Goal: Download file/media

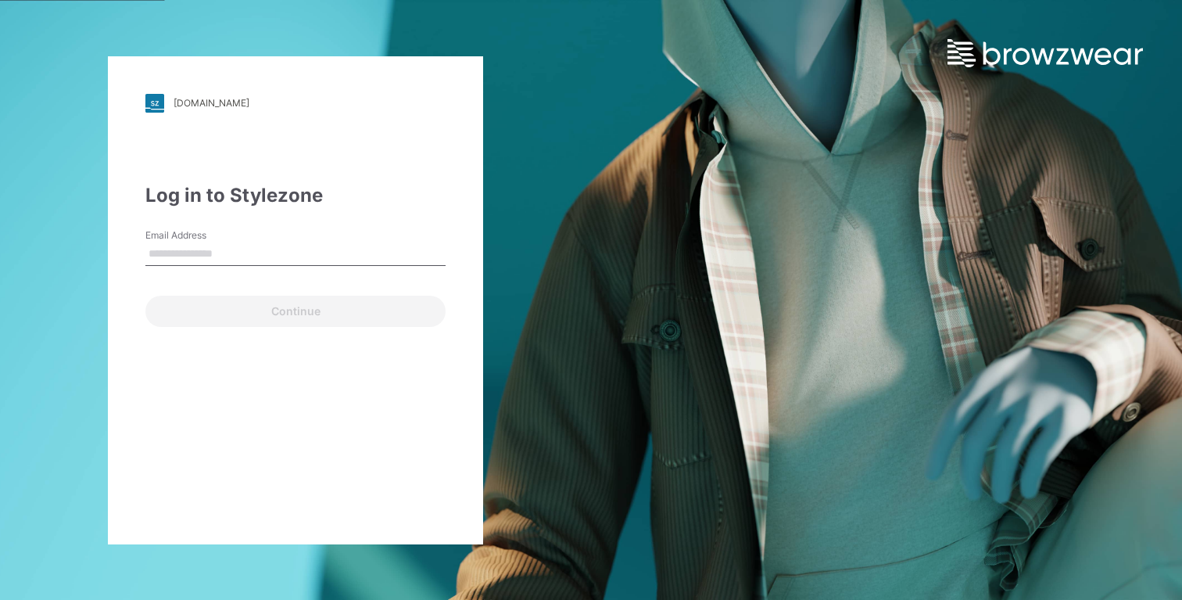
type input "**********"
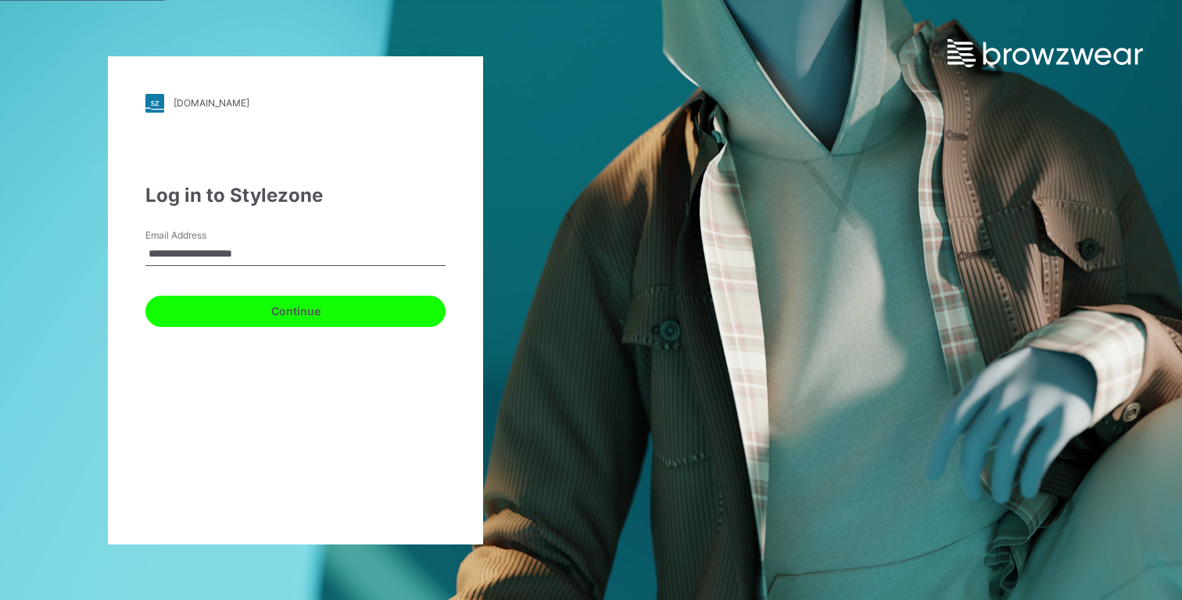
click at [403, 324] on button "Continue" at bounding box center [295, 311] width 300 height 31
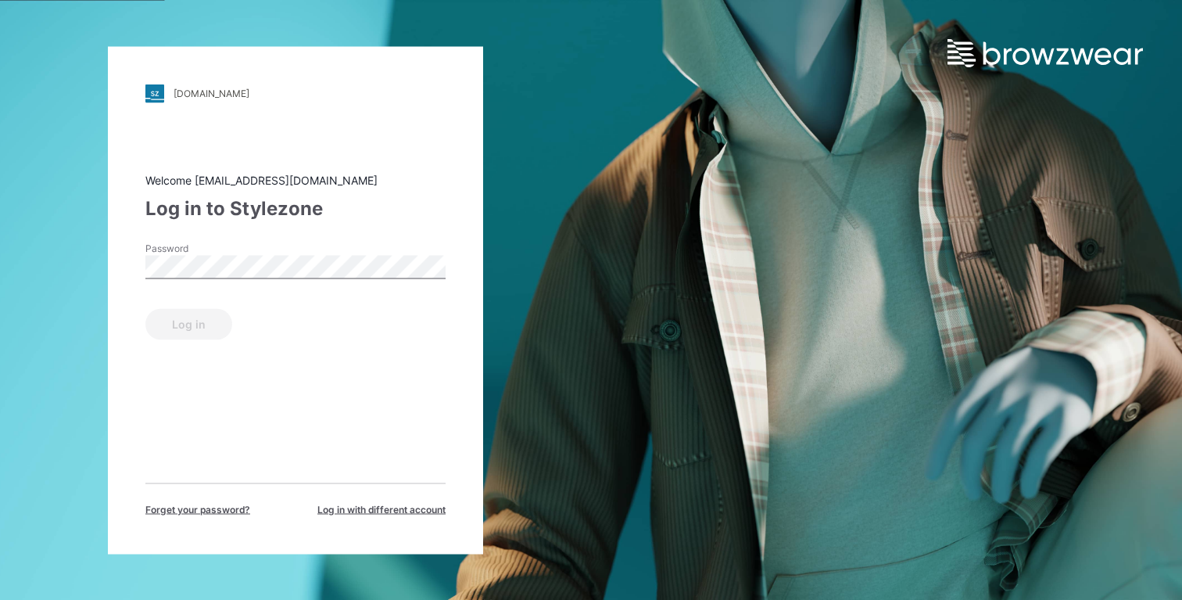
click at [407, 511] on span "Log in with different account" at bounding box center [381, 509] width 128 height 14
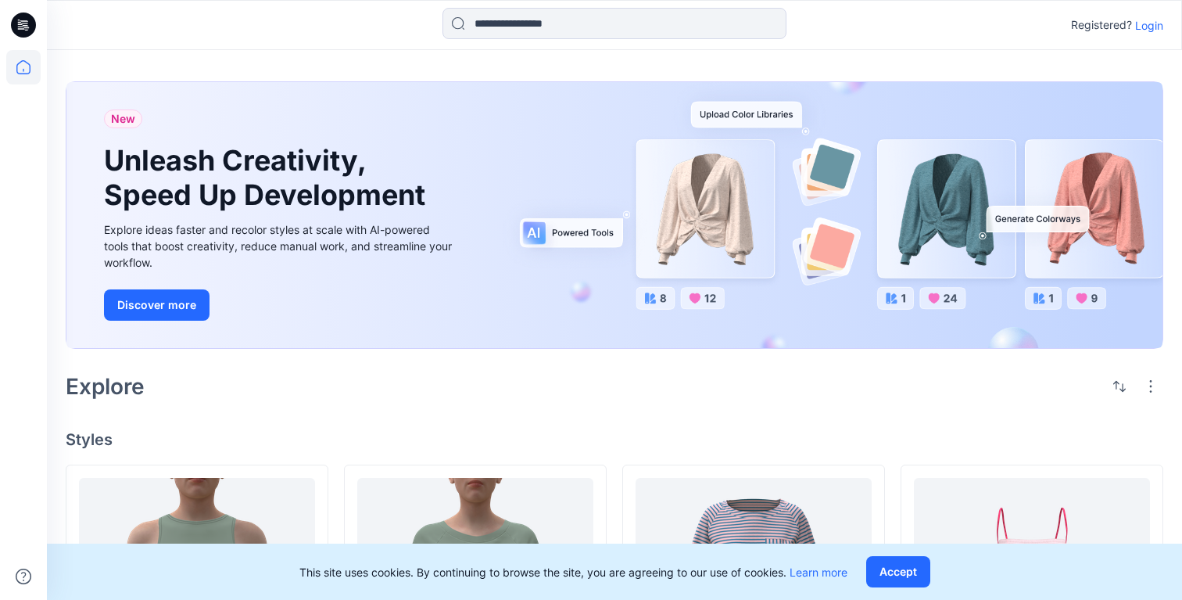
click at [1139, 26] on p "Login" at bounding box center [1149, 25] width 28 height 16
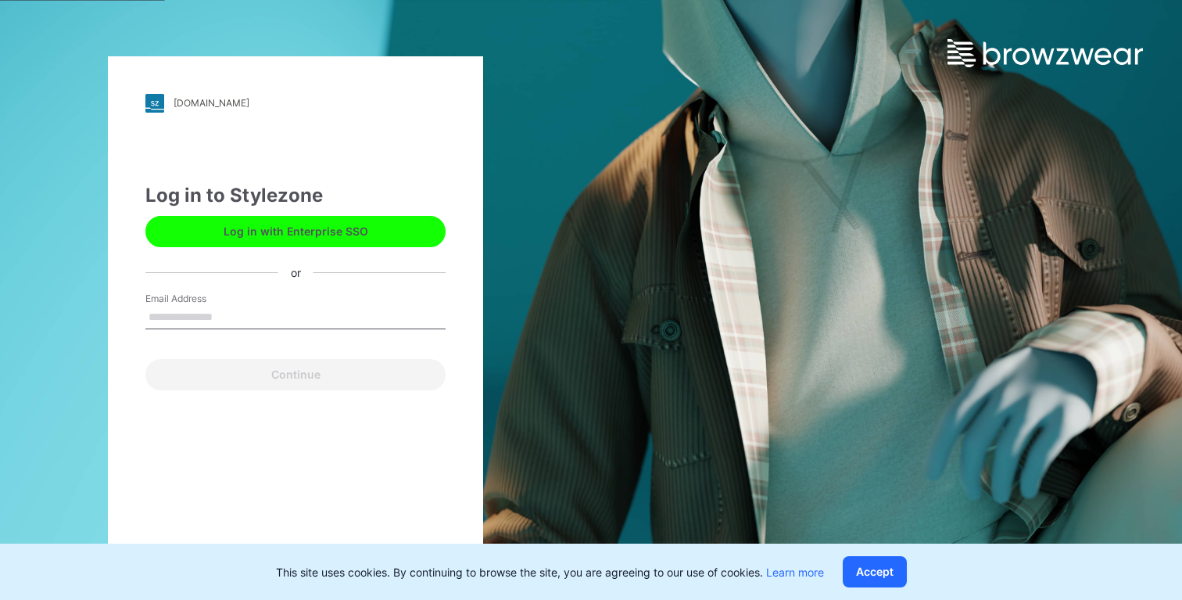
click at [376, 220] on button "Log in with Enterprise SSO" at bounding box center [295, 231] width 300 height 31
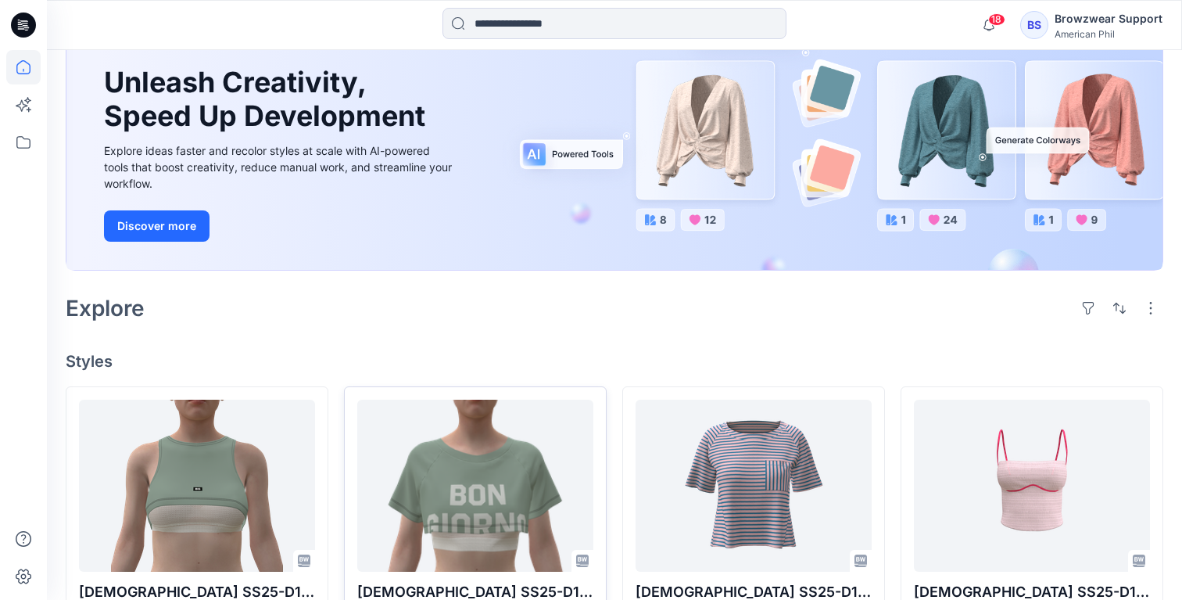
scroll to position [138, 0]
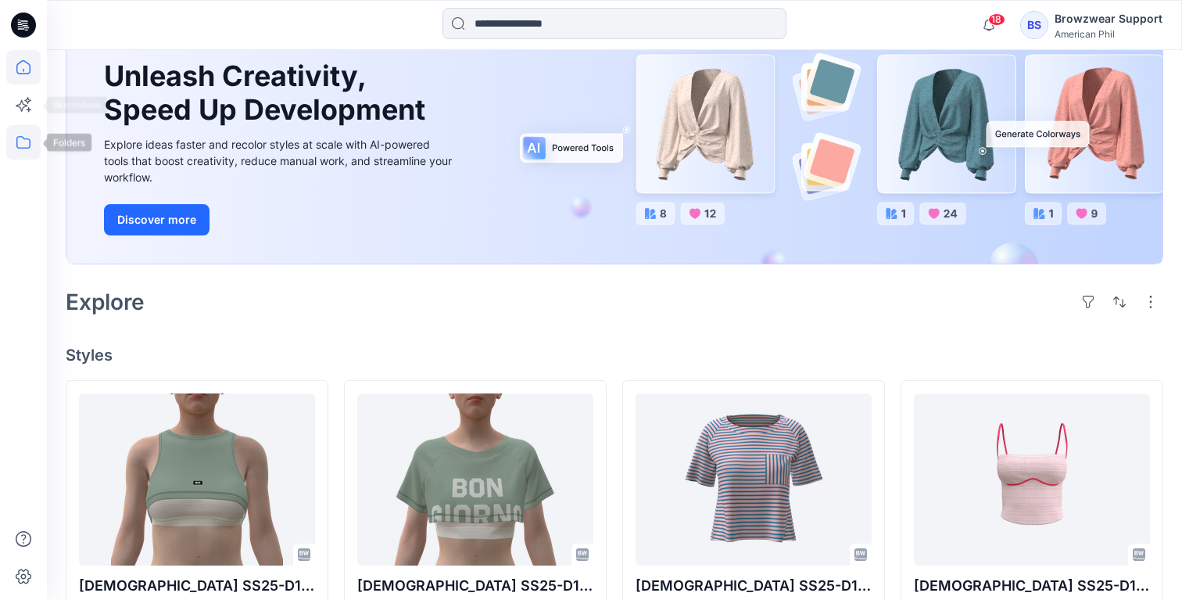
click at [18, 143] on icon at bounding box center [23, 142] width 34 height 34
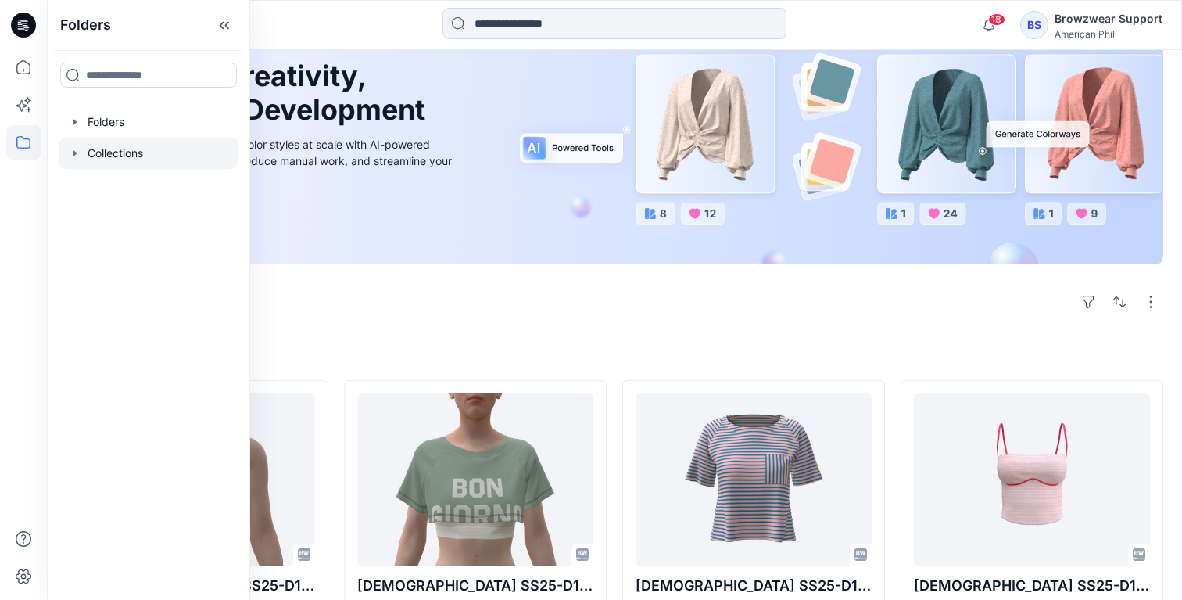
click at [77, 155] on icon "button" at bounding box center [75, 153] width 13 height 13
click at [134, 183] on p "BZW Collection Test" at bounding box center [156, 184] width 106 height 19
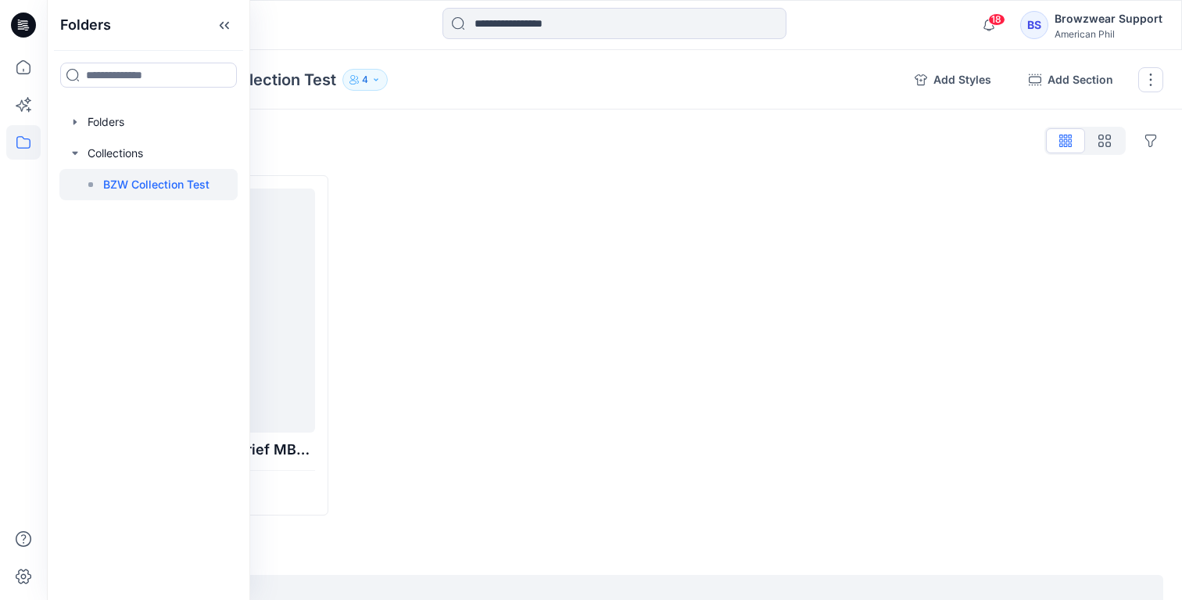
click at [488, 212] on div at bounding box center [475, 345] width 263 height 340
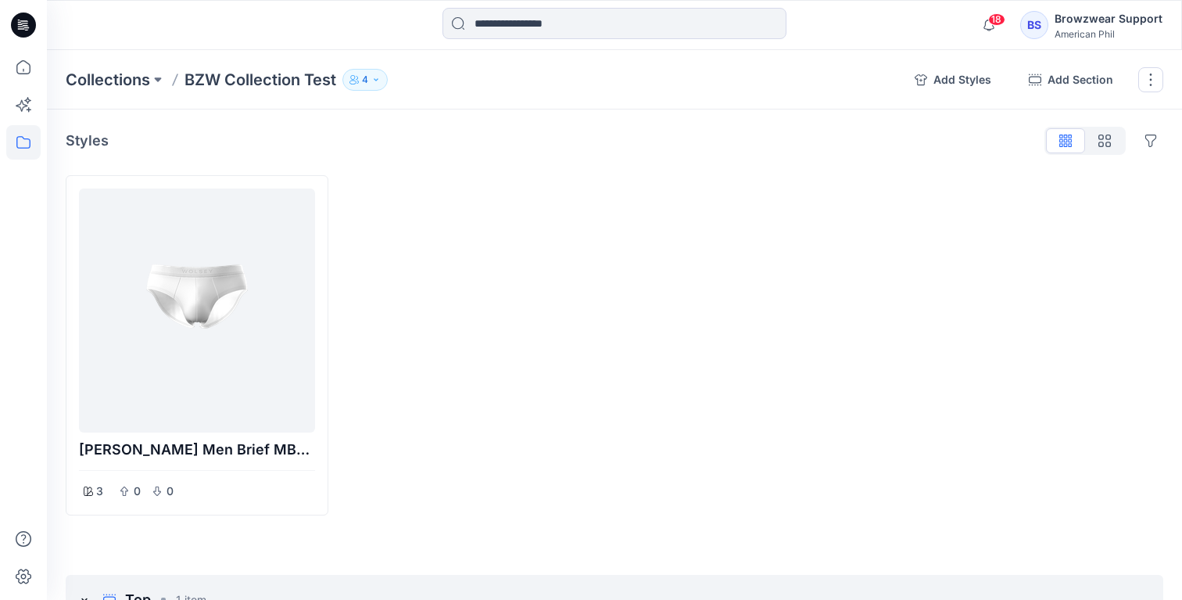
click at [1082, 25] on div "Browzwear Support" at bounding box center [1109, 18] width 108 height 19
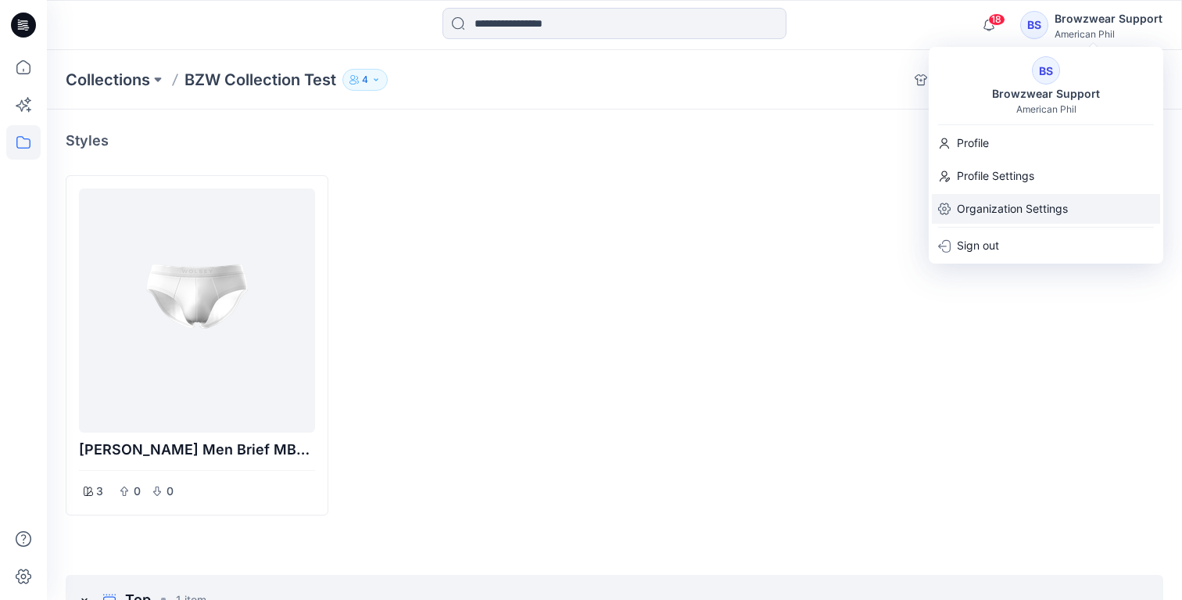
click at [991, 212] on p "Organization Settings" at bounding box center [1012, 209] width 111 height 30
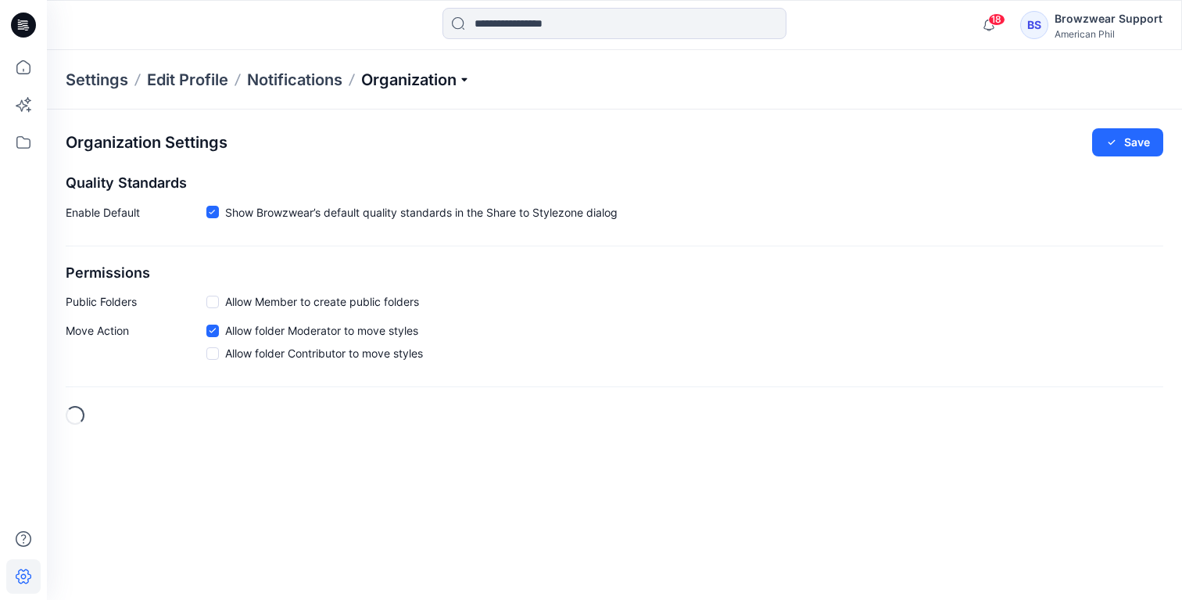
click at [443, 77] on p "Organization" at bounding box center [415, 80] width 109 height 22
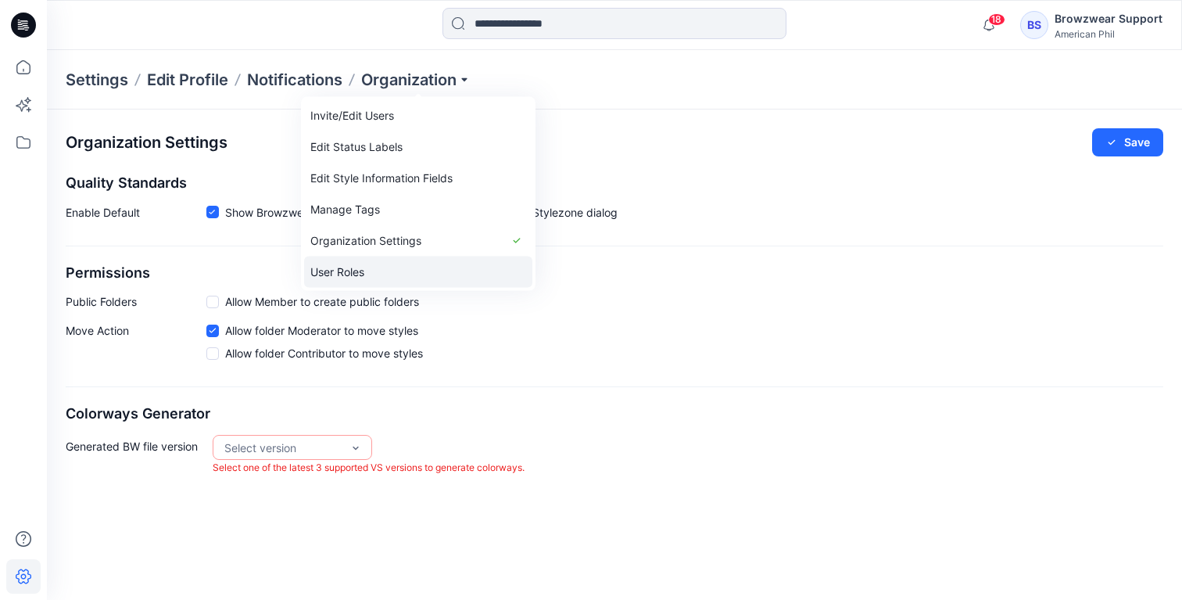
click at [408, 271] on link "User Roles" at bounding box center [418, 271] width 228 height 31
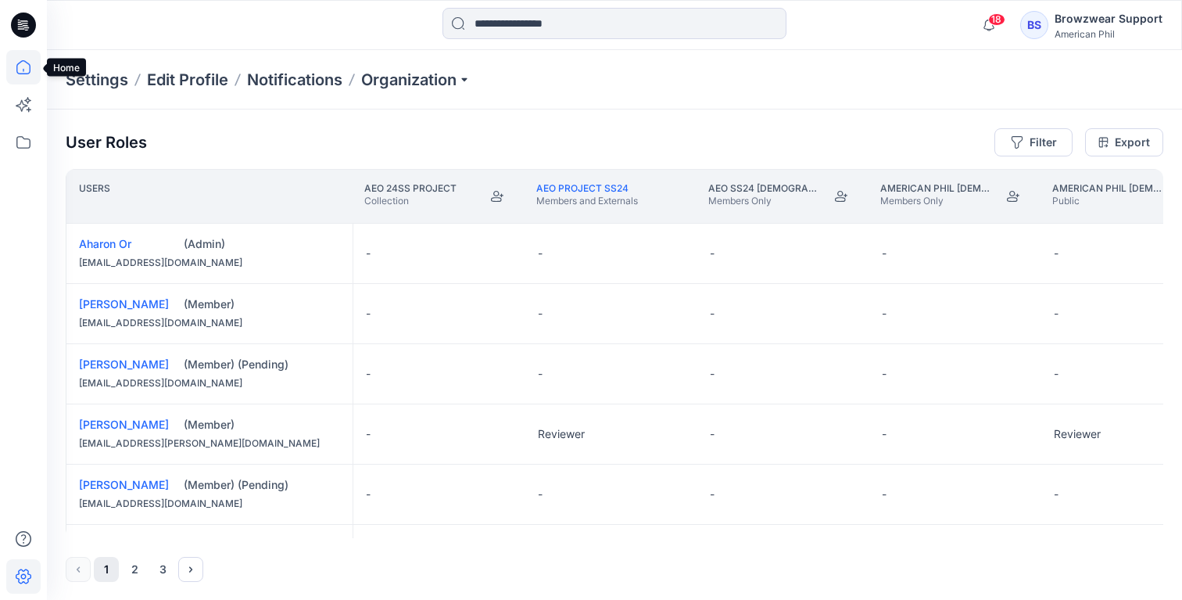
click at [25, 71] on icon at bounding box center [23, 67] width 34 height 34
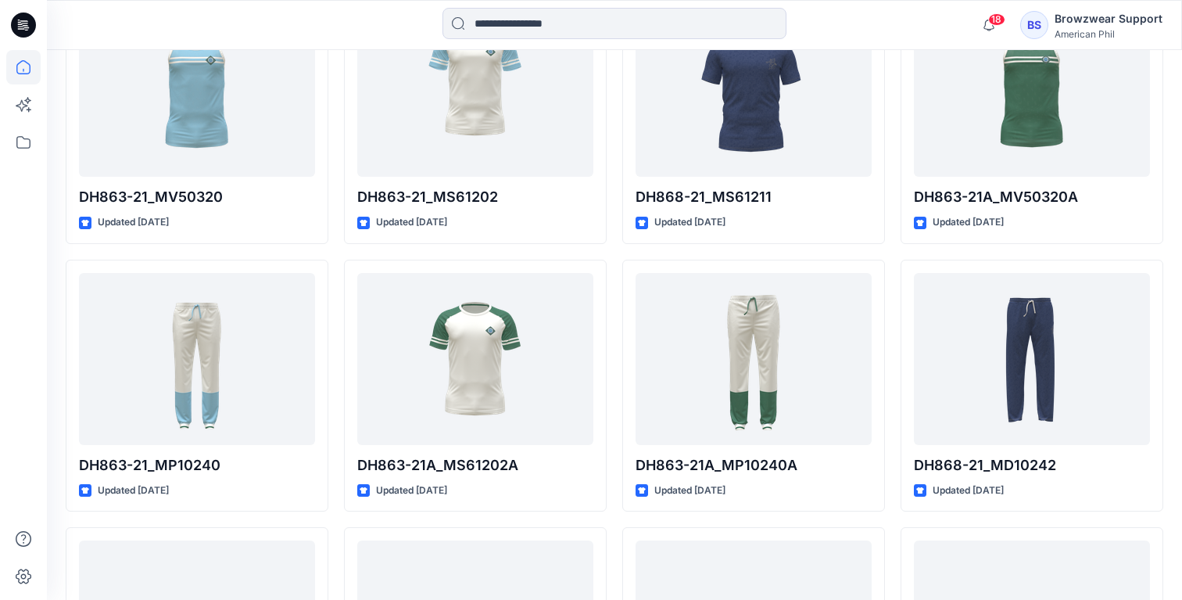
scroll to position [13654, 0]
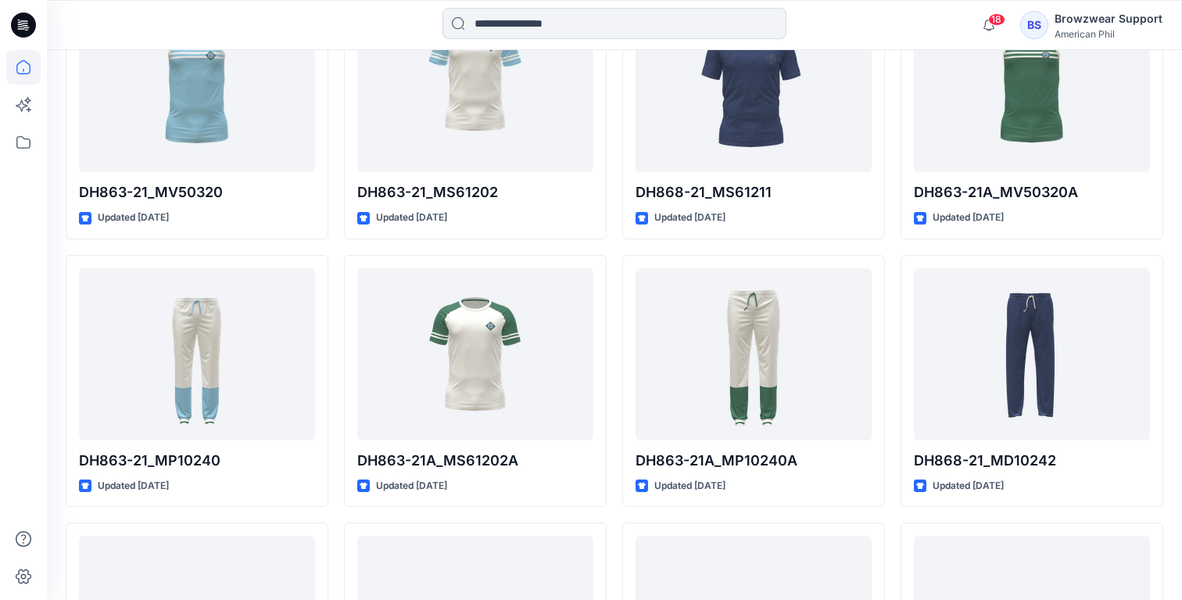
click at [1135, 20] on div "Browzwear Support" at bounding box center [1109, 18] width 108 height 19
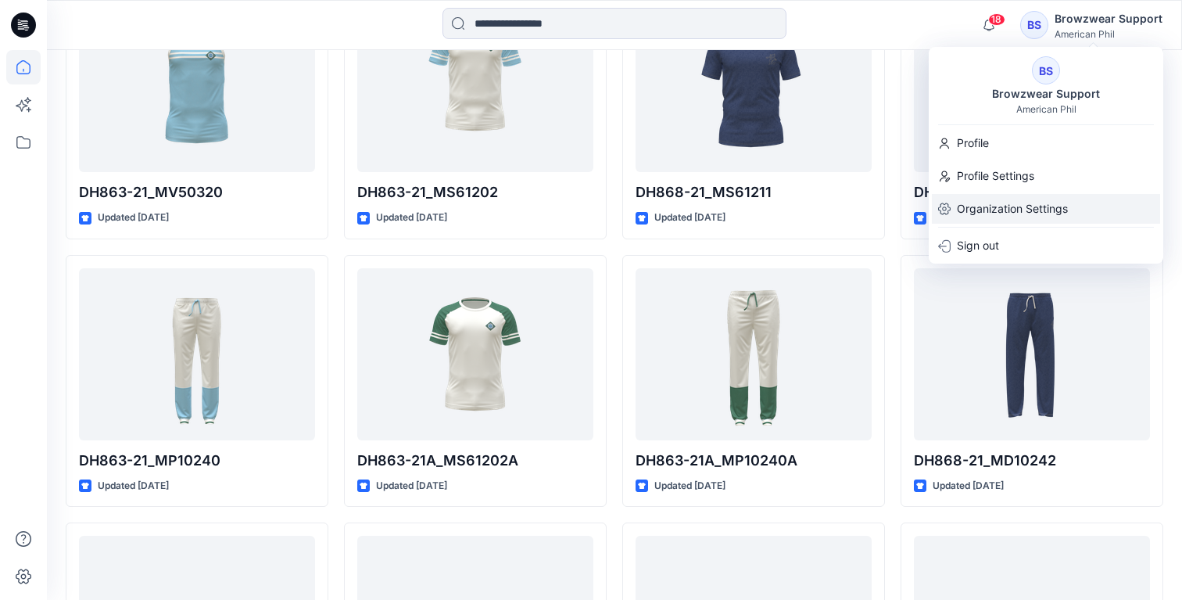
click at [1064, 202] on p "Organization Settings" at bounding box center [1012, 209] width 111 height 30
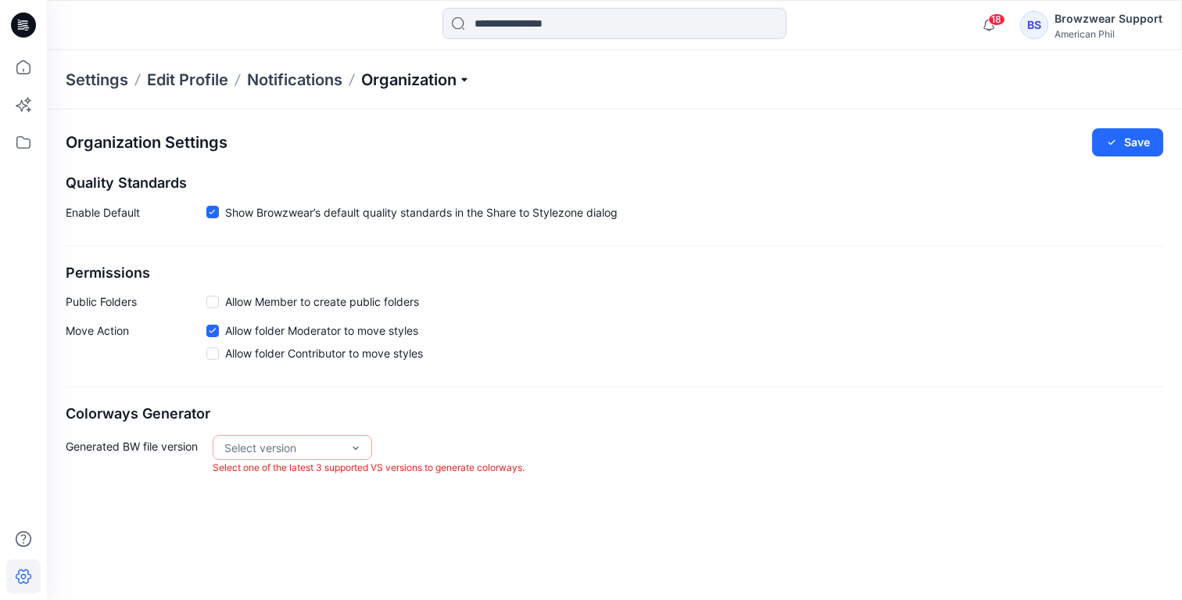
click at [465, 87] on p "Organization" at bounding box center [415, 80] width 109 height 22
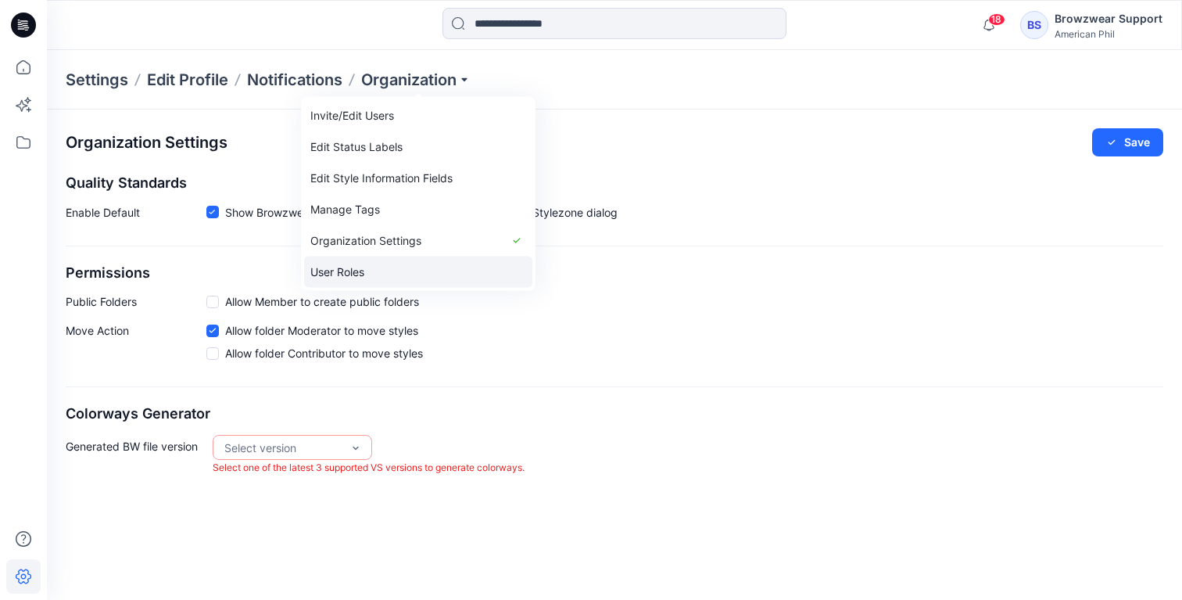
click at [411, 274] on link "User Roles" at bounding box center [418, 271] width 228 height 31
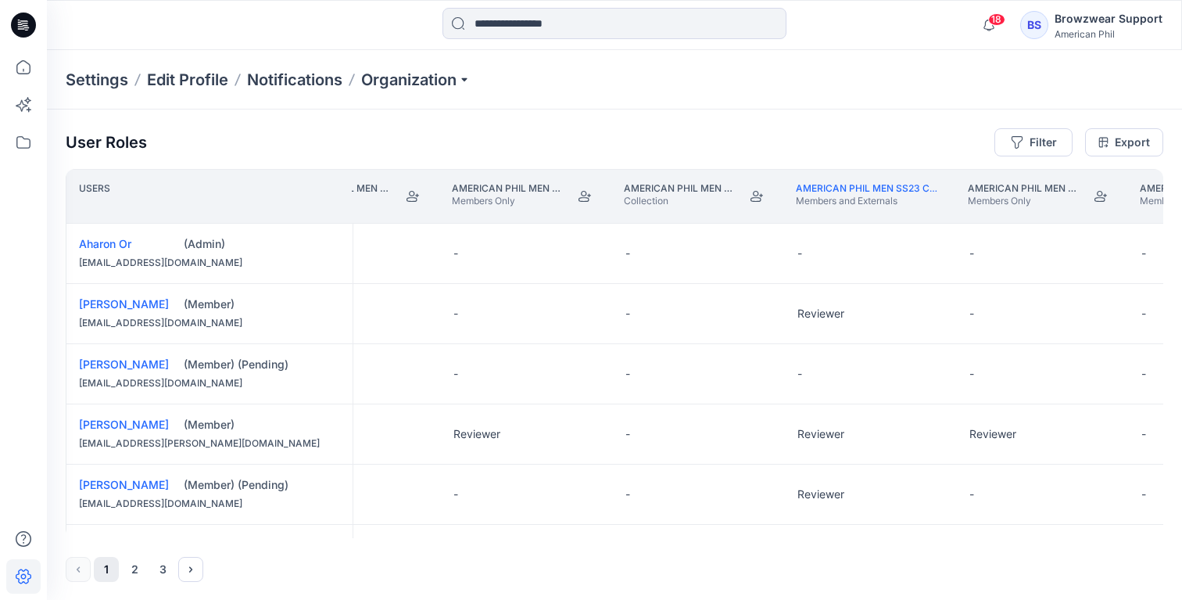
scroll to position [0, 1313]
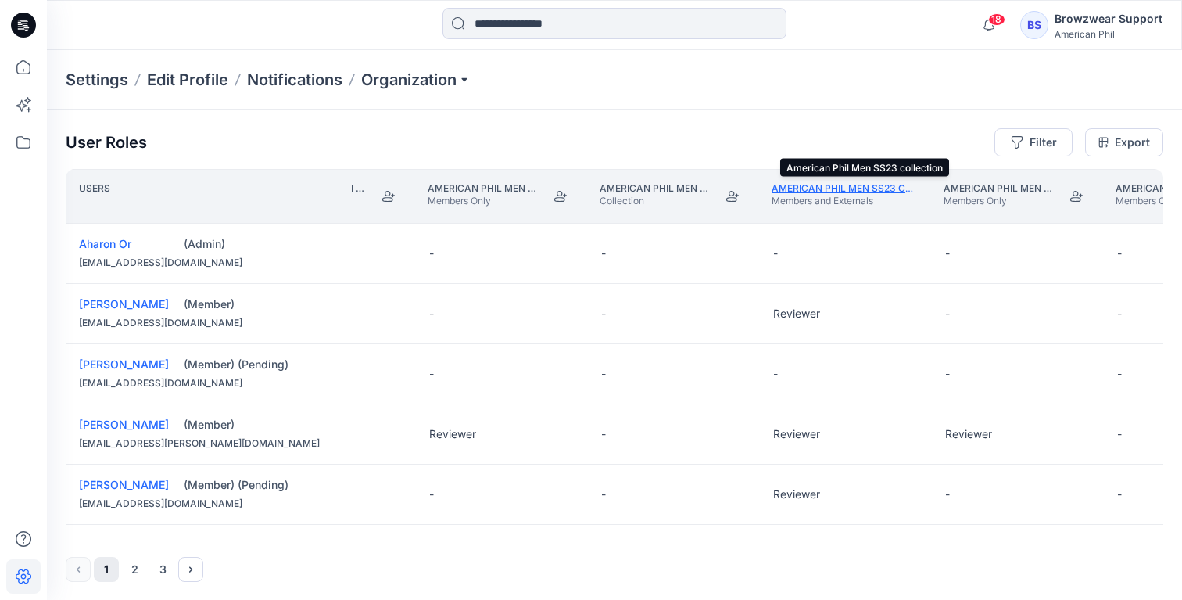
click at [869, 187] on link "American Phil Men SS23 collection" at bounding box center [865, 188] width 187 height 12
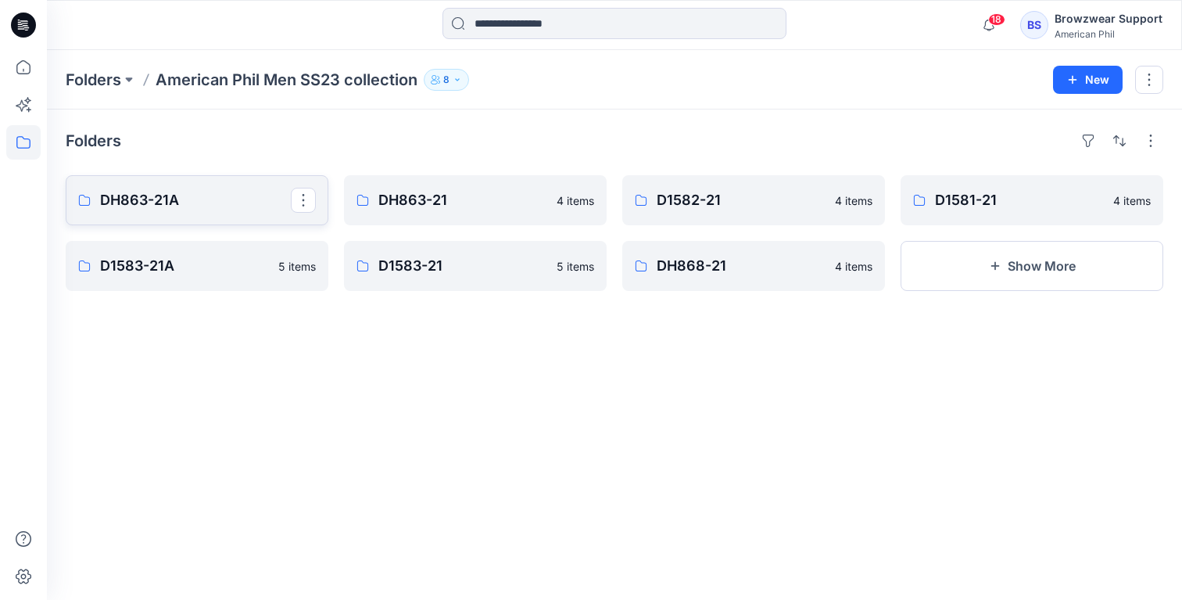
click at [206, 206] on p "DH863-21A" at bounding box center [195, 200] width 191 height 22
click at [431, 200] on p "DH863-21" at bounding box center [473, 200] width 191 height 22
click at [199, 276] on p "D1583-21A" at bounding box center [195, 266] width 191 height 22
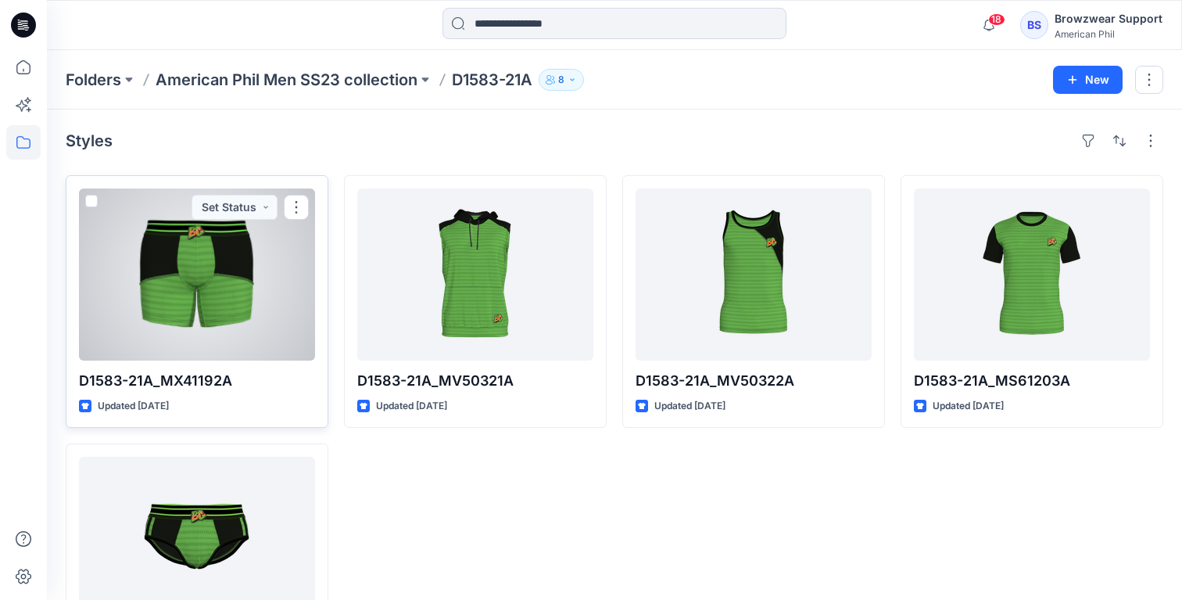
scroll to position [114, 0]
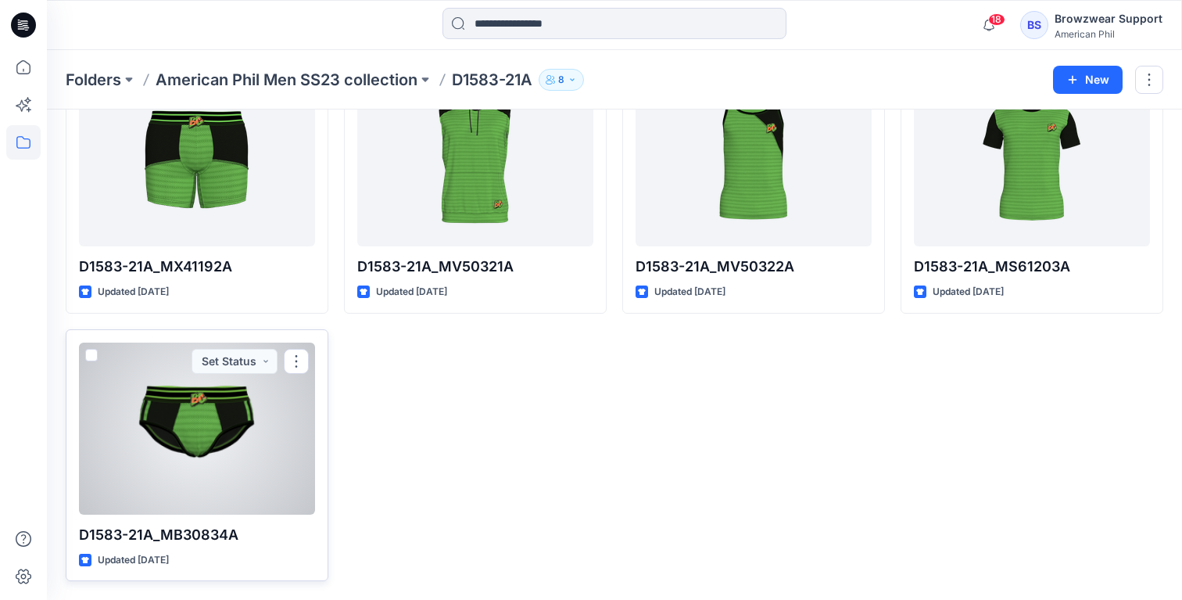
click at [192, 442] on div at bounding box center [197, 428] width 236 height 172
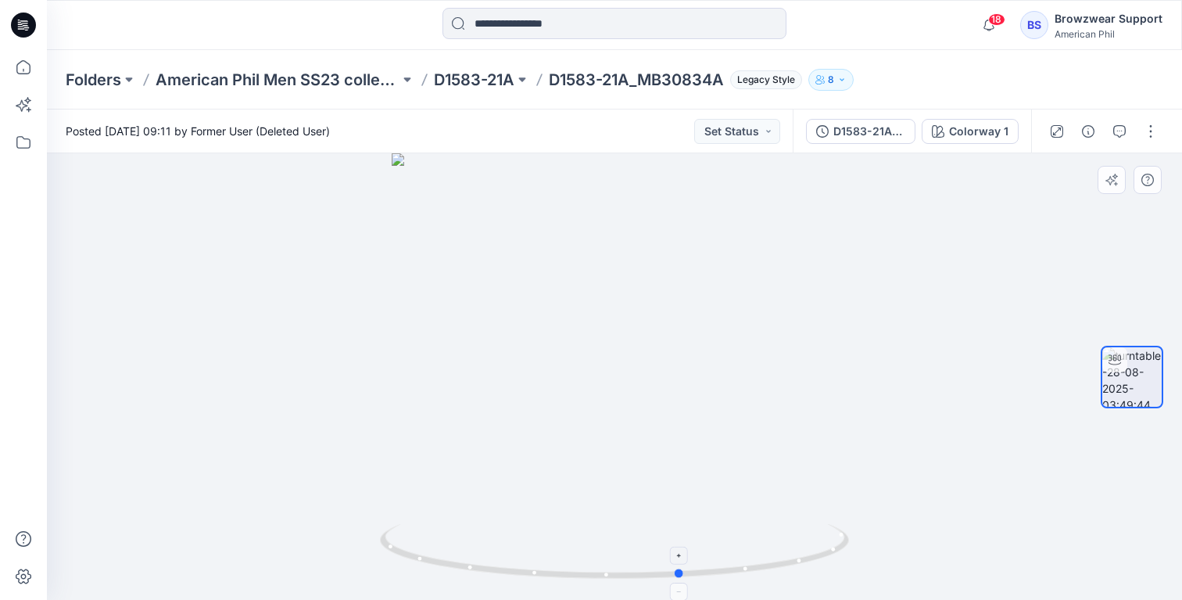
drag, startPoint x: 830, startPoint y: 556, endPoint x: 428, endPoint y: 550, distance: 401.9
click at [428, 550] on icon at bounding box center [616, 553] width 473 height 59
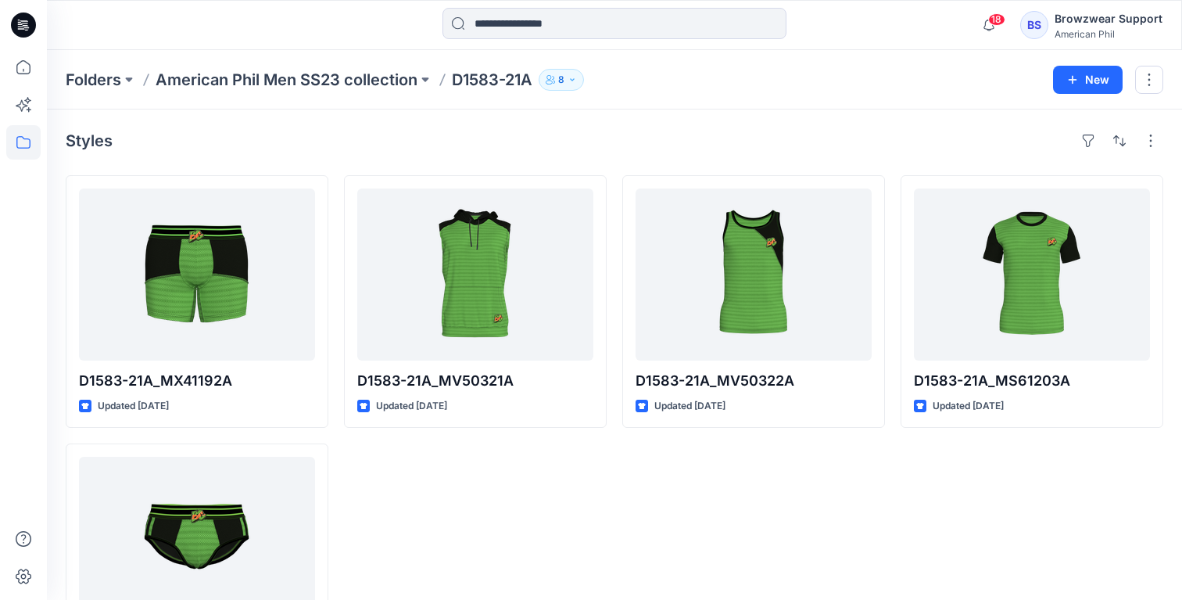
click at [1091, 20] on div "Browzwear Support" at bounding box center [1109, 18] width 108 height 19
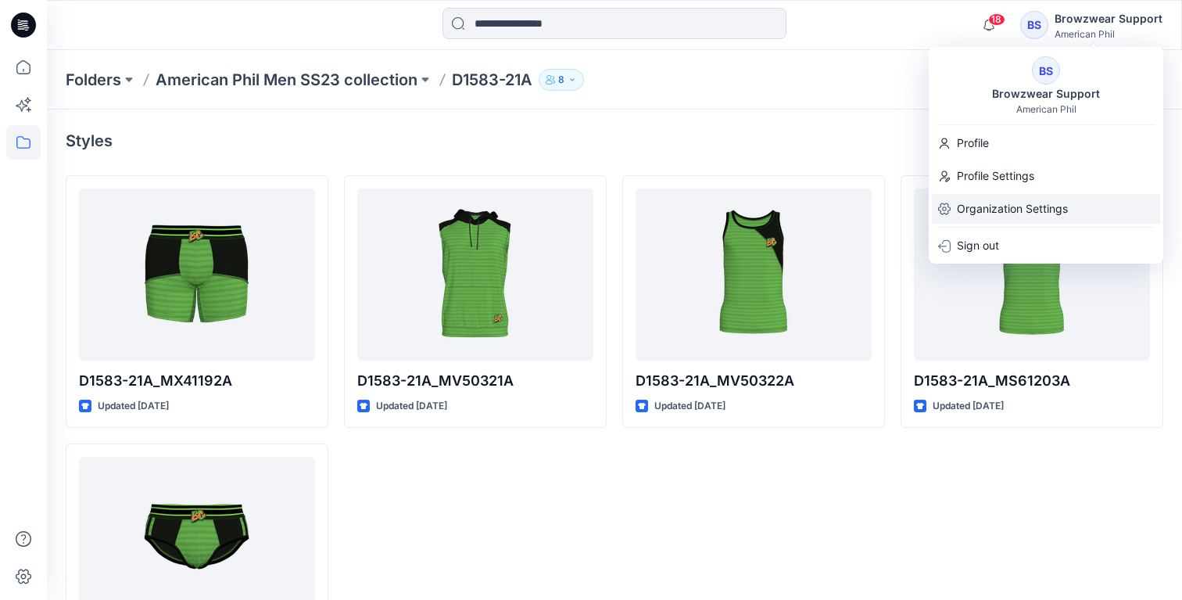
click at [1049, 211] on p "Organization Settings" at bounding box center [1012, 209] width 111 height 30
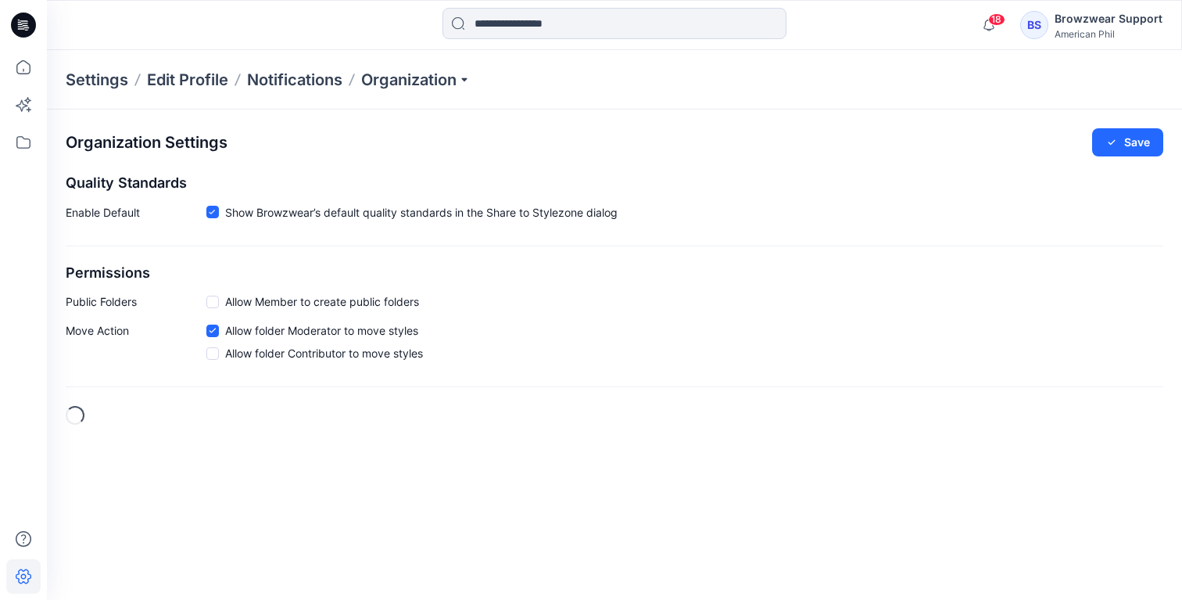
click at [402, 67] on div "Settings Edit Profile Notifications Organization" at bounding box center [614, 79] width 1135 height 59
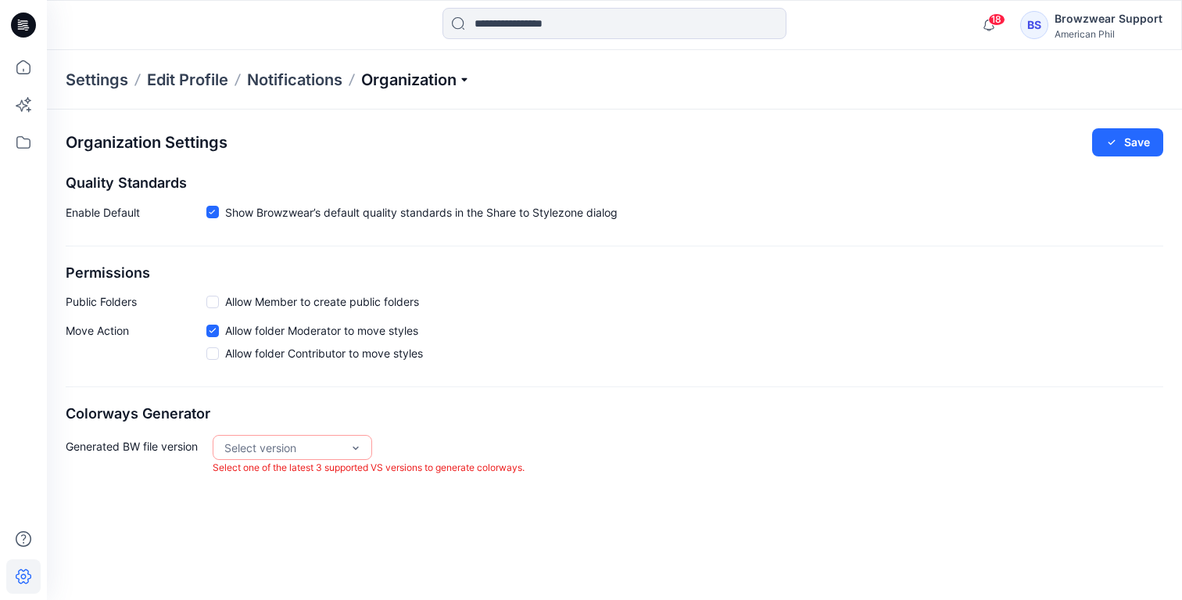
click at [402, 77] on p "Organization" at bounding box center [415, 80] width 109 height 22
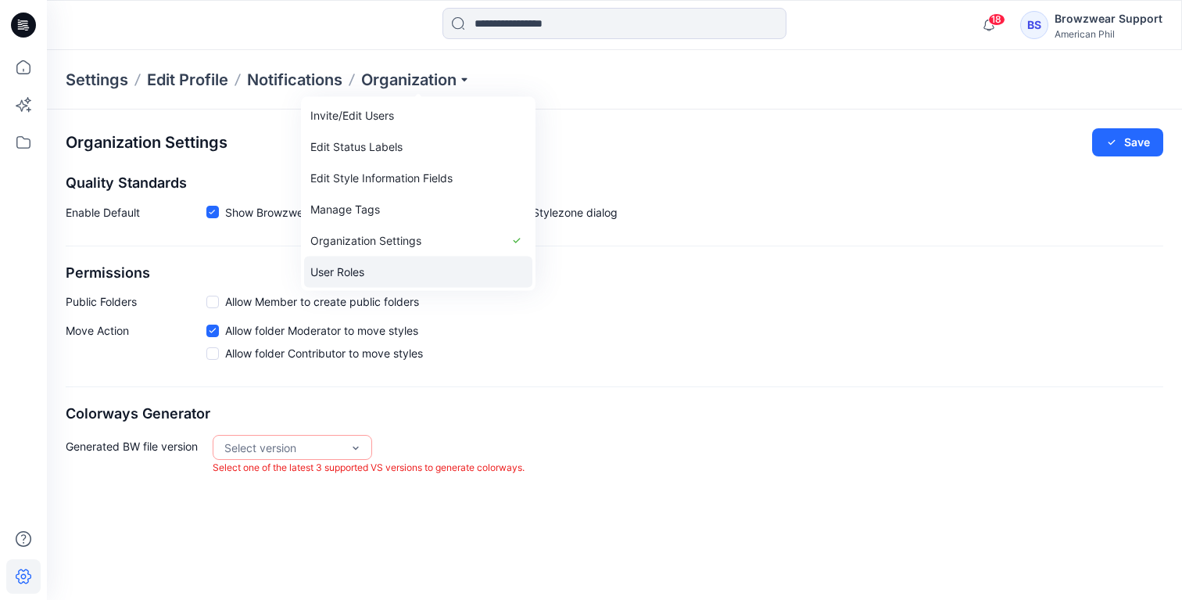
click at [390, 268] on link "User Roles" at bounding box center [418, 271] width 228 height 31
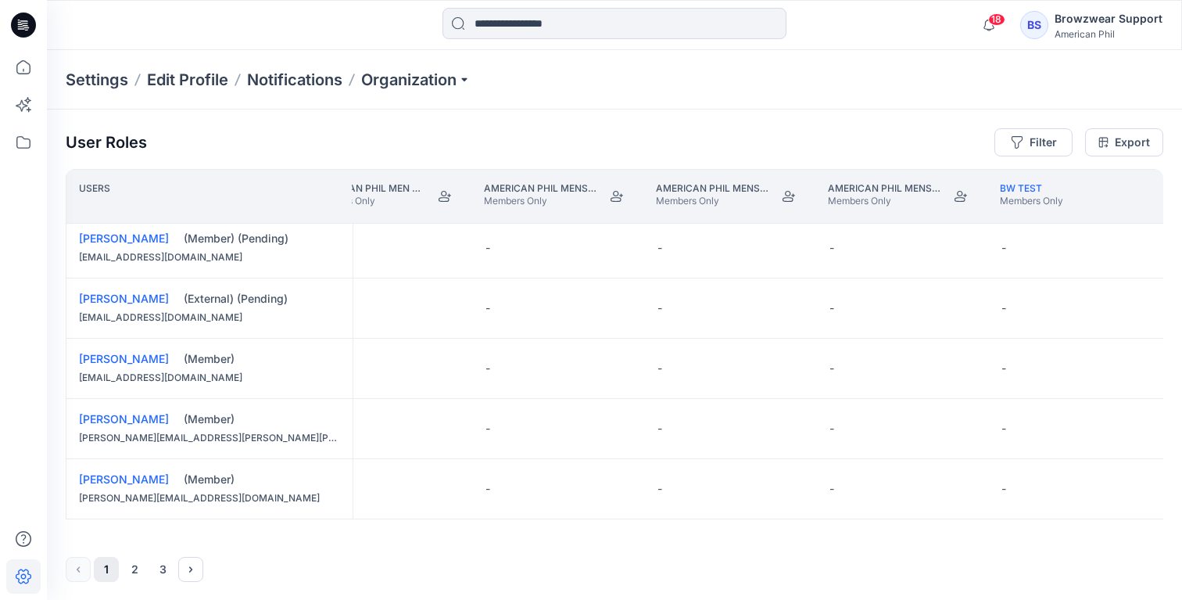
scroll to position [1, 0]
click at [167, 575] on button "3" at bounding box center [162, 568] width 25 height 25
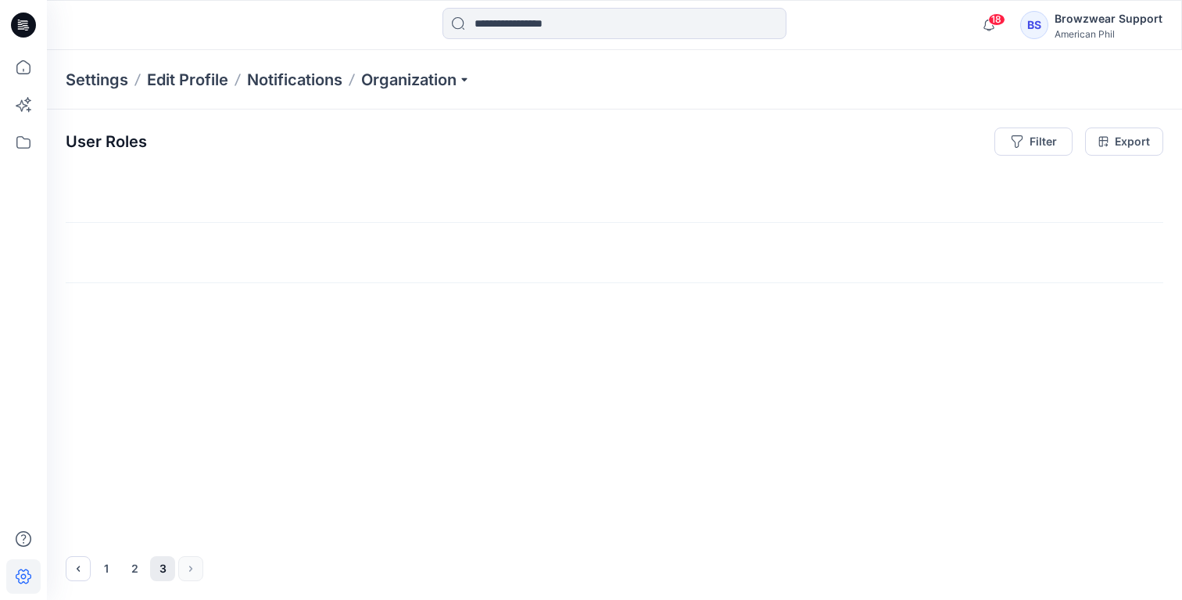
scroll to position [0, 2116]
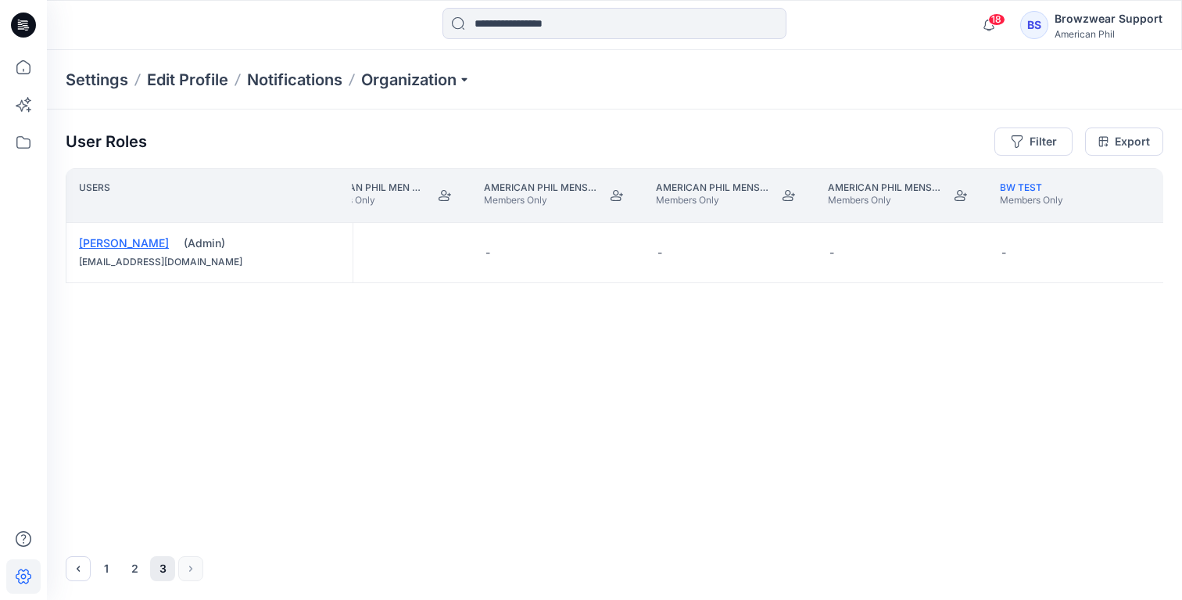
click at [108, 245] on link "[PERSON_NAME]" at bounding box center [124, 242] width 90 height 13
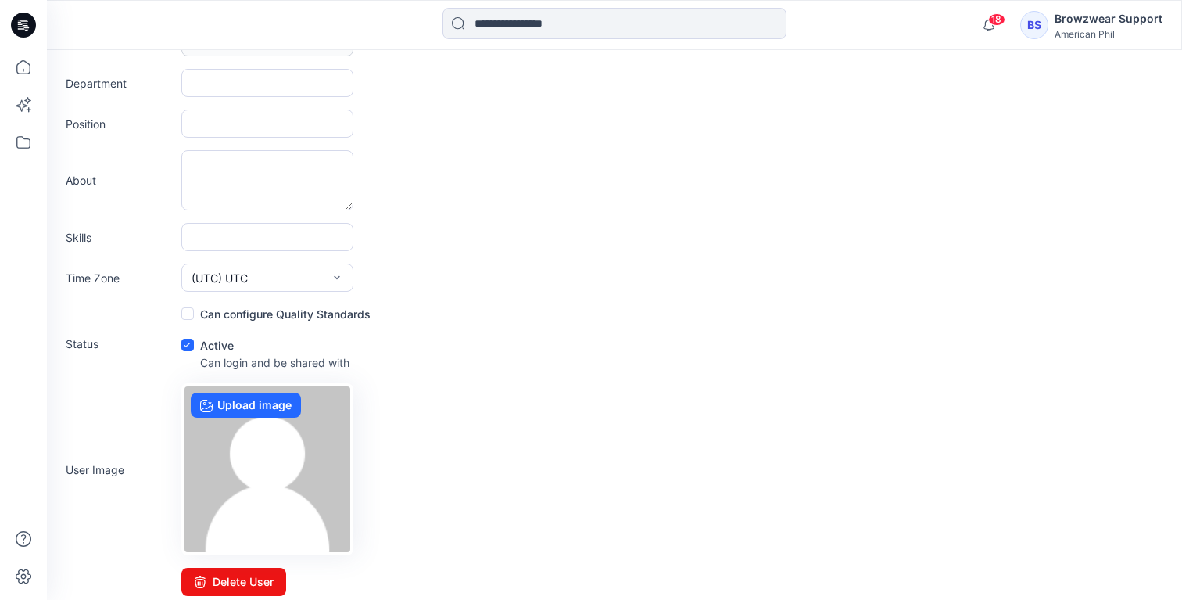
scroll to position [236, 0]
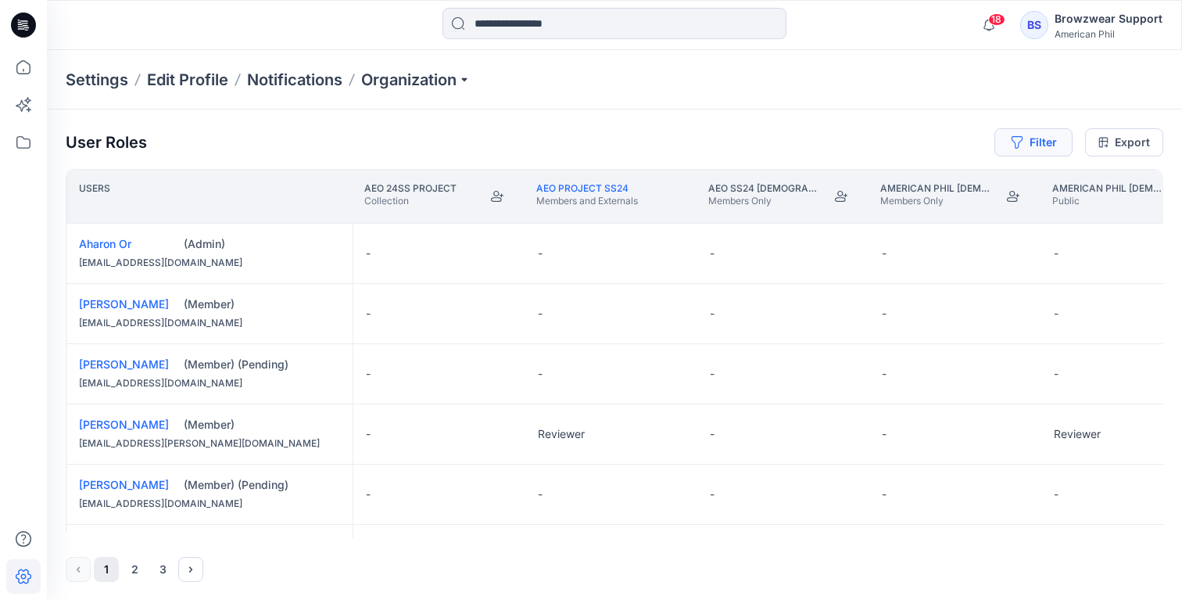
click at [1054, 134] on button "Filter" at bounding box center [1033, 142] width 78 height 28
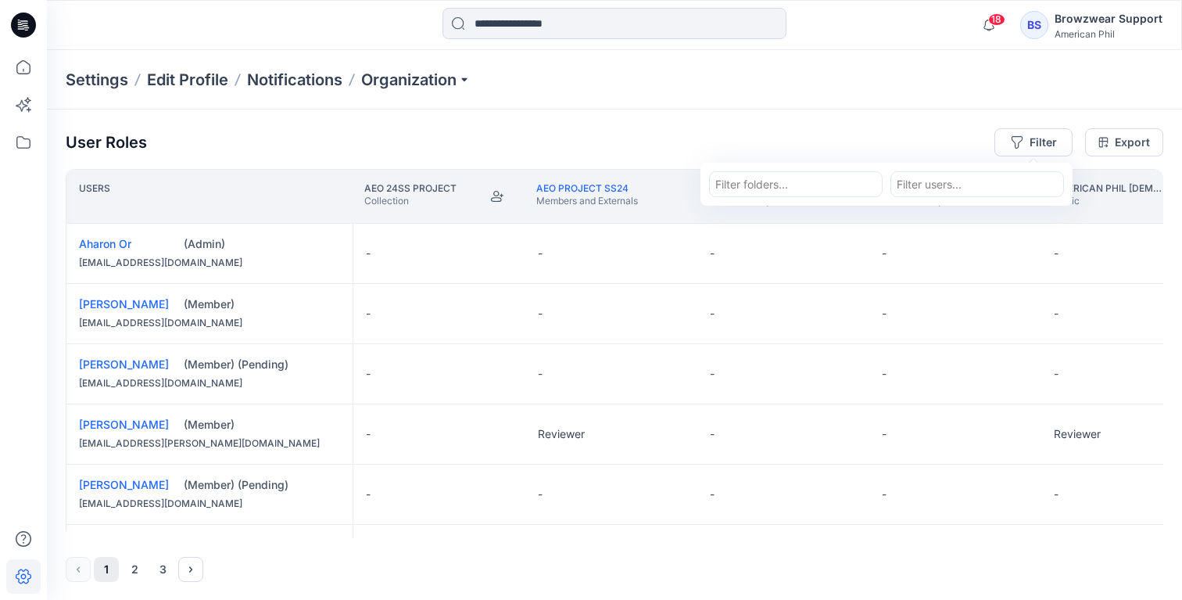
click at [962, 184] on div at bounding box center [977, 184] width 161 height 20
type input "***"
click at [986, 221] on div "ZH [PERSON_NAME]" at bounding box center [977, 223] width 153 height 22
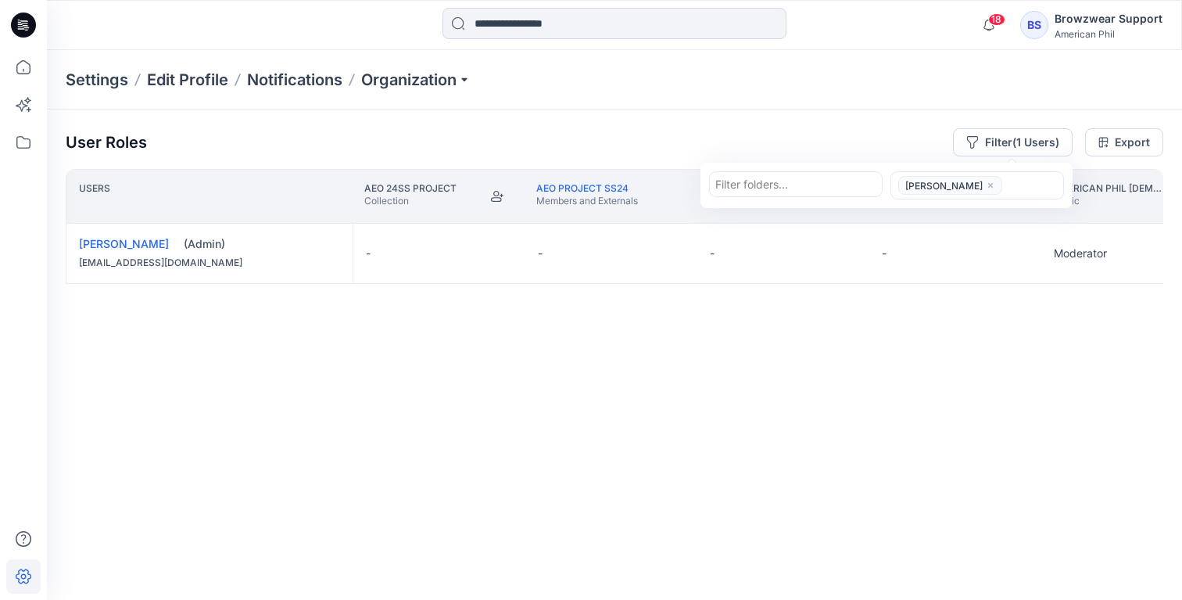
click at [903, 336] on div "Users AEO 24SS PROJECT Collection AEO PROJECT SS24 Members and Externals AEO SS…" at bounding box center [615, 353] width 1098 height 369
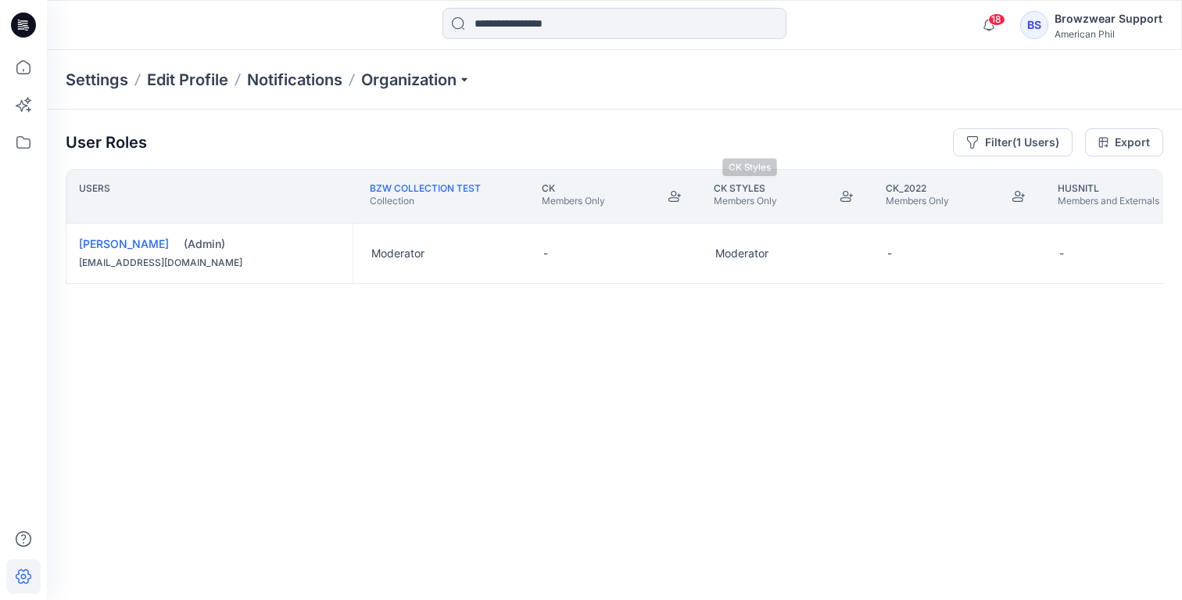
scroll to position [0, 2936]
click at [833, 194] on icon "Join" at bounding box center [829, 196] width 13 height 13
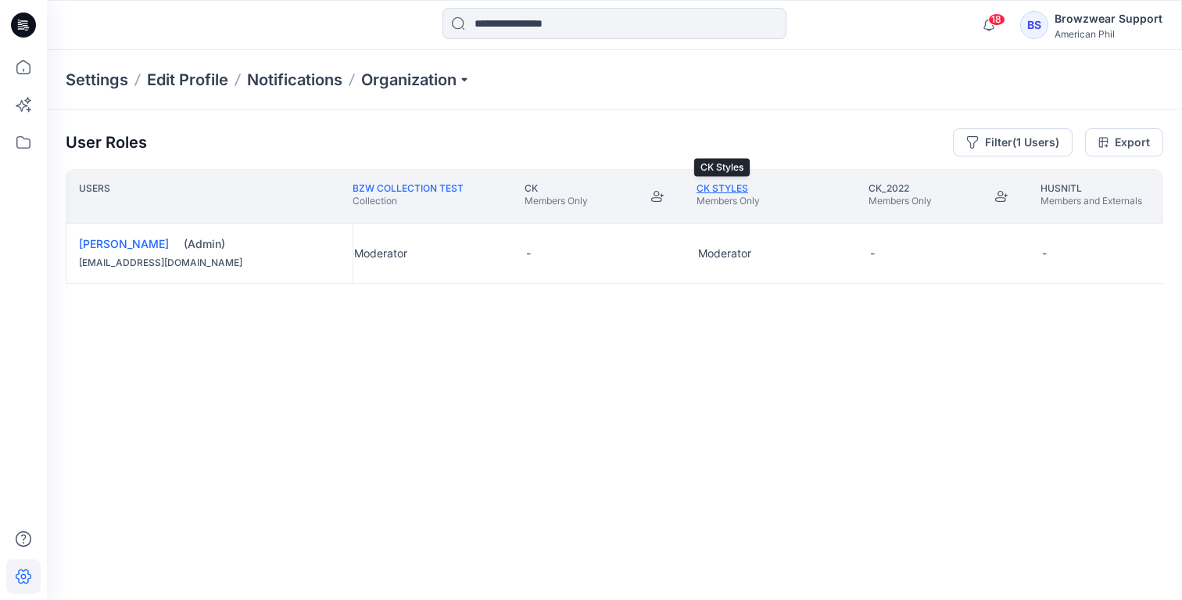
click at [723, 185] on link "CK Styles" at bounding box center [723, 188] width 52 height 12
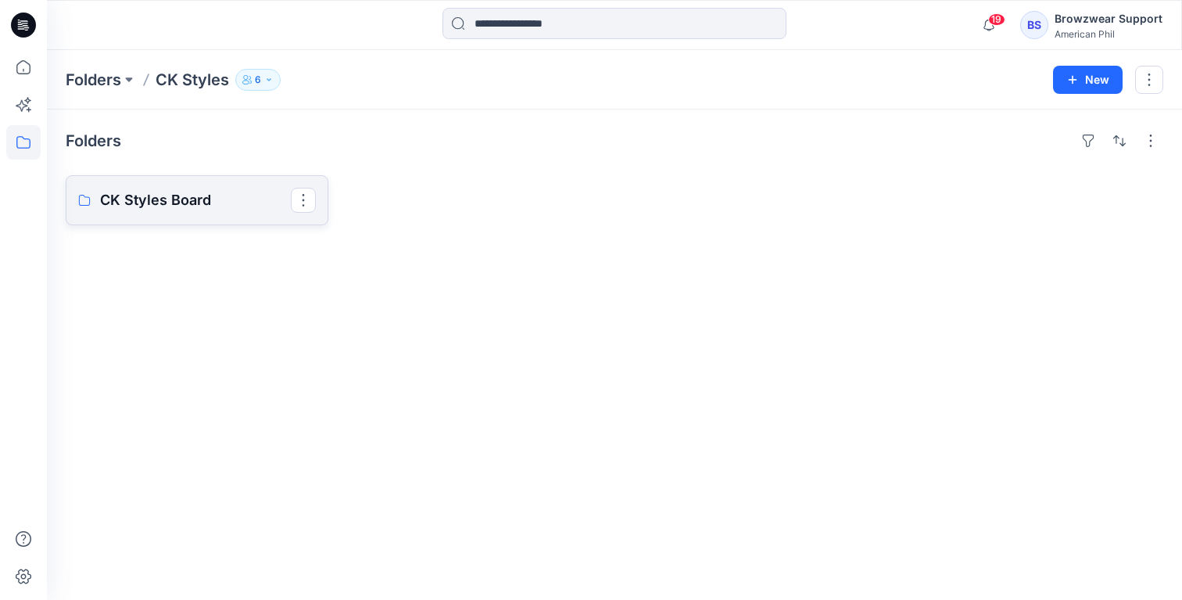
click at [199, 192] on p "CK Styles Board" at bounding box center [195, 200] width 191 height 22
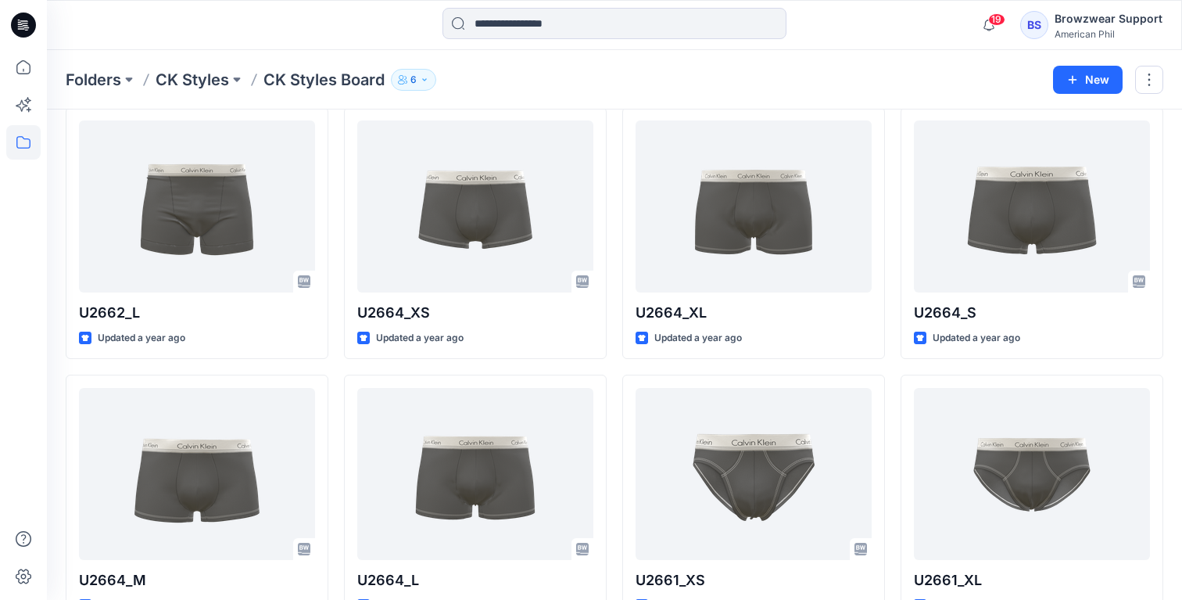
scroll to position [650, 0]
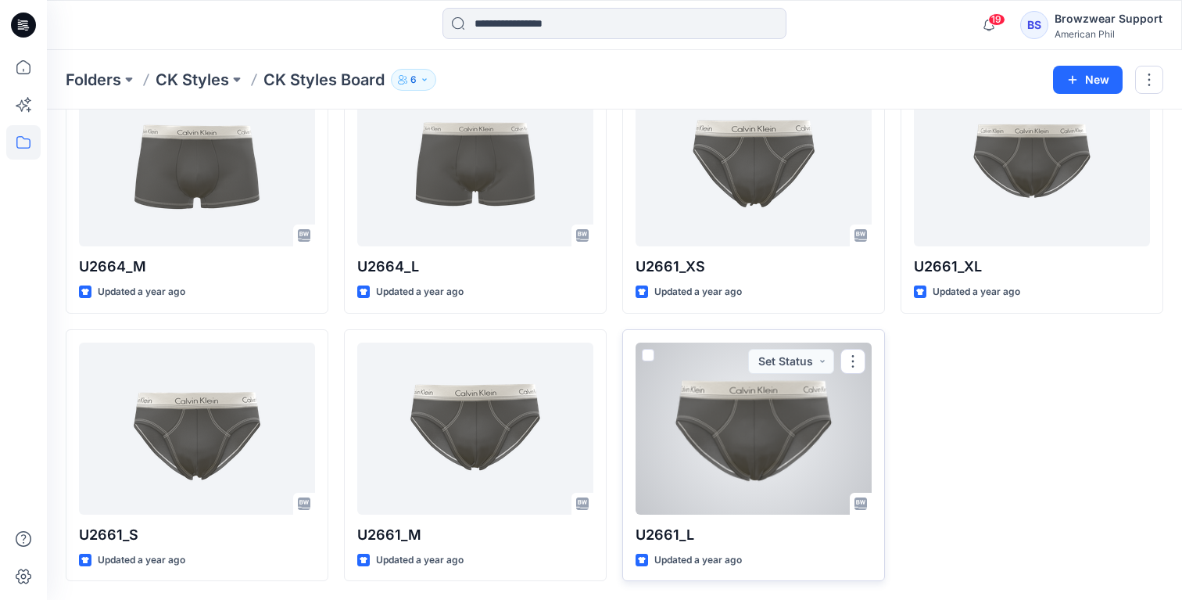
click at [778, 435] on div at bounding box center [754, 428] width 236 height 172
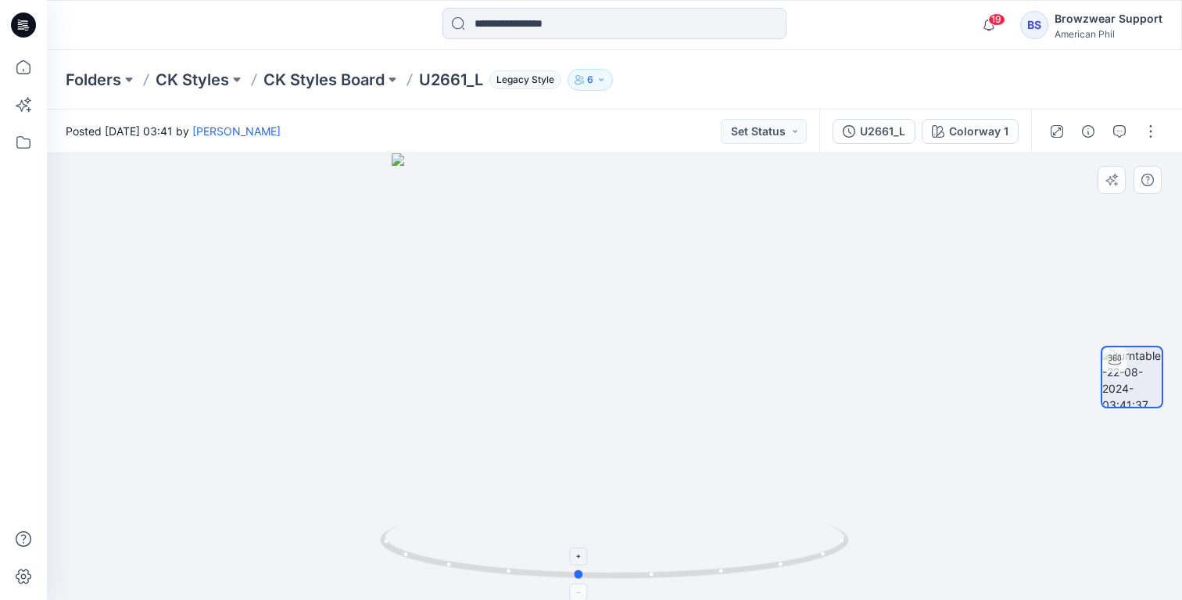
drag, startPoint x: 790, startPoint y: 566, endPoint x: 753, endPoint y: 553, distance: 39.1
click at [753, 553] on icon at bounding box center [616, 553] width 473 height 59
click at [894, 129] on div "U2661_L" at bounding box center [882, 131] width 45 height 17
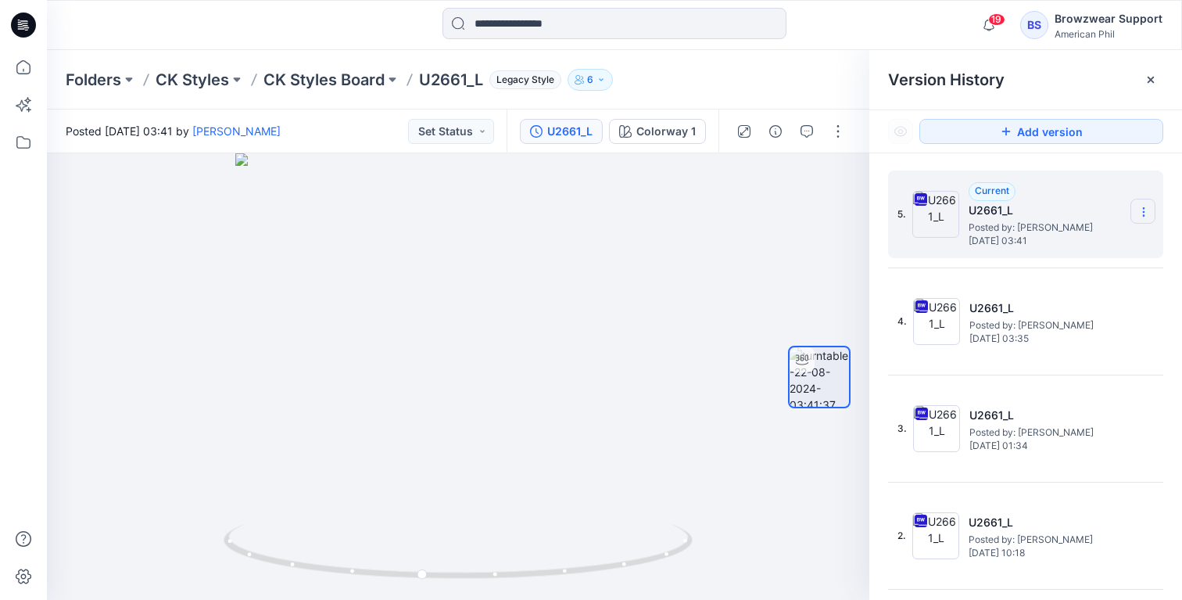
click at [1144, 213] on icon at bounding box center [1143, 212] width 1 height 1
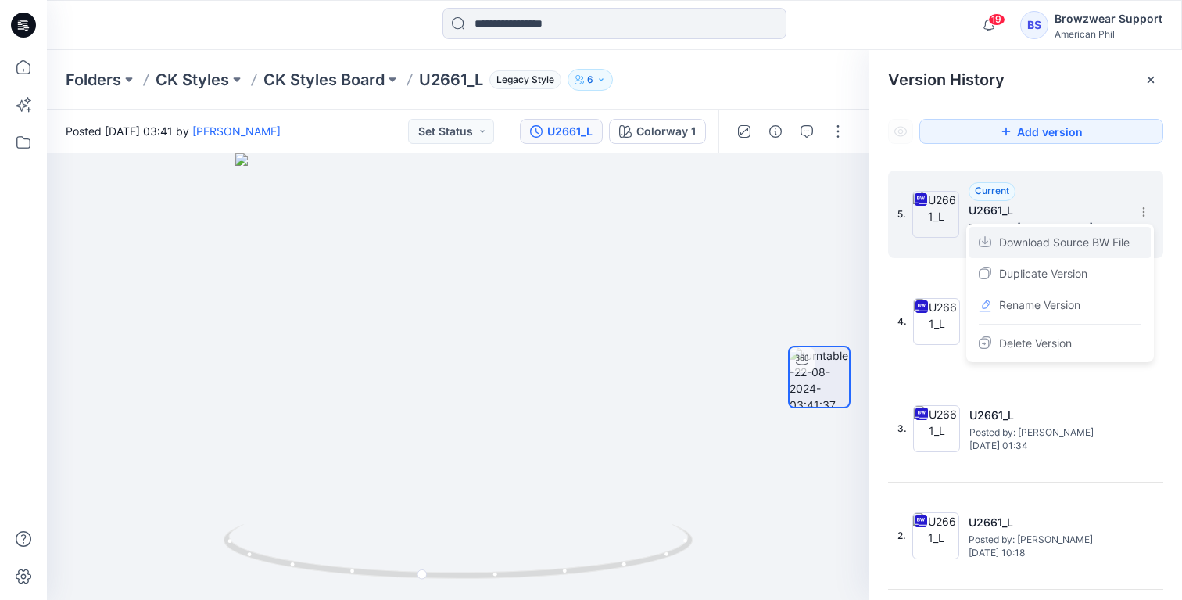
click at [1119, 242] on span "Download Source BW File" at bounding box center [1064, 242] width 131 height 19
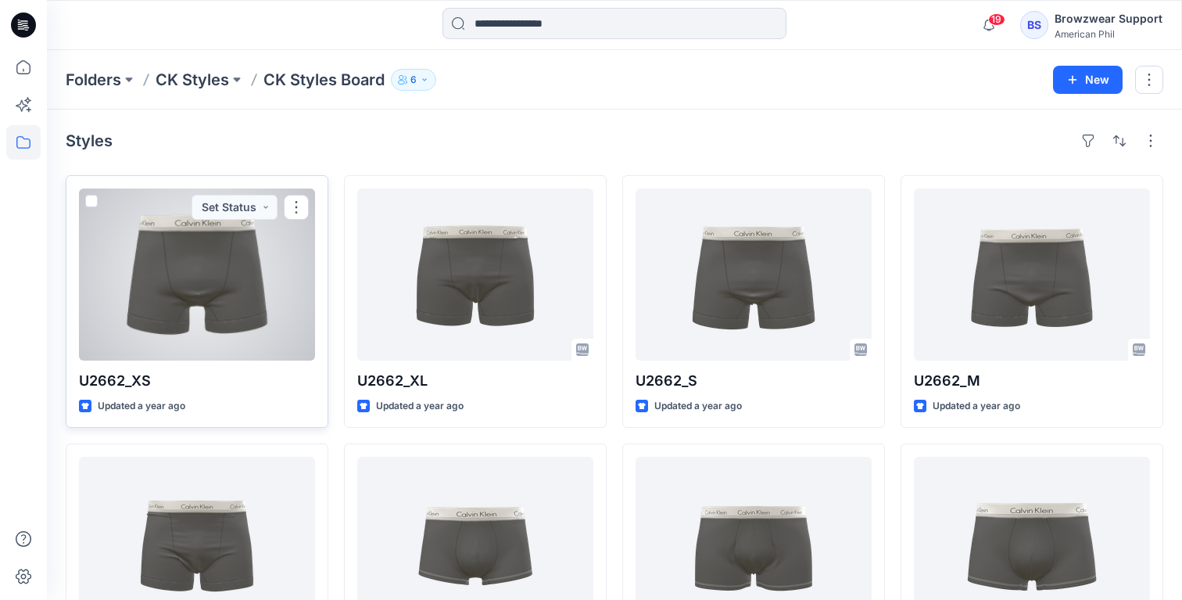
click at [230, 305] on div at bounding box center [197, 274] width 236 height 172
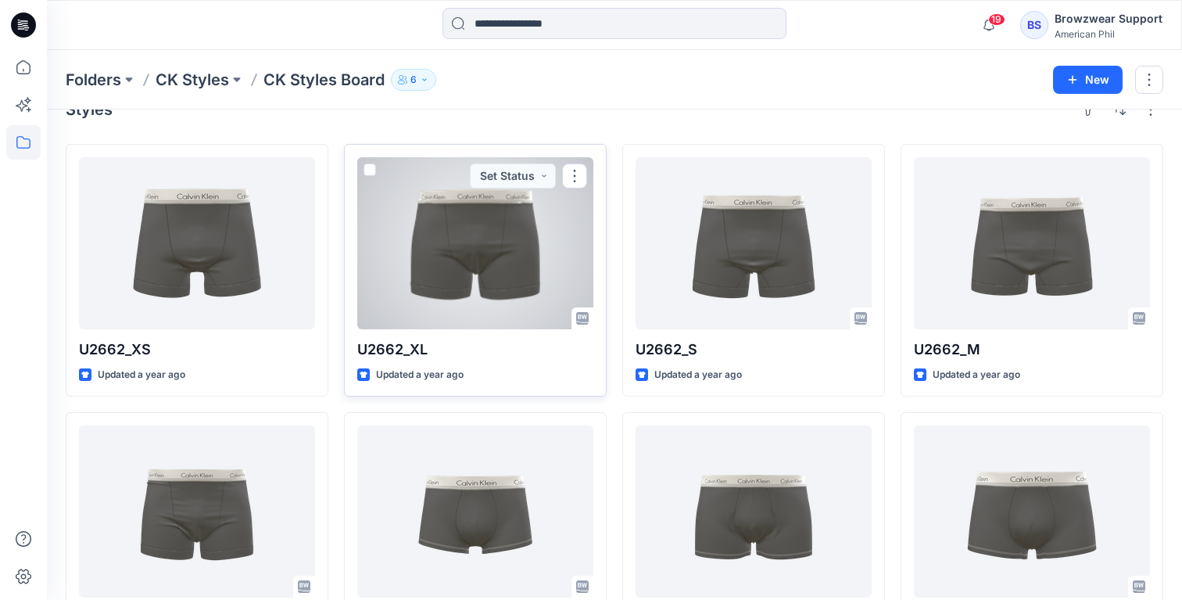
scroll to position [18, 0]
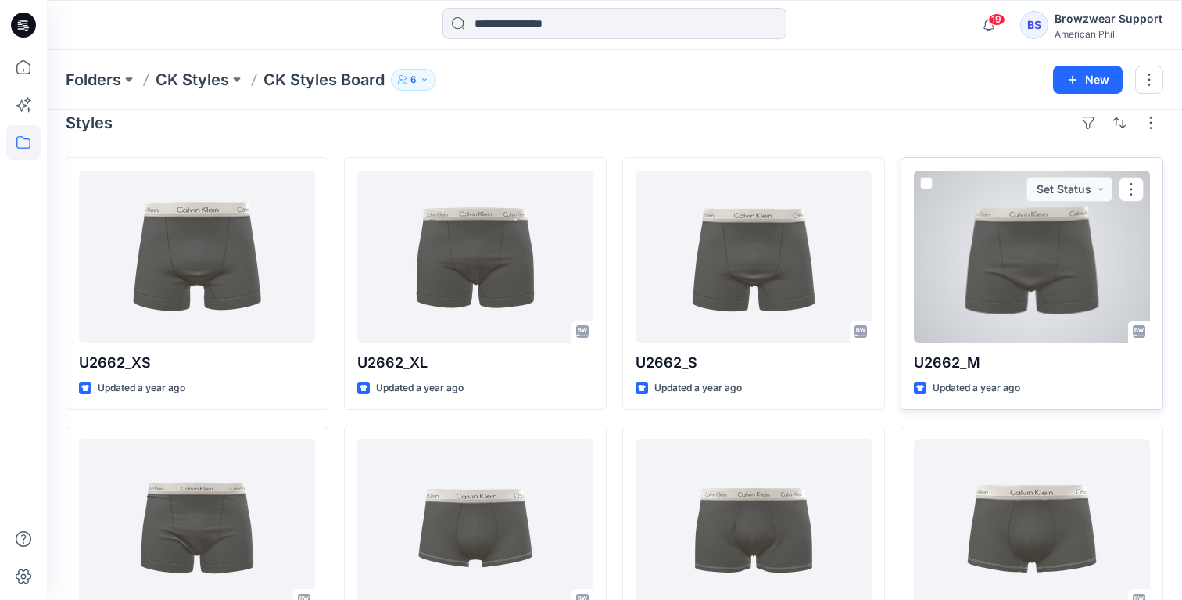
click at [1044, 267] on div at bounding box center [1032, 256] width 236 height 172
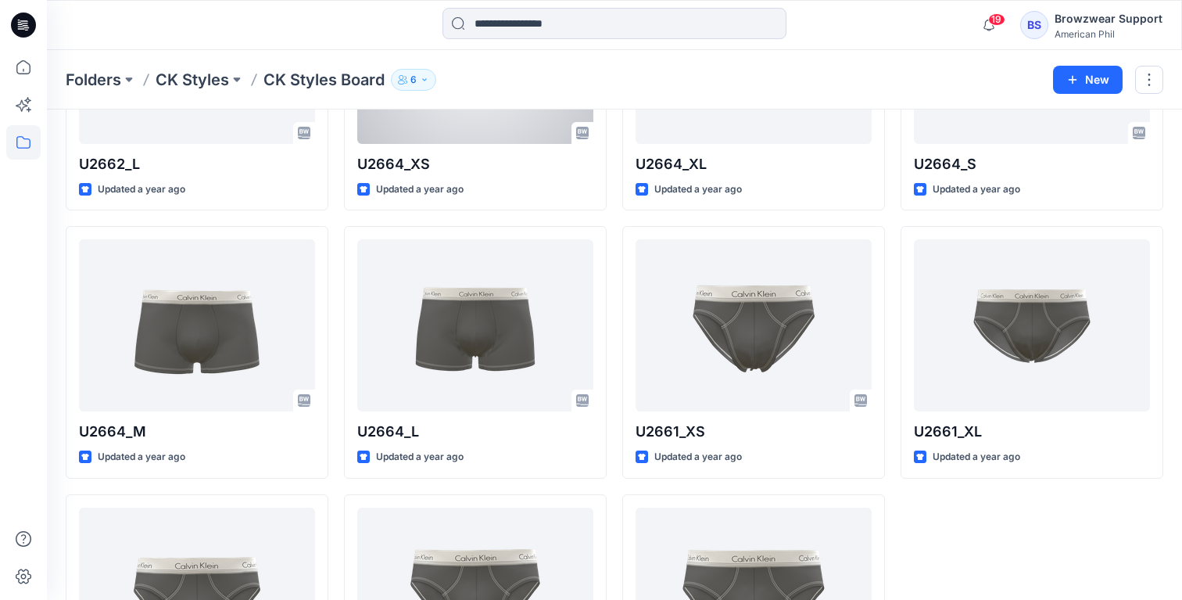
scroll to position [518, 0]
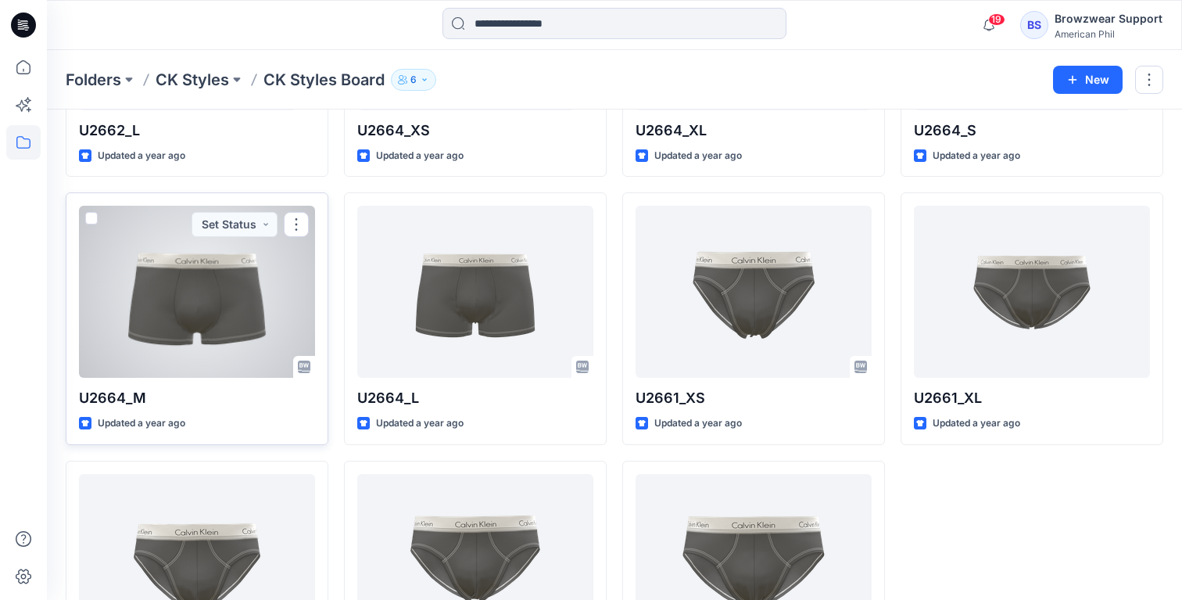
click at [220, 305] on div at bounding box center [197, 292] width 236 height 172
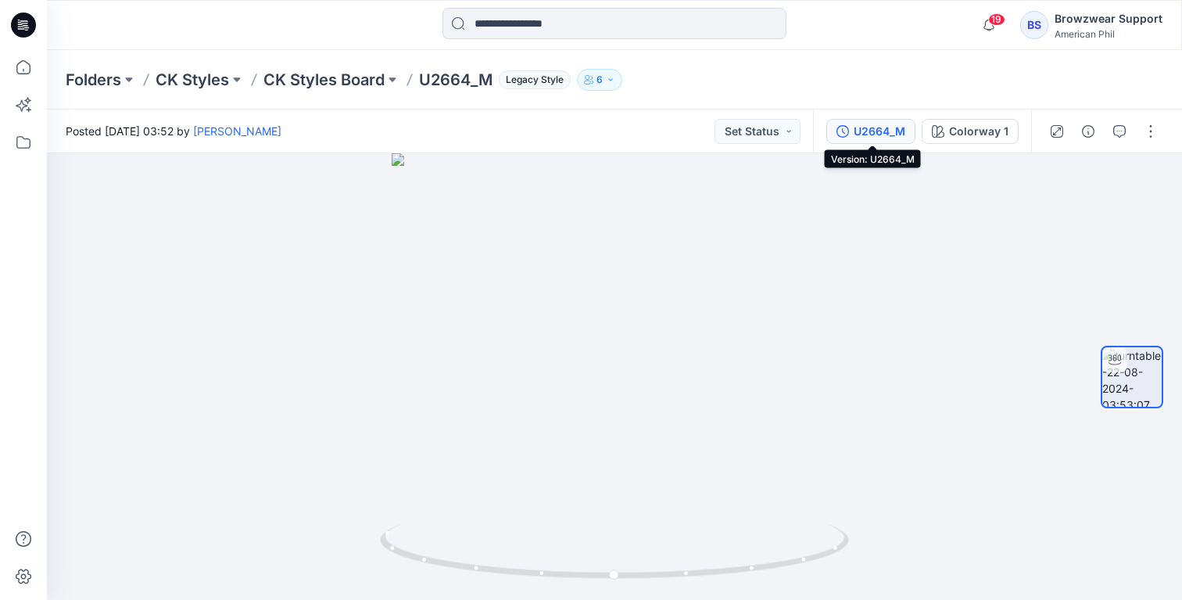
click at [862, 137] on div "U2664_M" at bounding box center [880, 131] width 52 height 17
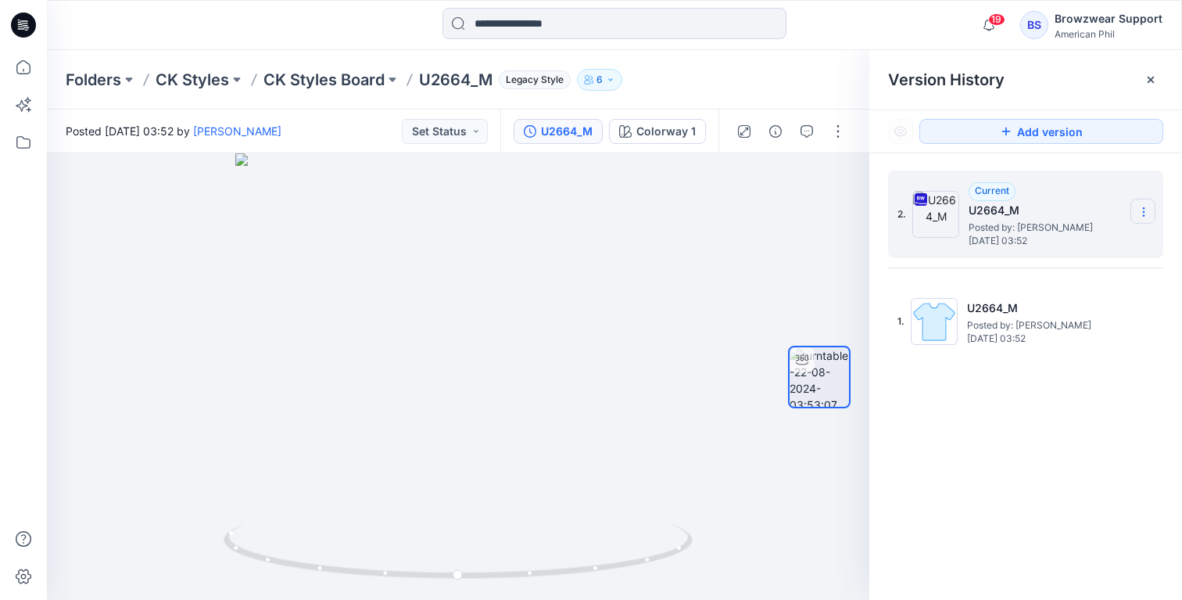
click at [1141, 213] on icon at bounding box center [1144, 212] width 13 height 13
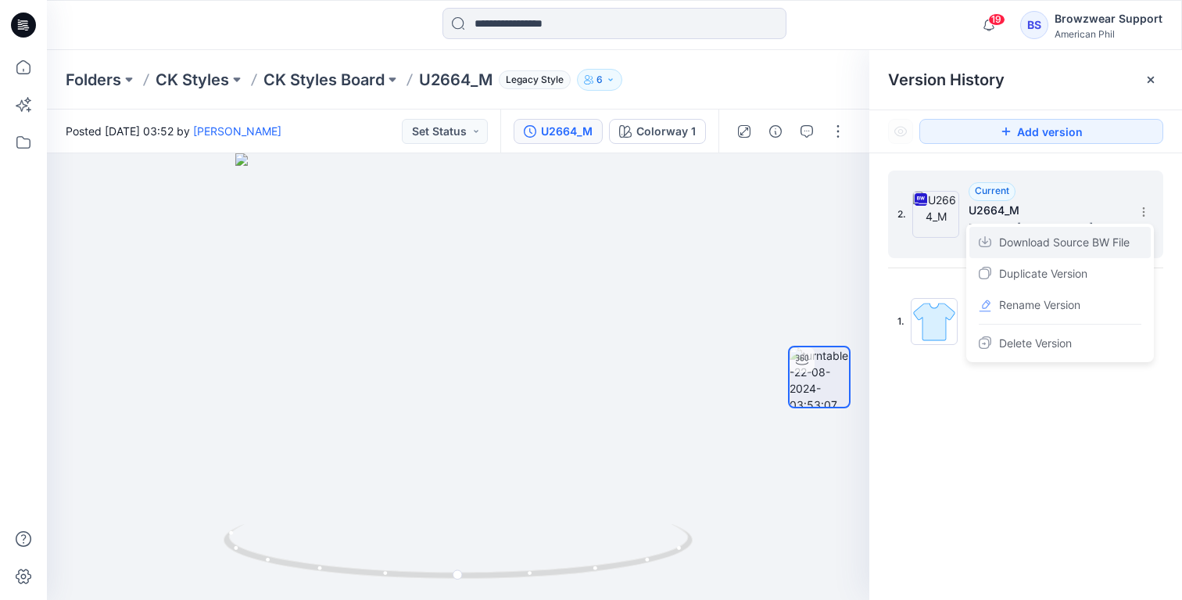
click at [1104, 241] on span "Download Source BW File" at bounding box center [1064, 242] width 131 height 19
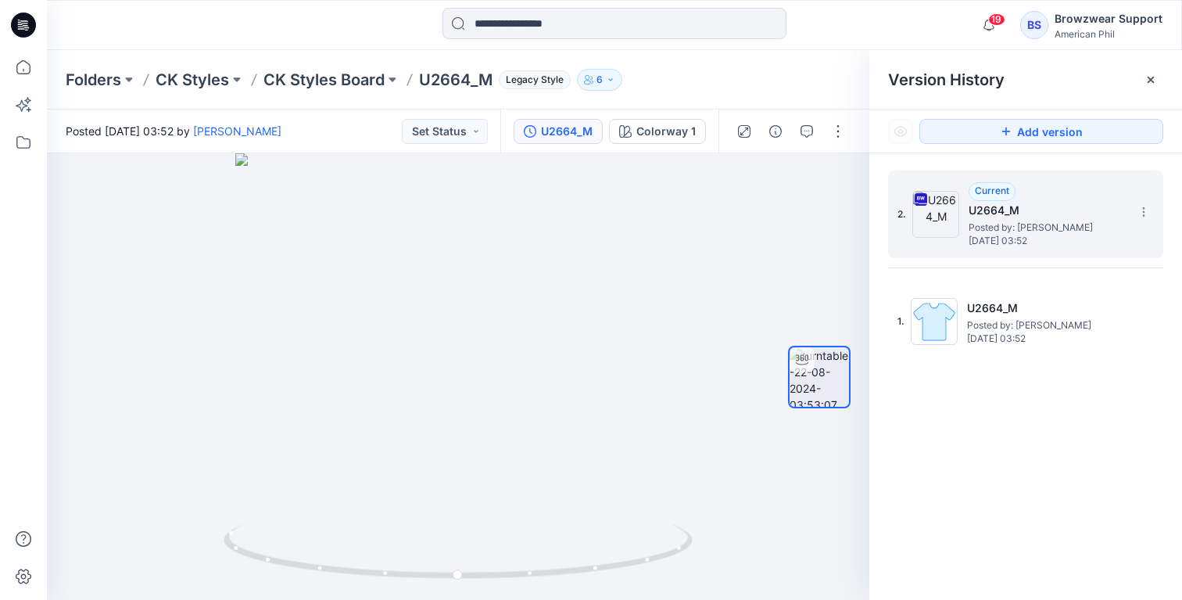
click at [603, 82] on p "6" at bounding box center [600, 79] width 6 height 17
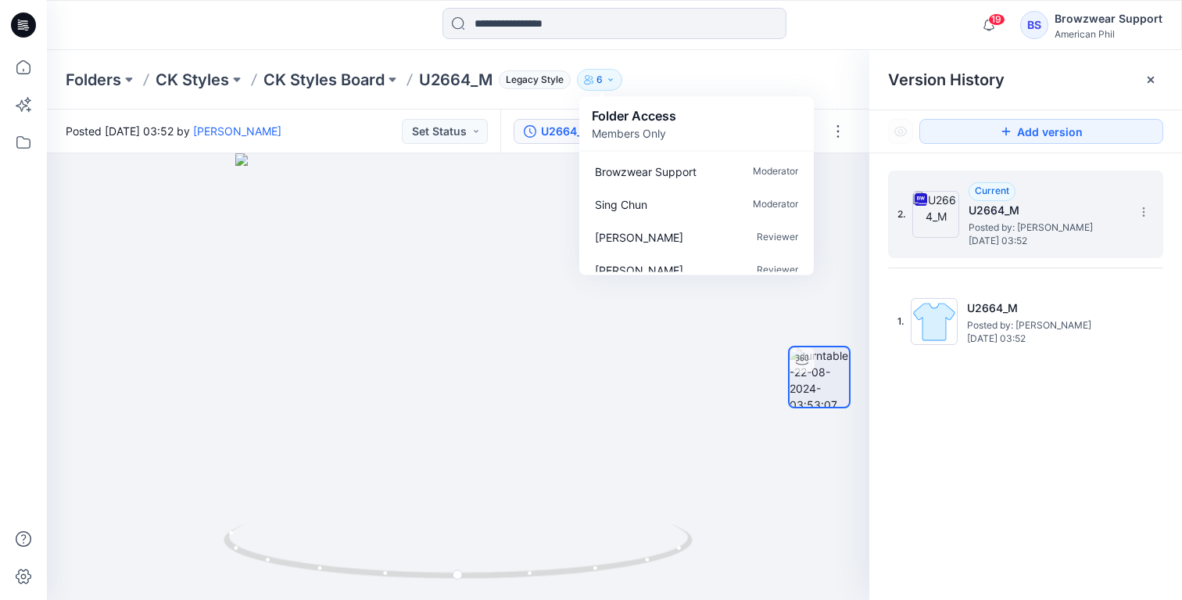
click at [715, 70] on div "Folders CK Styles CK Styles Board U2664_M Legacy Style 6 Folder Access Members …" at bounding box center [554, 80] width 976 height 22
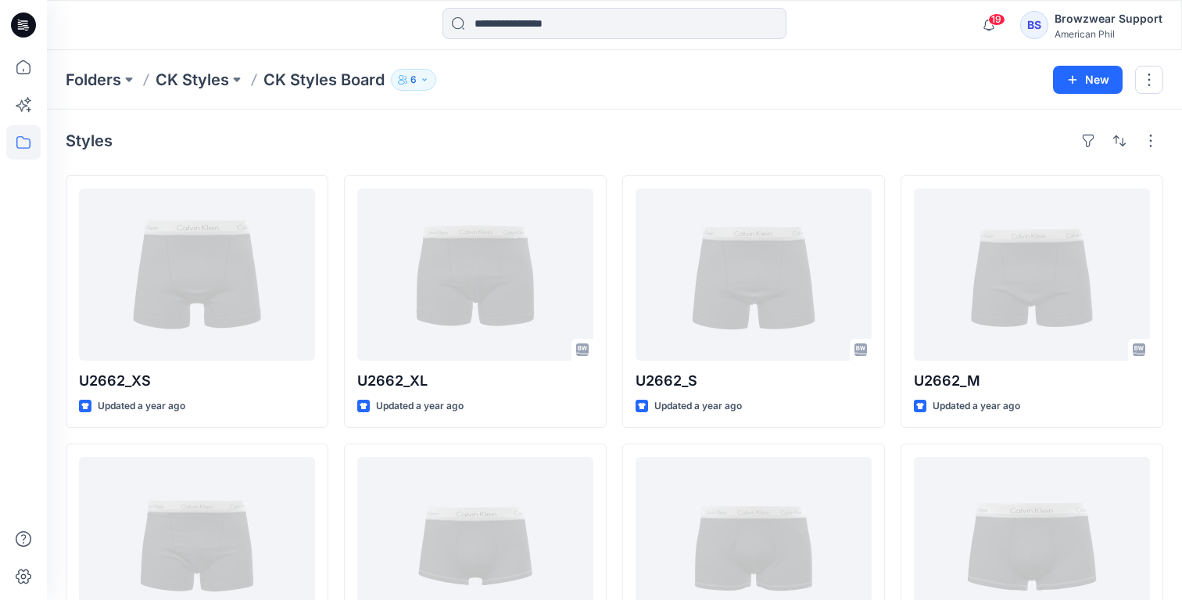
scroll to position [518, 0]
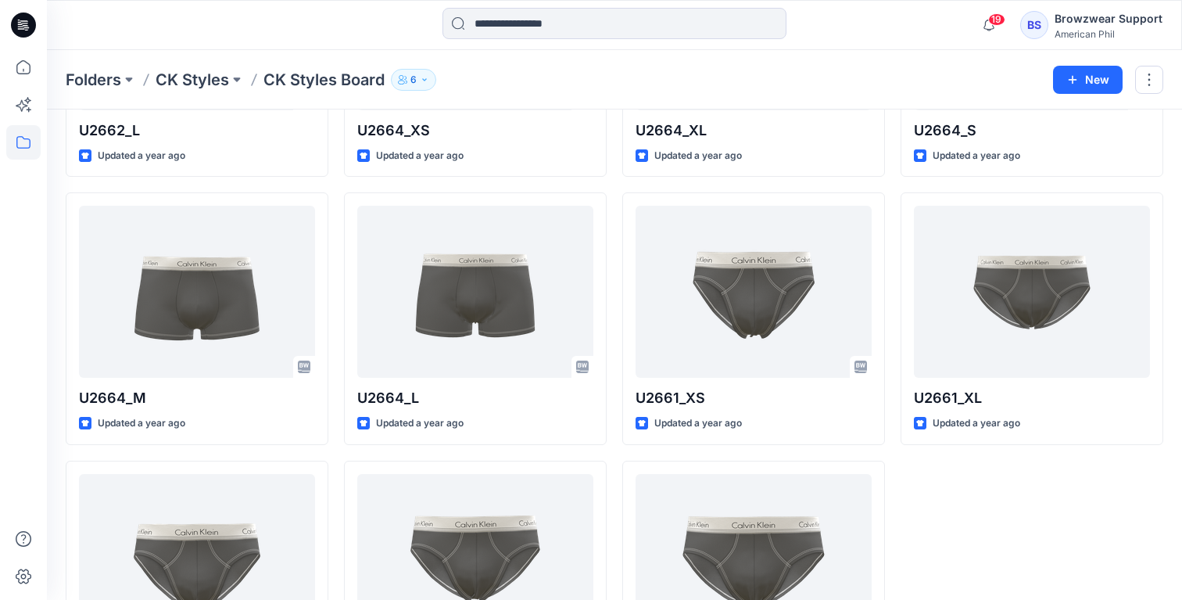
click at [1116, 31] on div "American Phil" at bounding box center [1109, 34] width 108 height 12
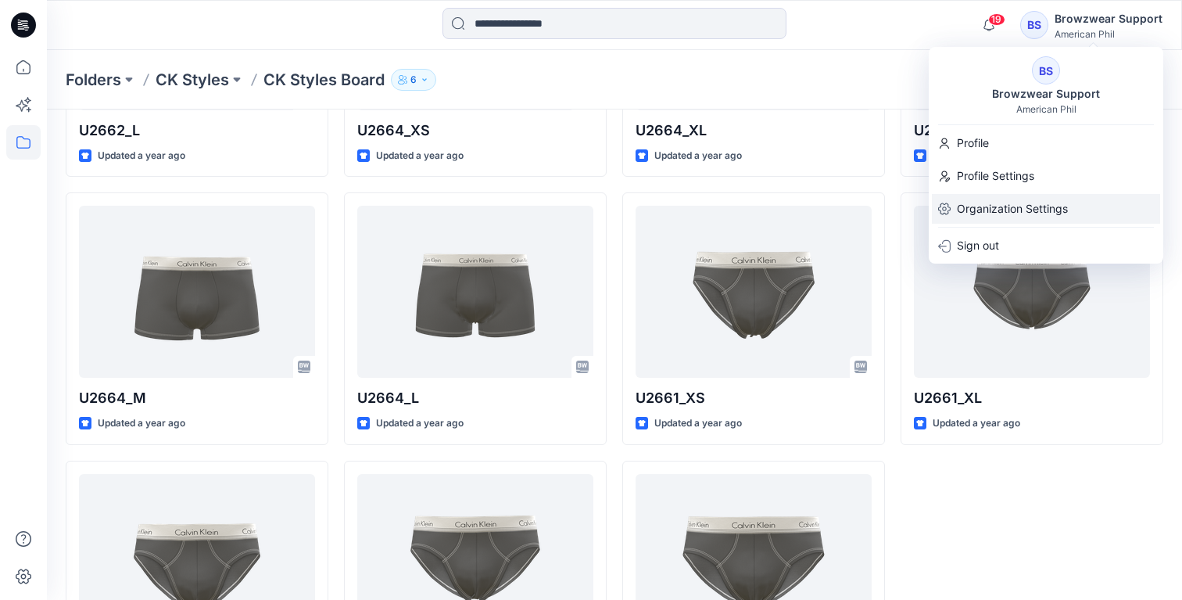
click at [1019, 204] on p "Organization Settings" at bounding box center [1012, 209] width 111 height 30
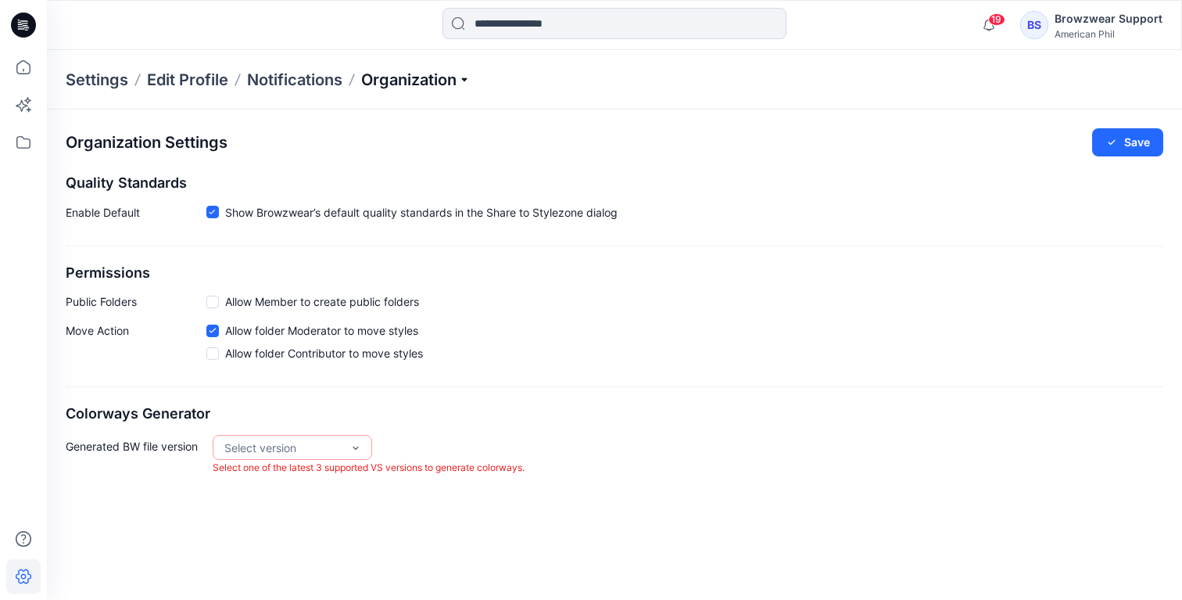
click at [417, 86] on p "Organization" at bounding box center [415, 80] width 109 height 22
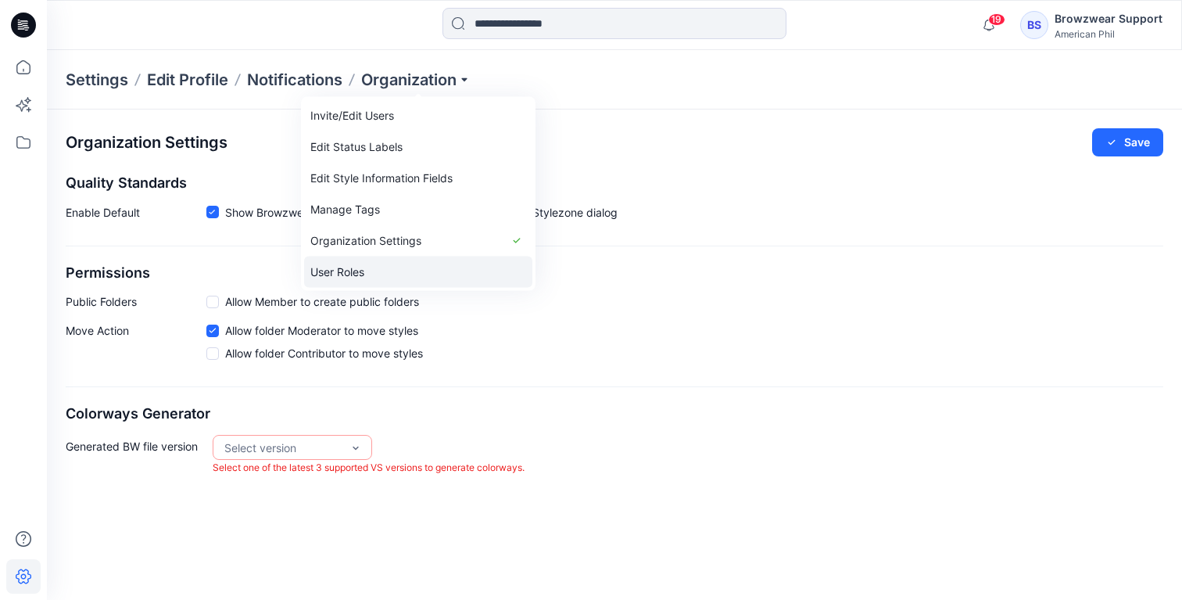
click at [401, 268] on link "User Roles" at bounding box center [418, 271] width 228 height 31
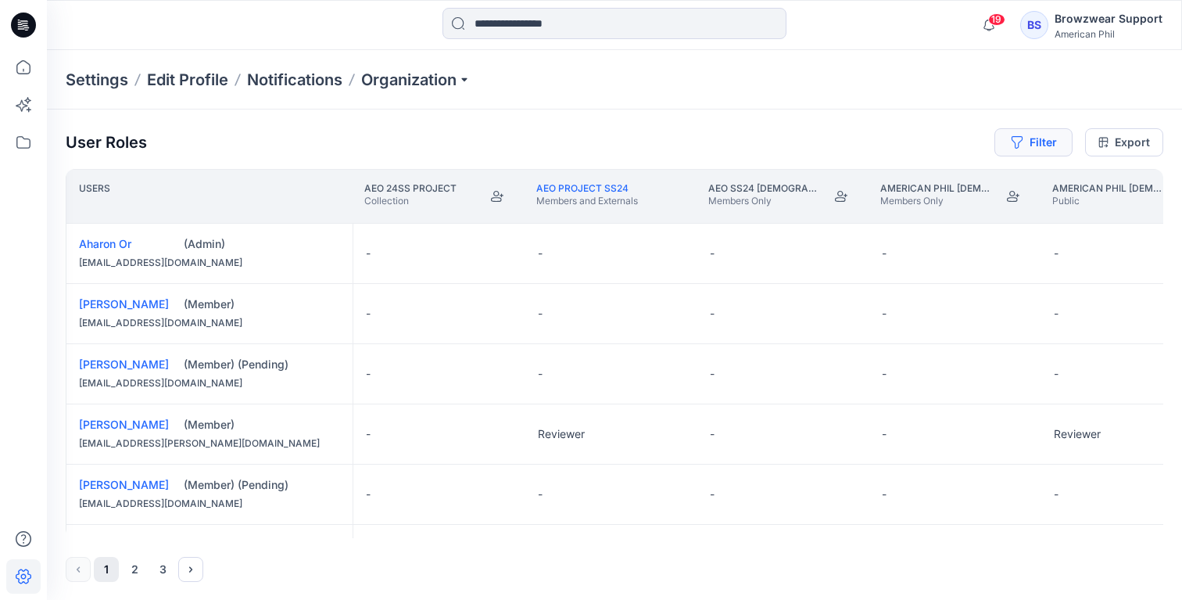
click at [1043, 138] on button "Filter" at bounding box center [1033, 142] width 78 height 28
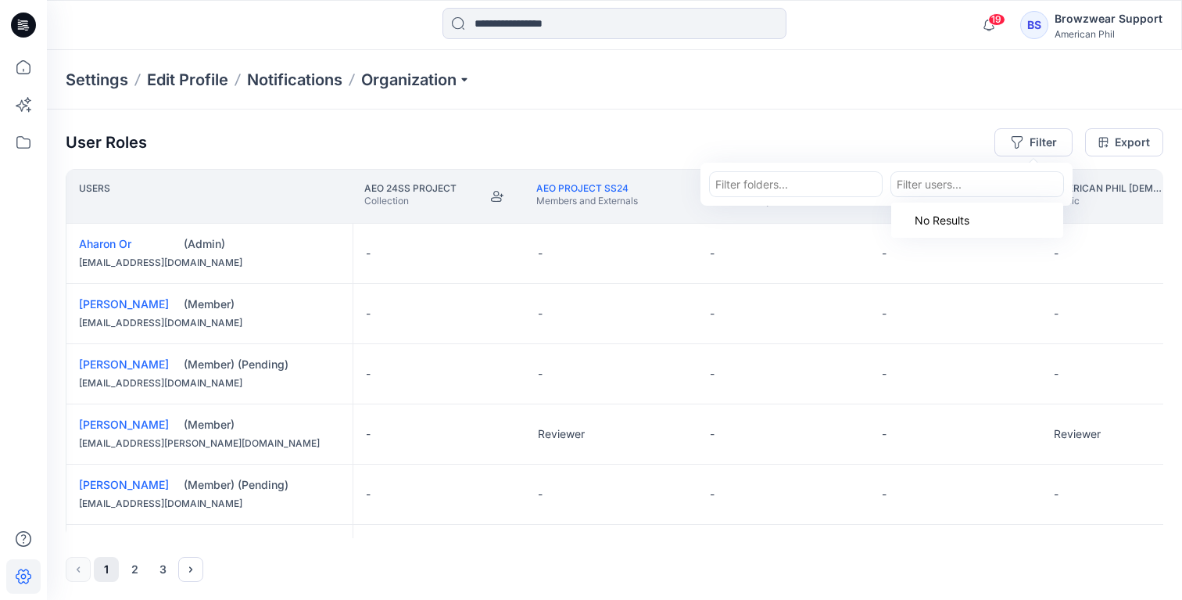
click at [943, 187] on div at bounding box center [977, 184] width 161 height 20
type input "******"
click at [970, 220] on p "Browzwear Support" at bounding box center [978, 223] width 102 height 20
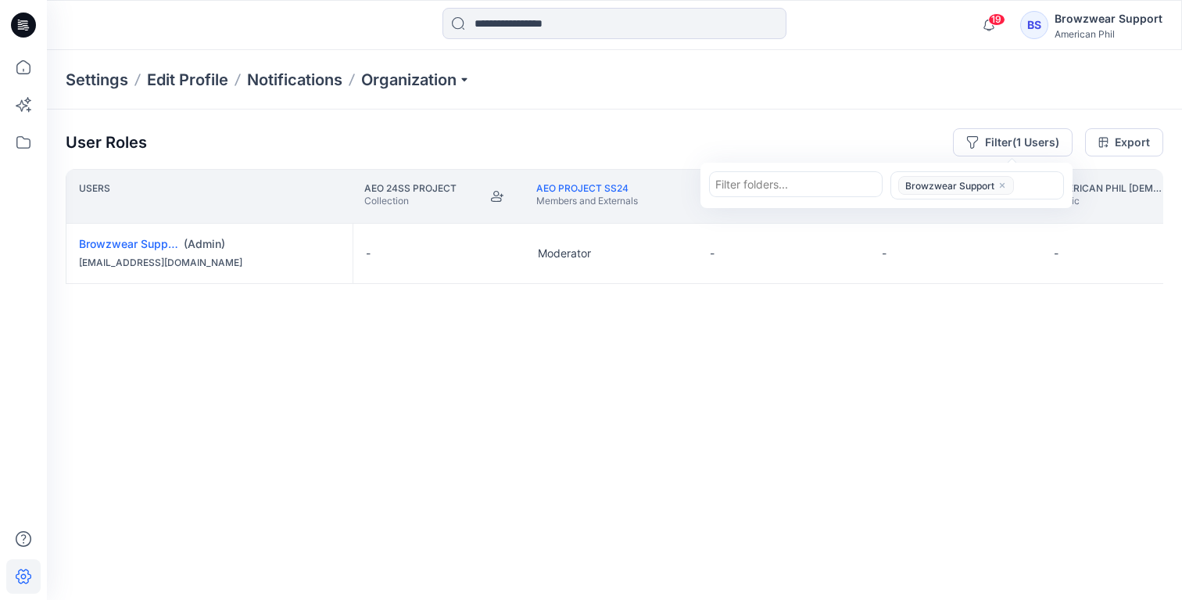
click at [646, 361] on div "Users AEO 24SS PROJECT Collection AEO PROJECT SS24 Members and Externals AEO SS…" at bounding box center [615, 353] width 1098 height 369
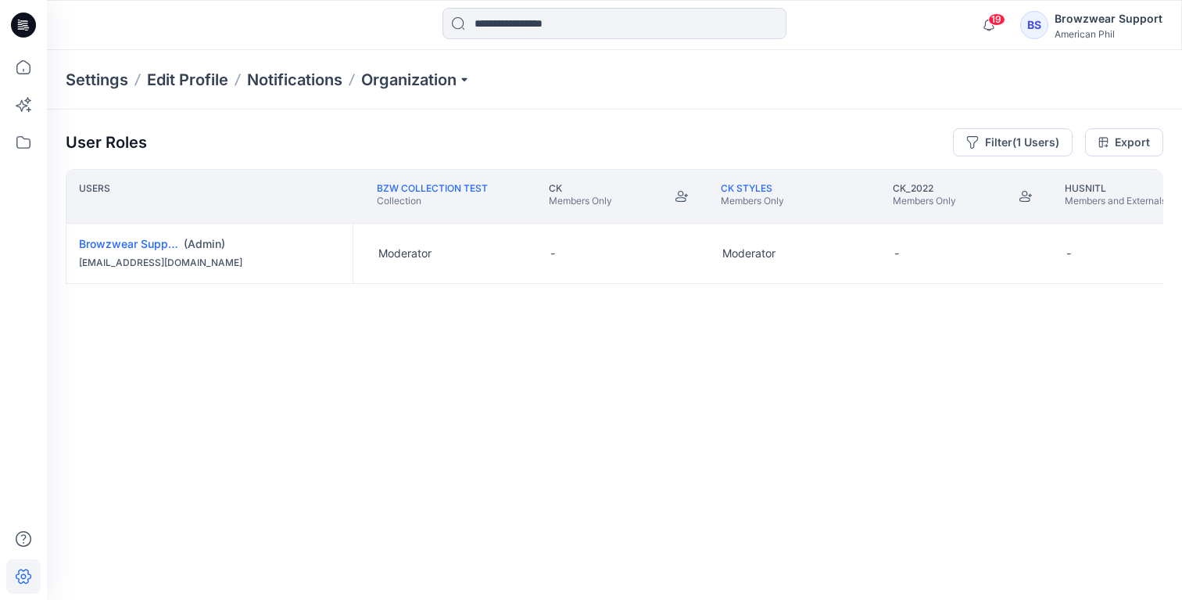
scroll to position [0, 2960]
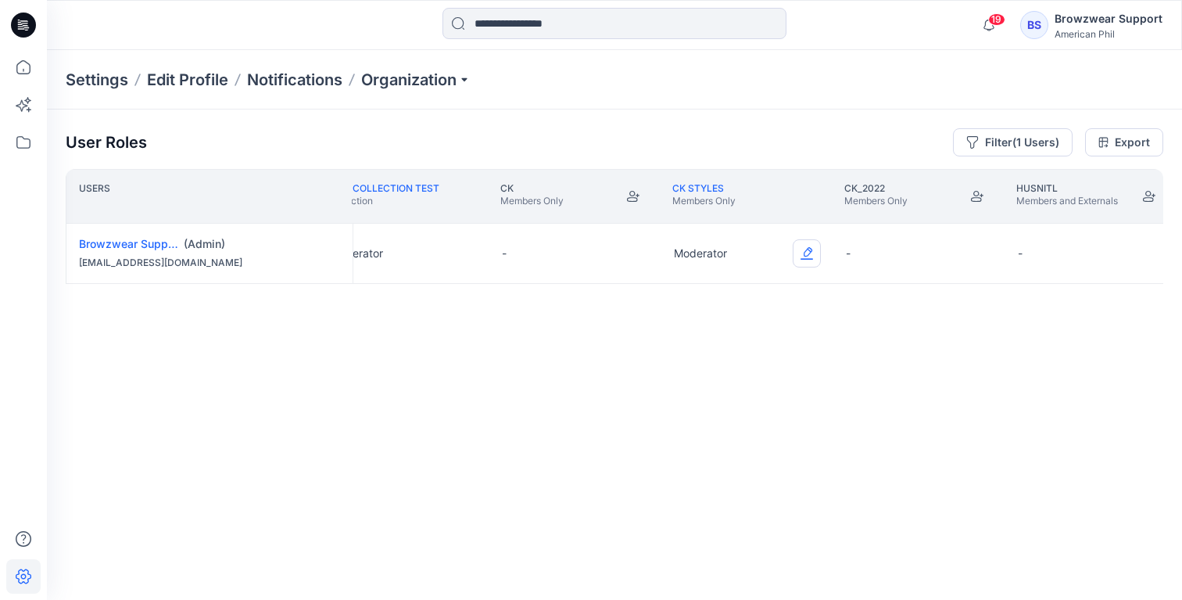
click at [808, 256] on button "Edit Role" at bounding box center [807, 253] width 28 height 28
click at [754, 289] on button "None" at bounding box center [733, 291] width 169 height 28
click at [729, 341] on div "Users BW test Members Only BZW Collection Test Collection CK Members Only CK St…" at bounding box center [615, 353] width 1098 height 369
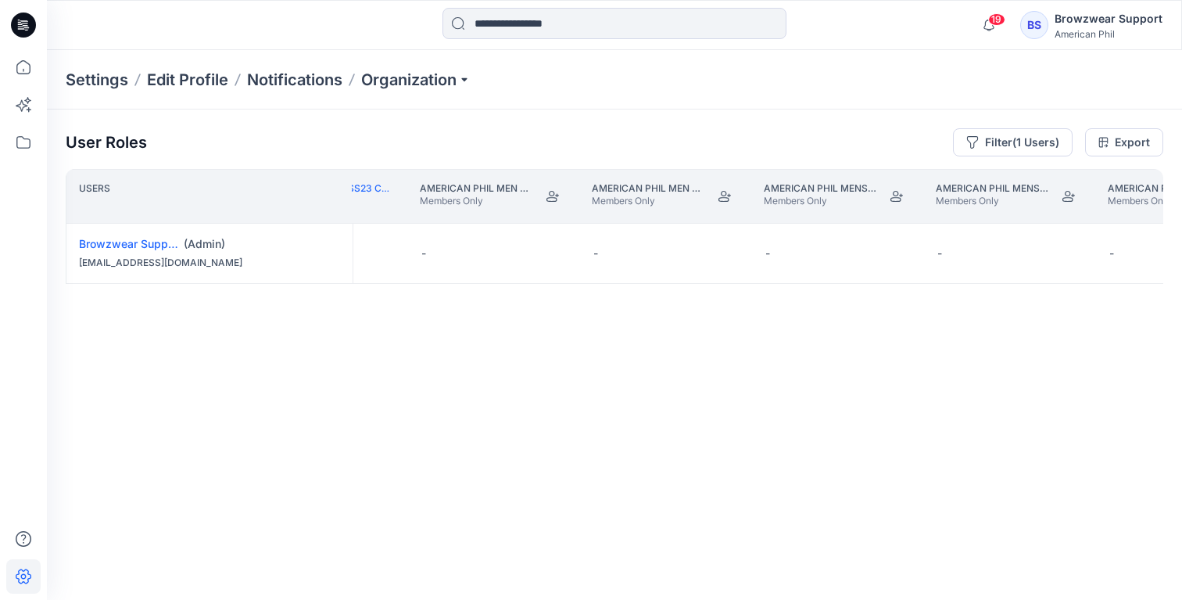
scroll to position [0, 2057]
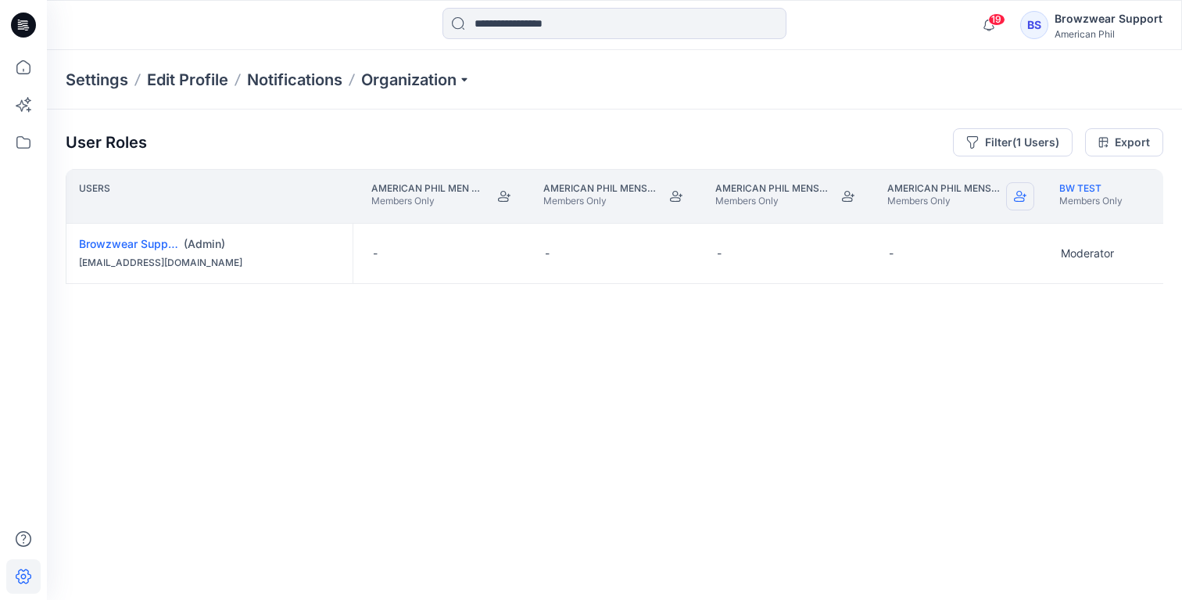
click at [1029, 201] on button "Join" at bounding box center [1020, 196] width 28 height 28
click at [929, 184] on link "American Phil Mens SS26 collection" at bounding box center [983, 188] width 193 height 12
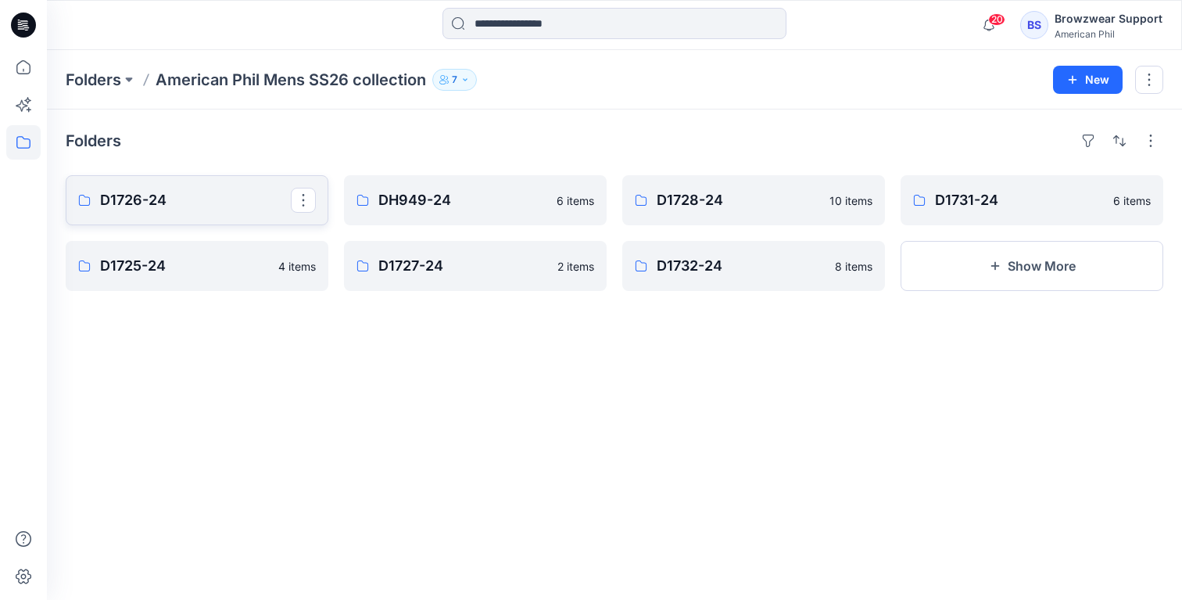
click at [217, 201] on p "D1726-24" at bounding box center [195, 200] width 191 height 22
click at [453, 215] on link "DH949-24" at bounding box center [475, 200] width 263 height 50
click at [725, 206] on p "D1728-24" at bounding box center [752, 200] width 191 height 22
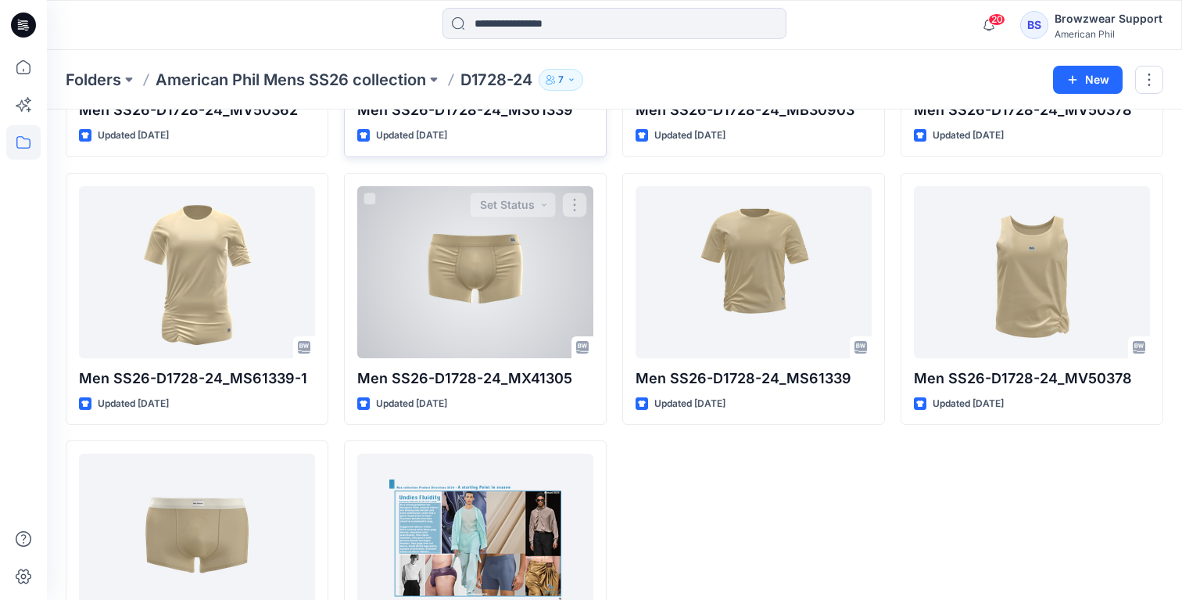
scroll to position [271, 0]
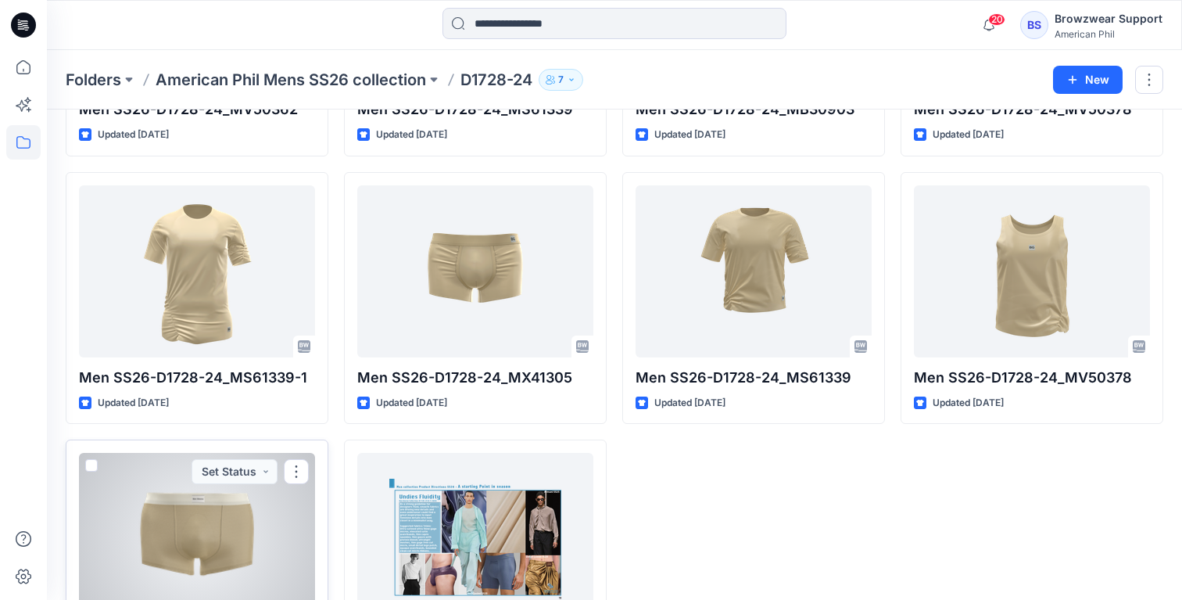
click at [217, 536] on div at bounding box center [197, 539] width 236 height 172
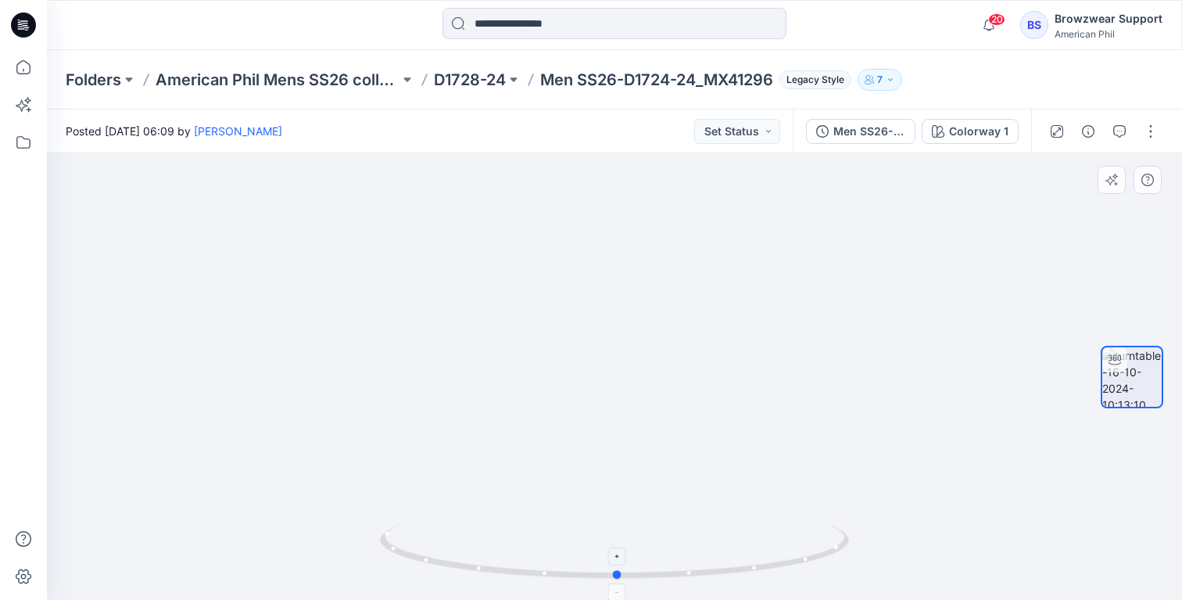
click at [741, 566] on icon at bounding box center [616, 553] width 473 height 59
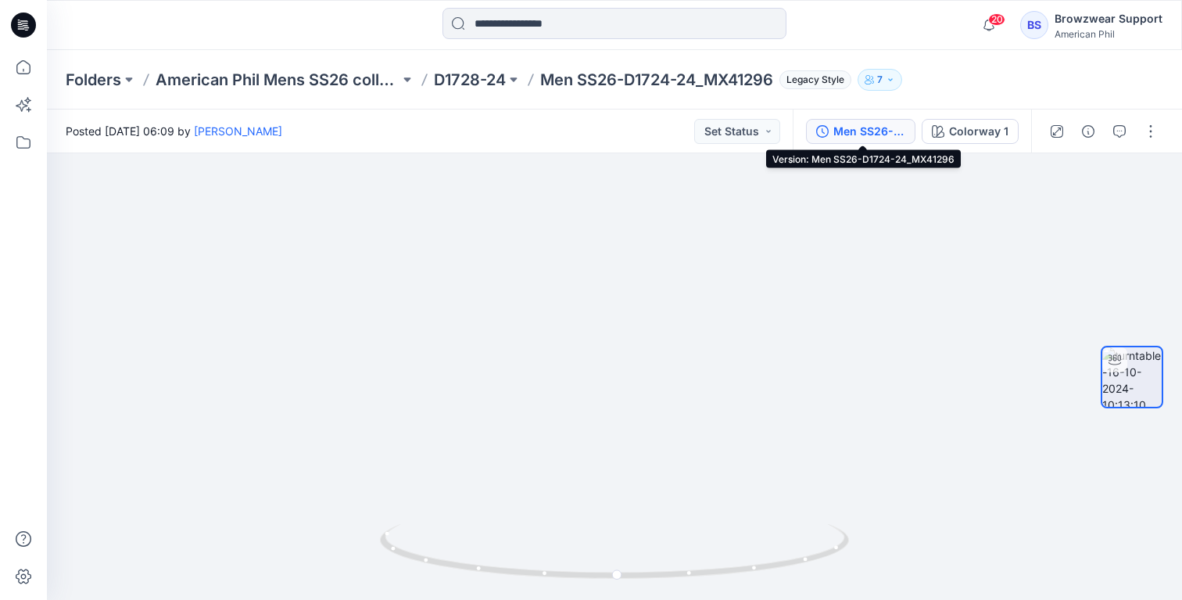
click at [867, 132] on div "Men SS26-D1724-24_MX41296" at bounding box center [869, 131] width 72 height 17
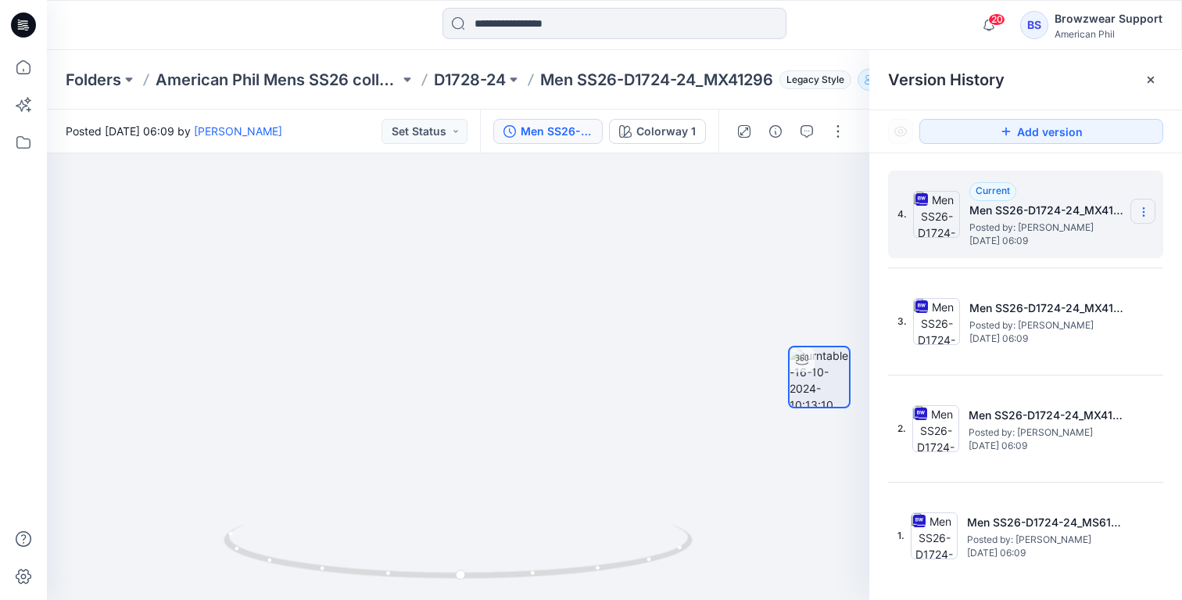
click at [1144, 212] on icon at bounding box center [1143, 212] width 1 height 1
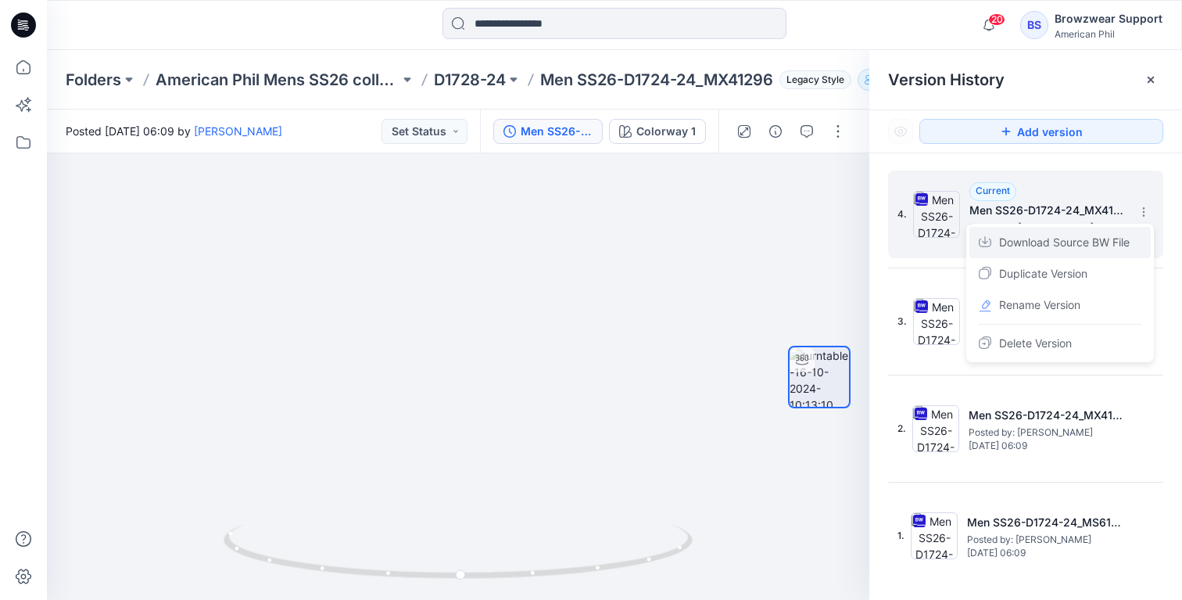
click at [1102, 239] on span "Download Source BW File" at bounding box center [1064, 242] width 131 height 19
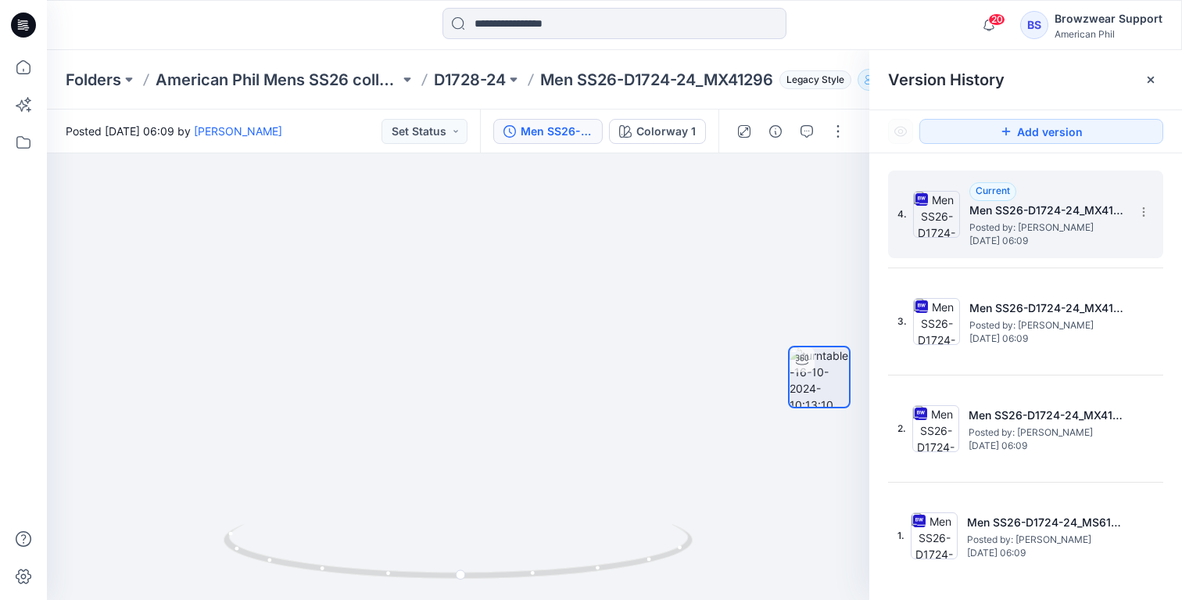
scroll to position [271, 0]
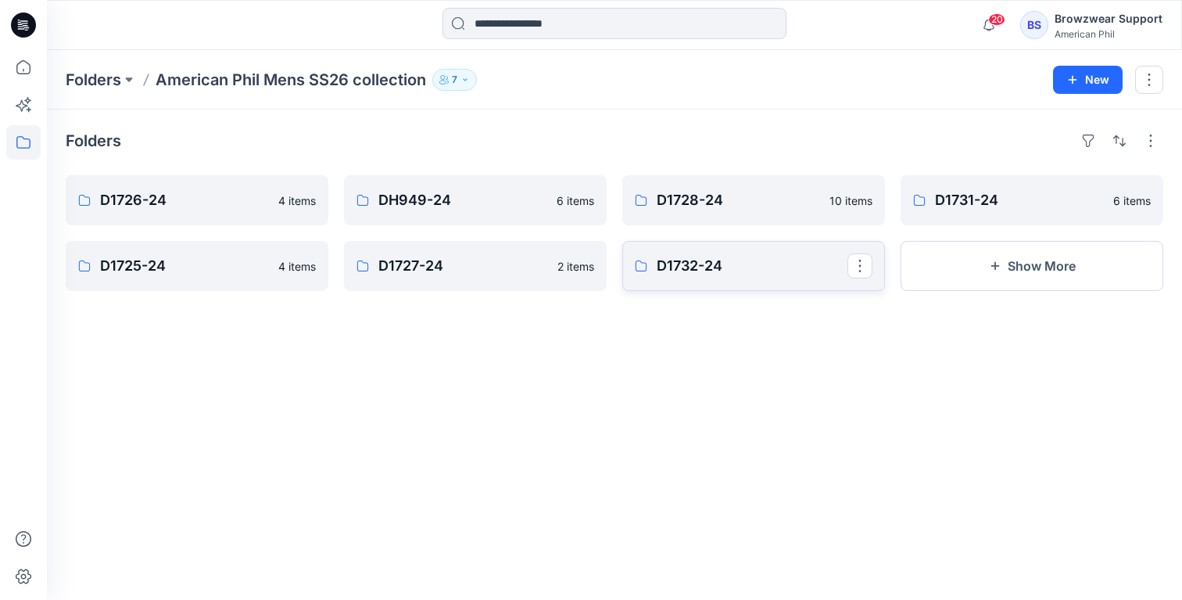
click at [703, 270] on p "D1732-24" at bounding box center [752, 266] width 191 height 22
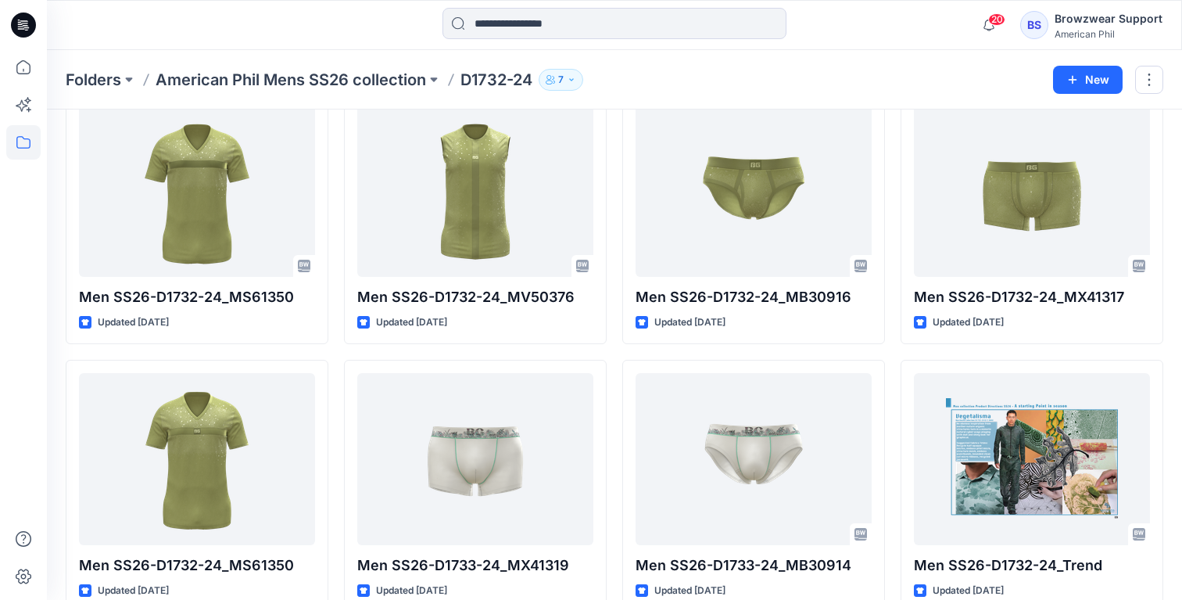
scroll to position [114, 0]
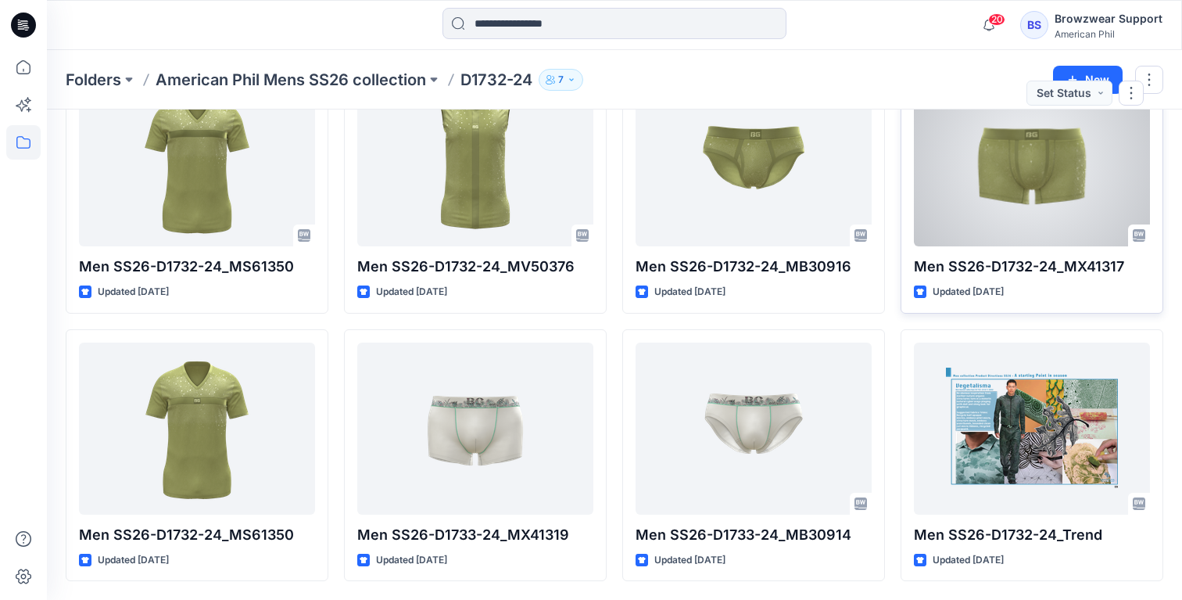
click at [991, 170] on div at bounding box center [1032, 160] width 236 height 172
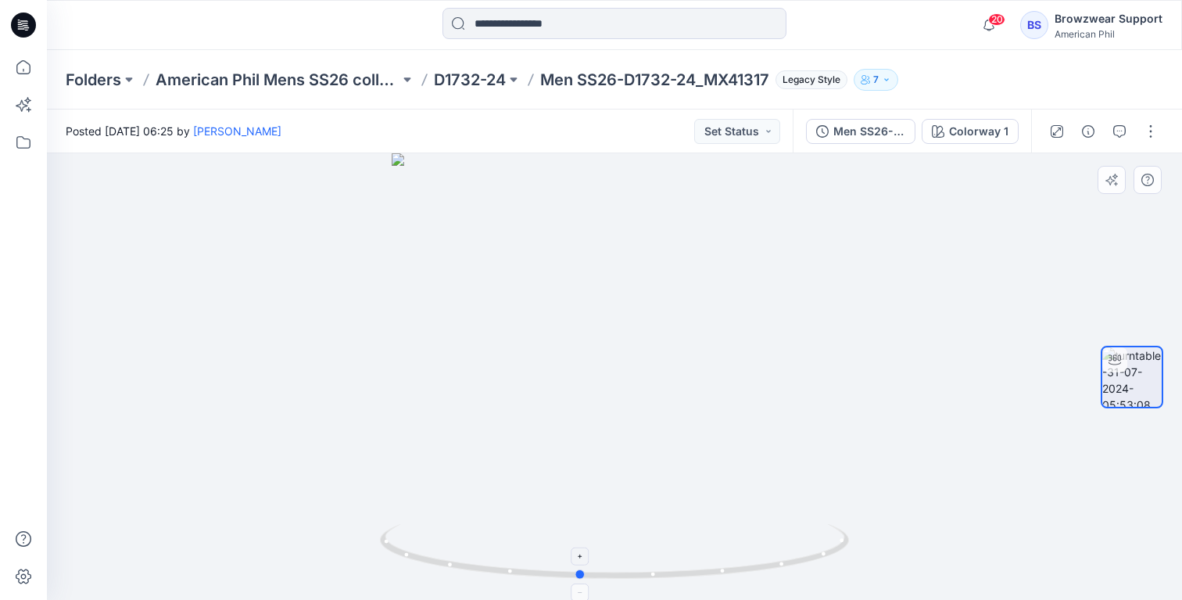
drag, startPoint x: 793, startPoint y: 551, endPoint x: 748, endPoint y: 554, distance: 44.7
click at [748, 554] on icon at bounding box center [616, 553] width 473 height 59
drag, startPoint x: 708, startPoint y: 571, endPoint x: 765, endPoint y: 574, distance: 57.9
click at [765, 574] on icon at bounding box center [616, 553] width 473 height 59
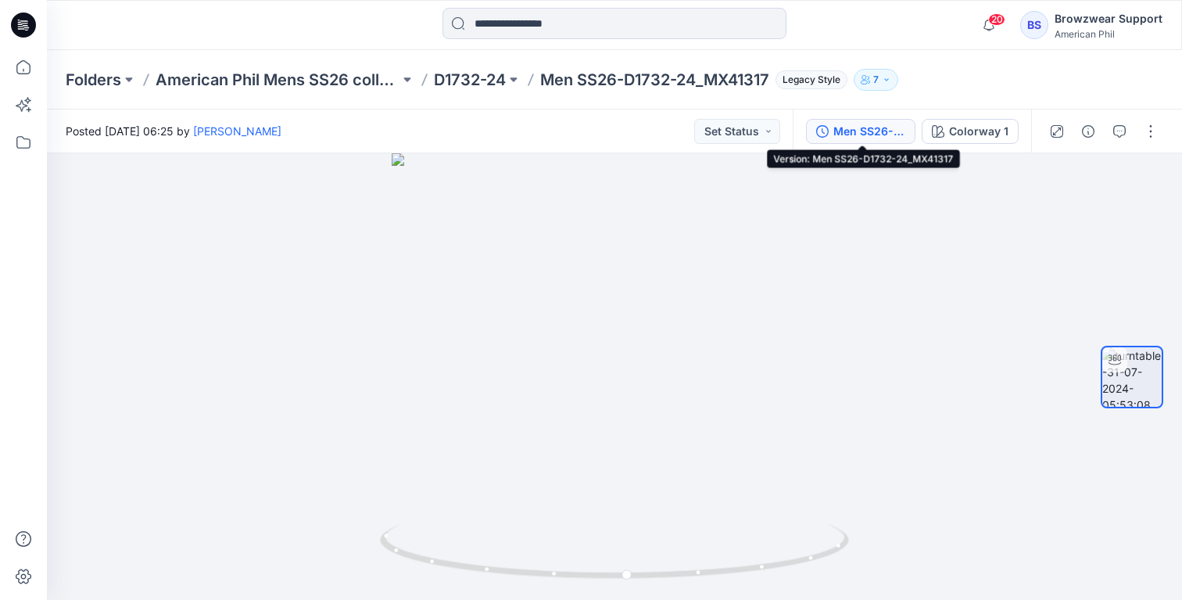
click at [883, 138] on div "Men SS26-D1732-24_MX41317" at bounding box center [869, 131] width 72 height 17
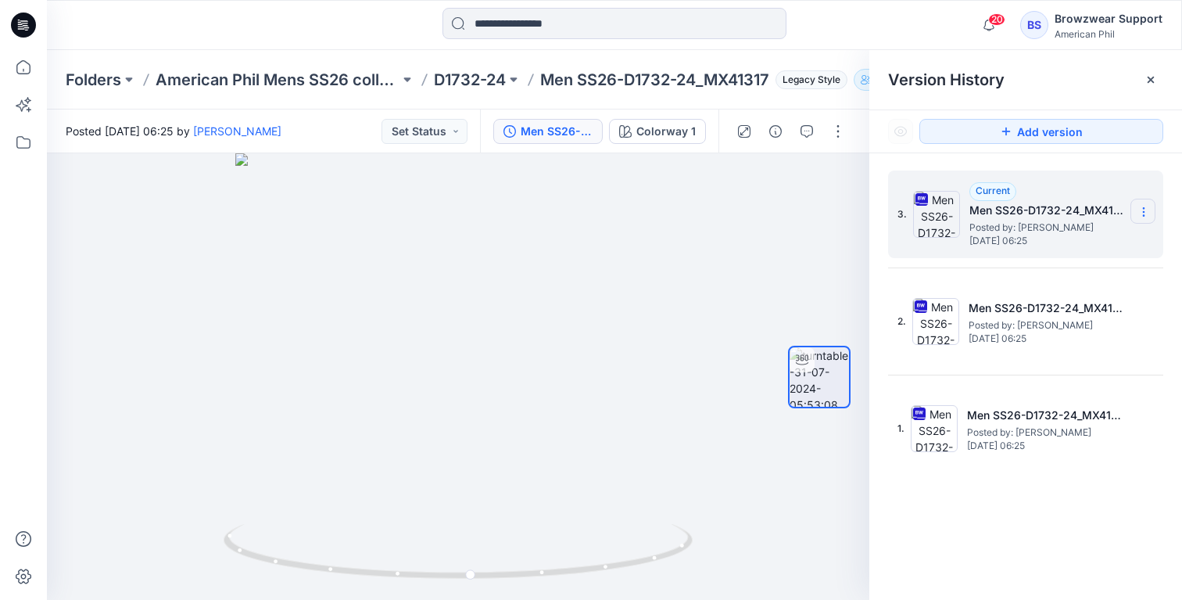
click at [1143, 213] on icon at bounding box center [1144, 212] width 13 height 13
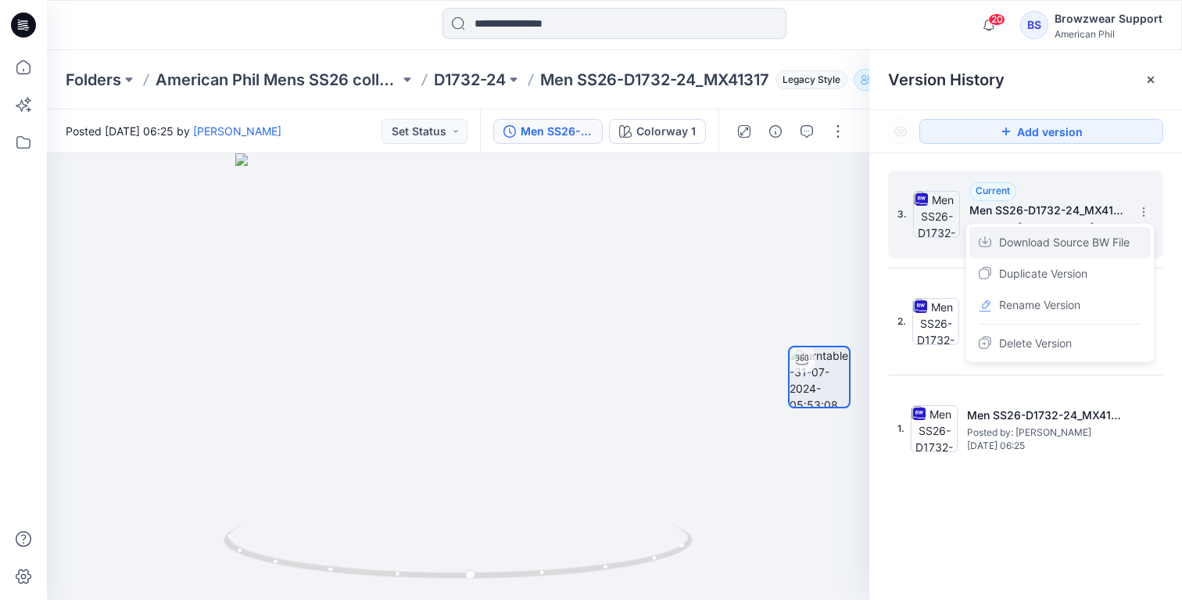
click at [1101, 245] on span "Download Source BW File" at bounding box center [1064, 242] width 131 height 19
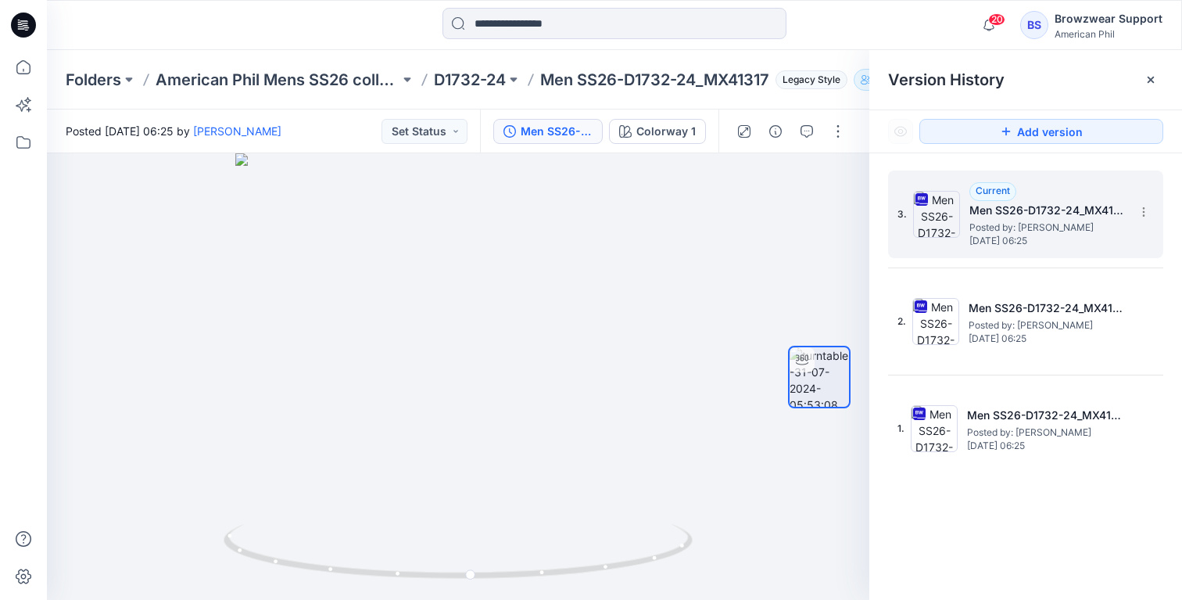
scroll to position [114, 0]
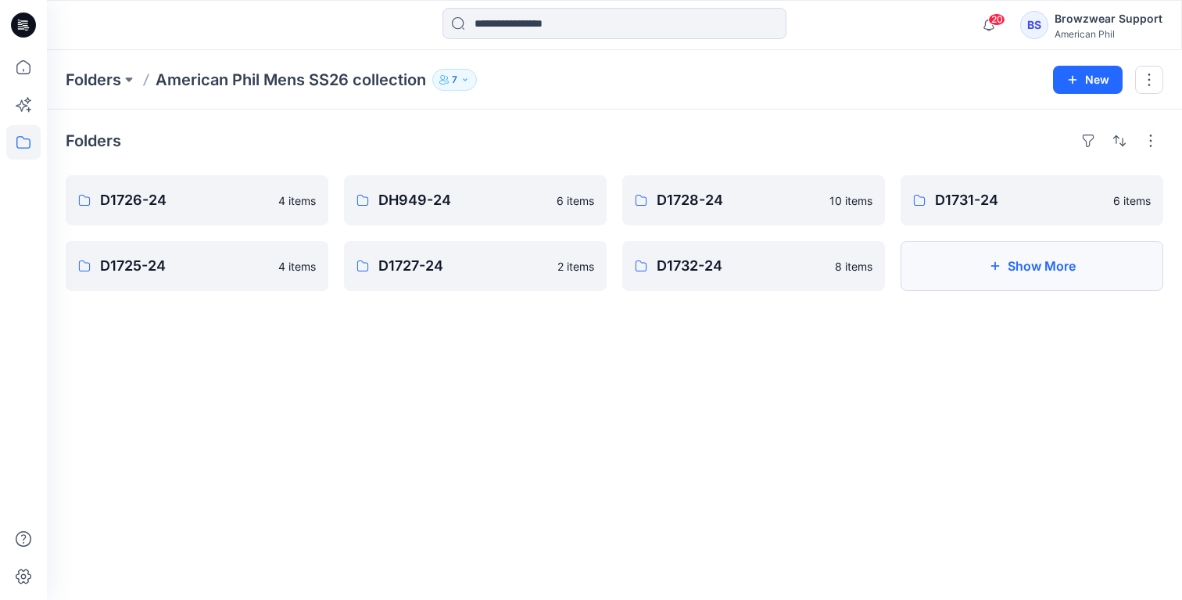
click at [989, 253] on button "Show More" at bounding box center [1032, 266] width 263 height 50
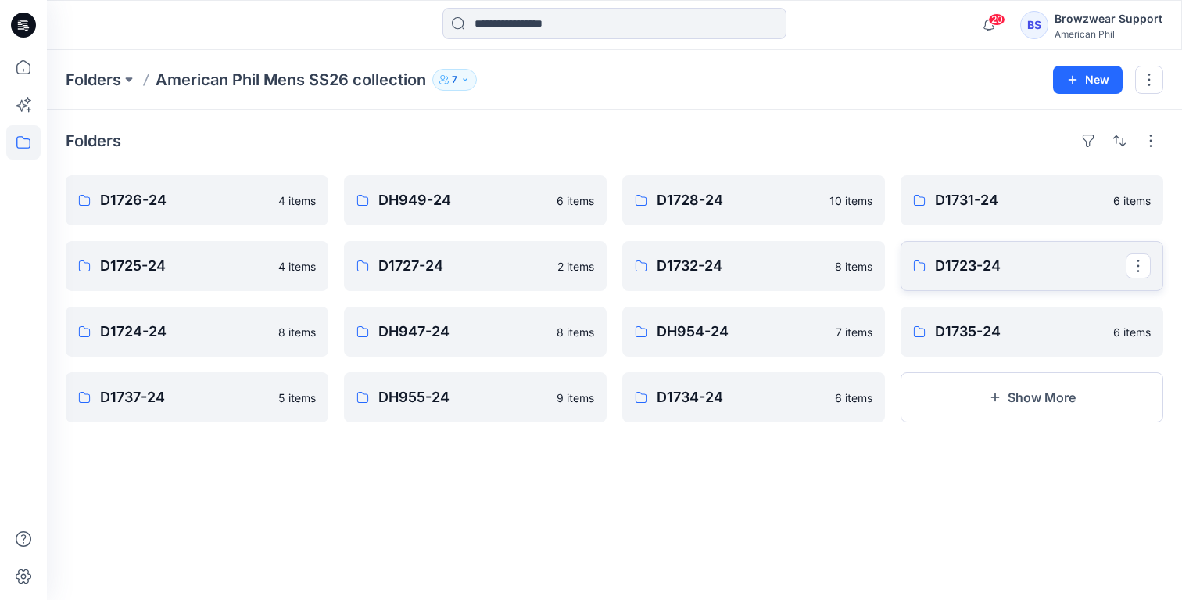
click at [985, 268] on p "D1723-24" at bounding box center [1030, 266] width 191 height 22
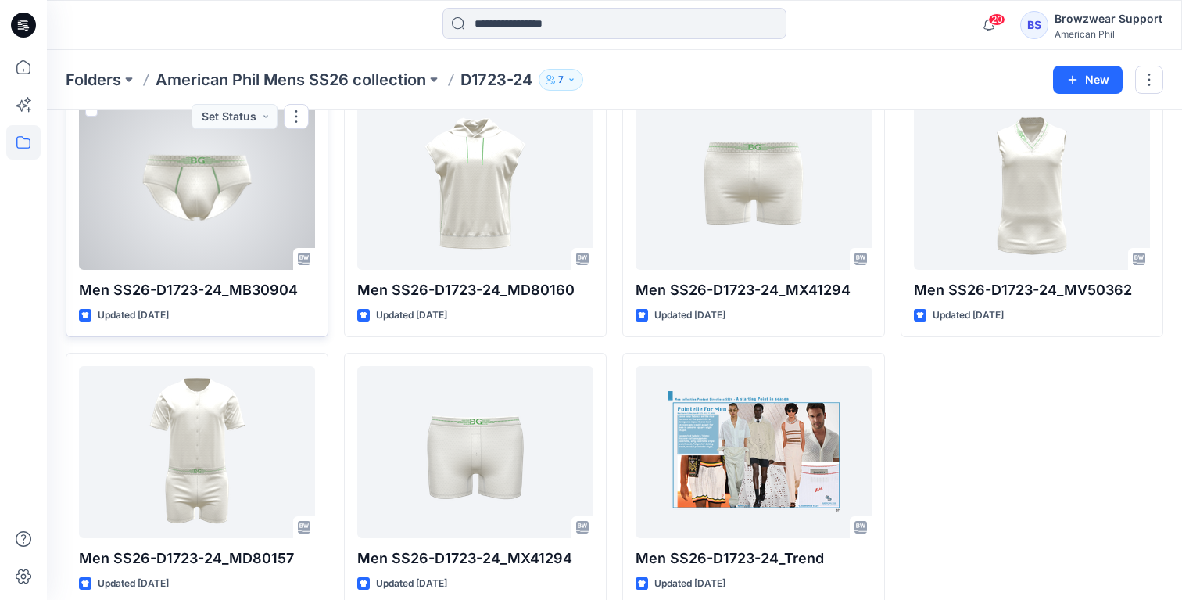
scroll to position [114, 0]
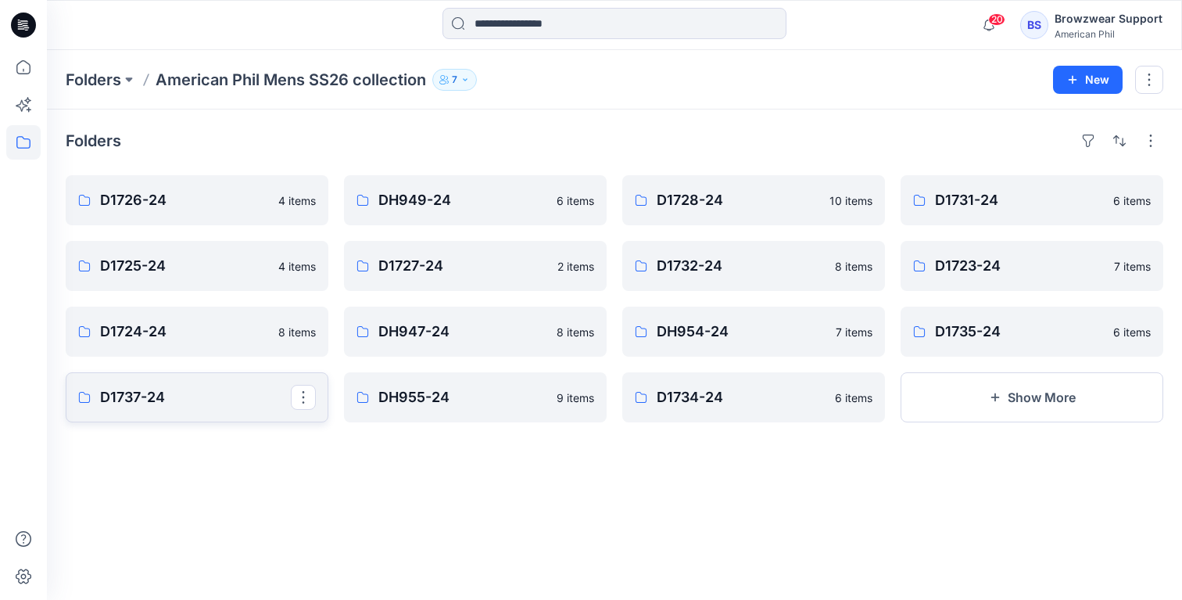
click at [169, 389] on p "D1737-24" at bounding box center [195, 397] width 191 height 22
click at [432, 417] on link "DH955-24" at bounding box center [475, 397] width 263 height 50
click at [698, 407] on p "D1734-24" at bounding box center [752, 397] width 191 height 22
click at [744, 354] on link "DH954-24" at bounding box center [753, 331] width 263 height 50
click at [924, 326] on icon at bounding box center [919, 331] width 13 height 13
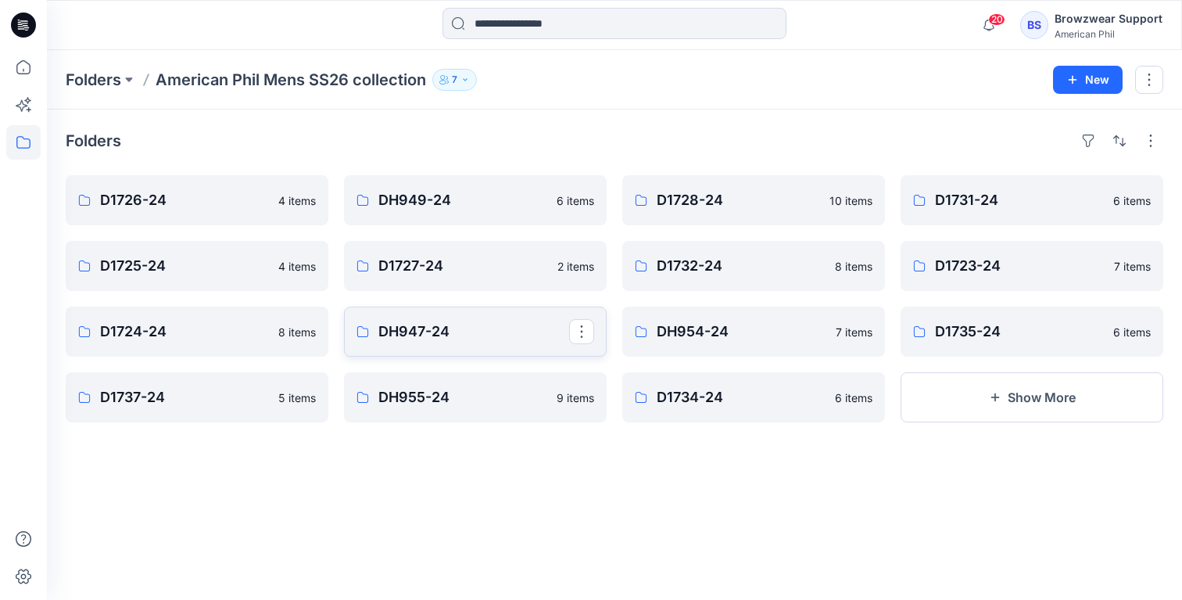
click at [503, 331] on p "DH947-24" at bounding box center [473, 332] width 191 height 22
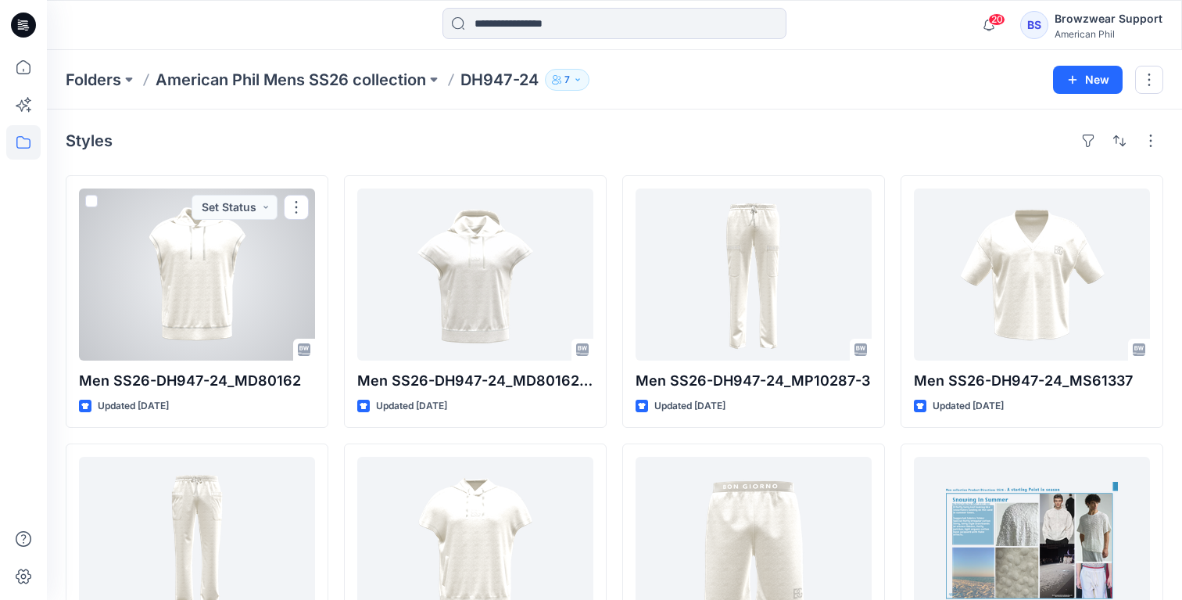
scroll to position [114, 0]
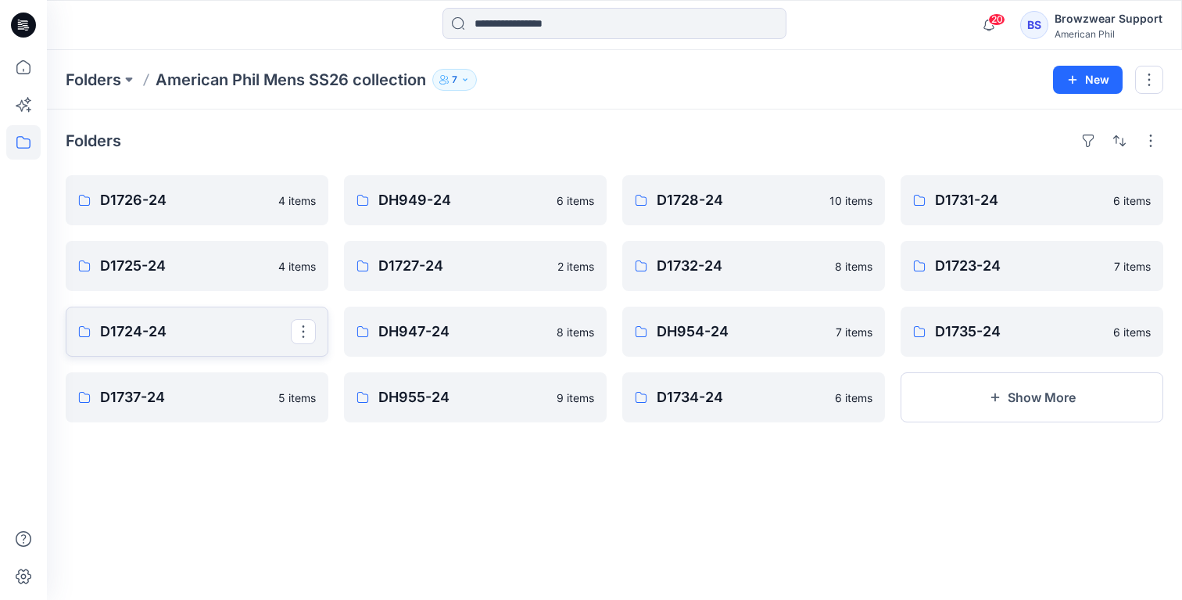
click at [181, 321] on p "D1724-24" at bounding box center [195, 332] width 191 height 22
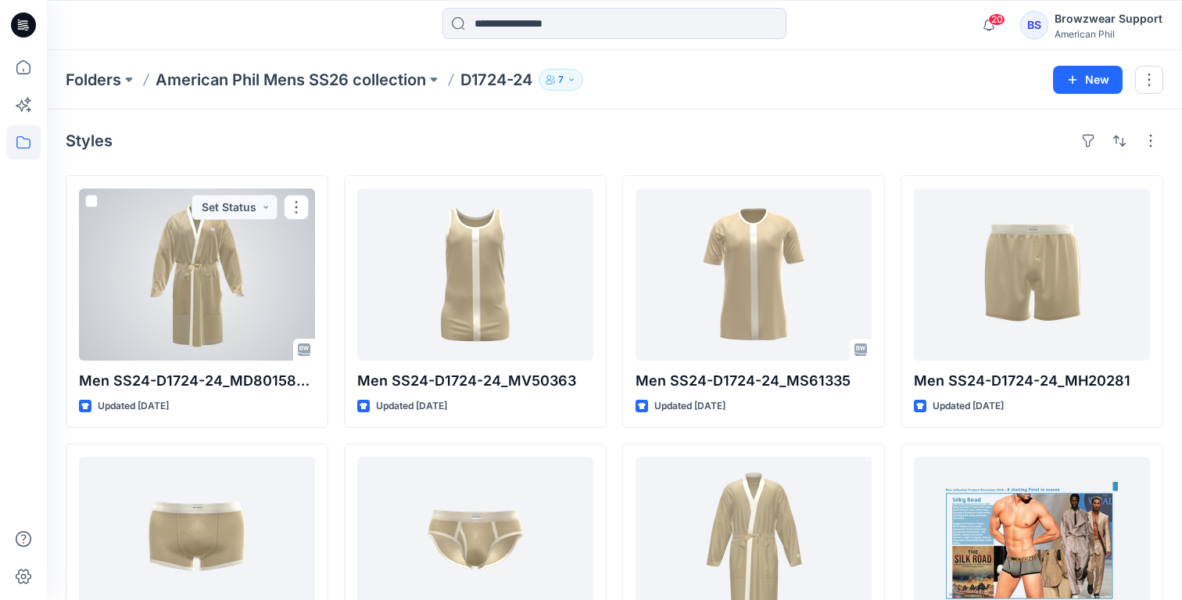
scroll to position [114, 0]
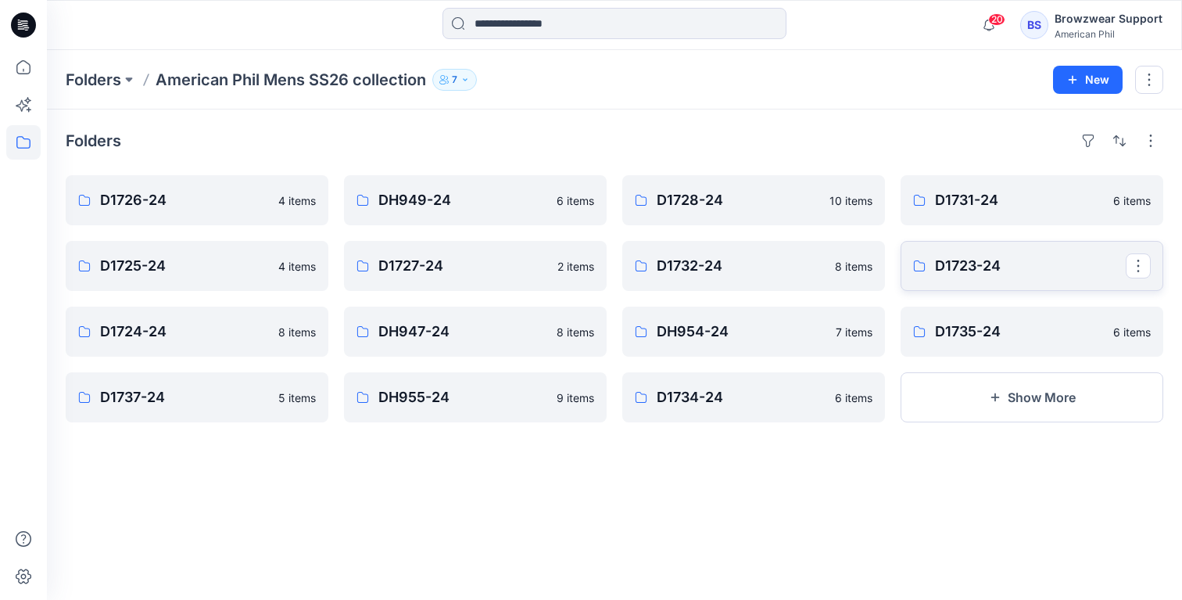
click at [998, 255] on p "D1723-24" at bounding box center [1030, 266] width 191 height 22
click at [698, 257] on p "D1732-24" at bounding box center [752, 266] width 191 height 22
click at [406, 253] on link "D1727-24" at bounding box center [475, 266] width 263 height 50
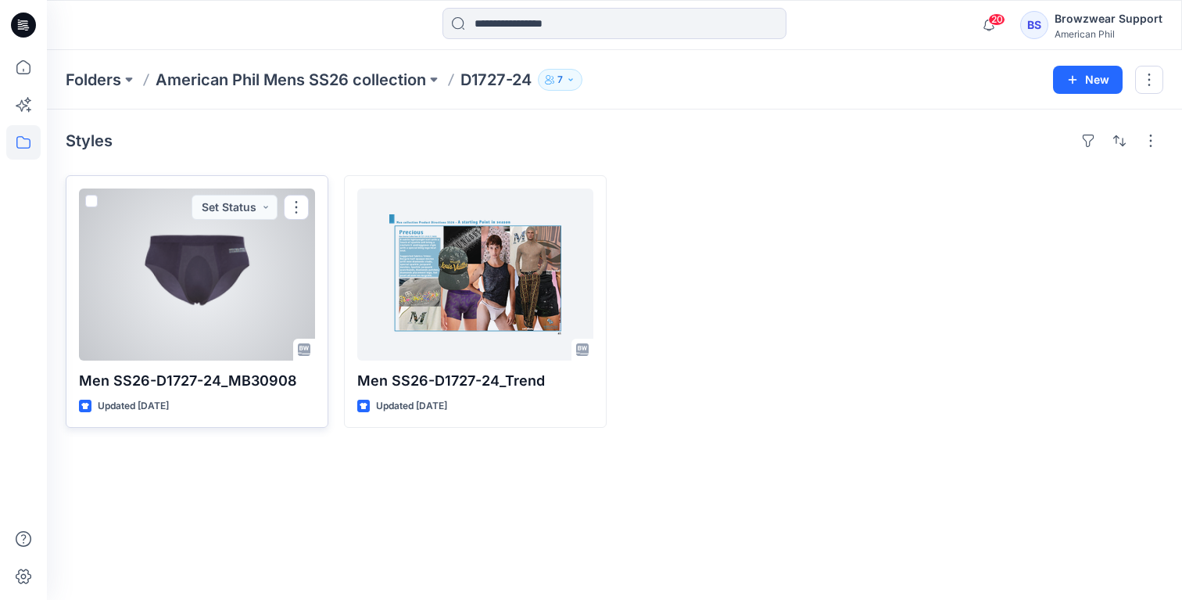
click at [188, 296] on div at bounding box center [197, 274] width 236 height 172
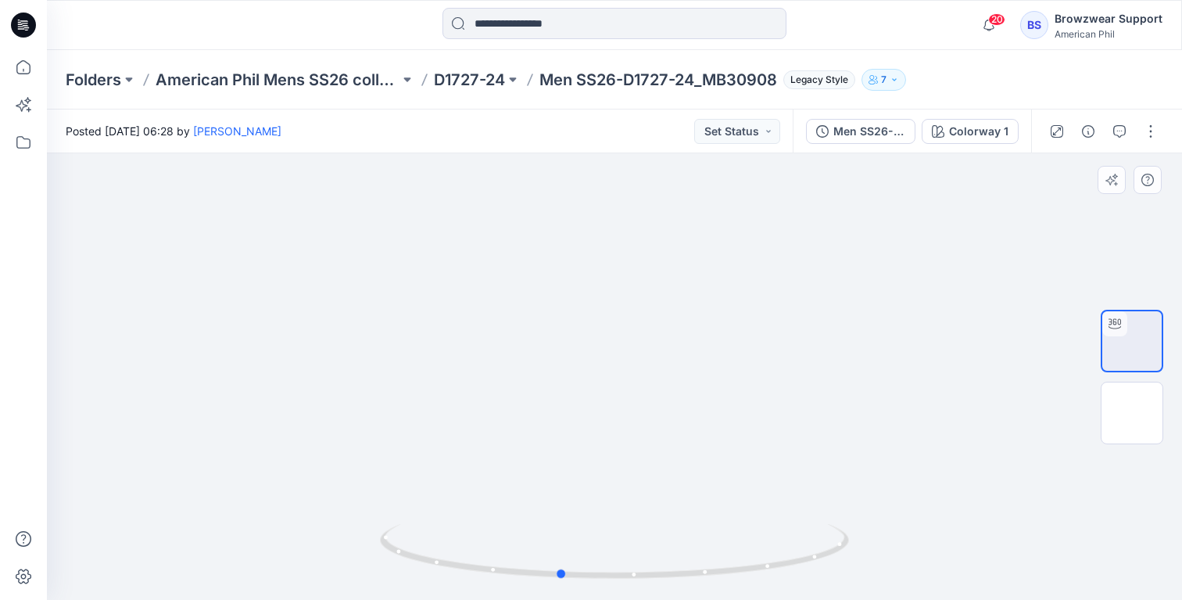
drag, startPoint x: 752, startPoint y: 525, endPoint x: 698, endPoint y: 518, distance: 54.4
click at [698, 518] on div at bounding box center [614, 376] width 1135 height 446
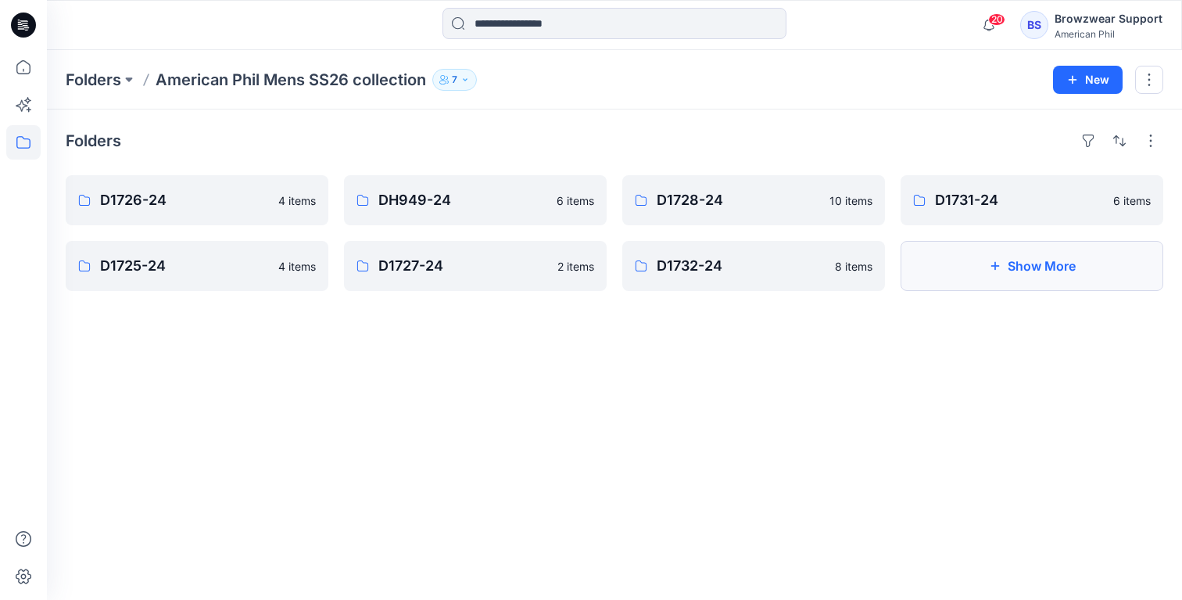
click at [1026, 268] on button "Show More" at bounding box center [1032, 266] width 263 height 50
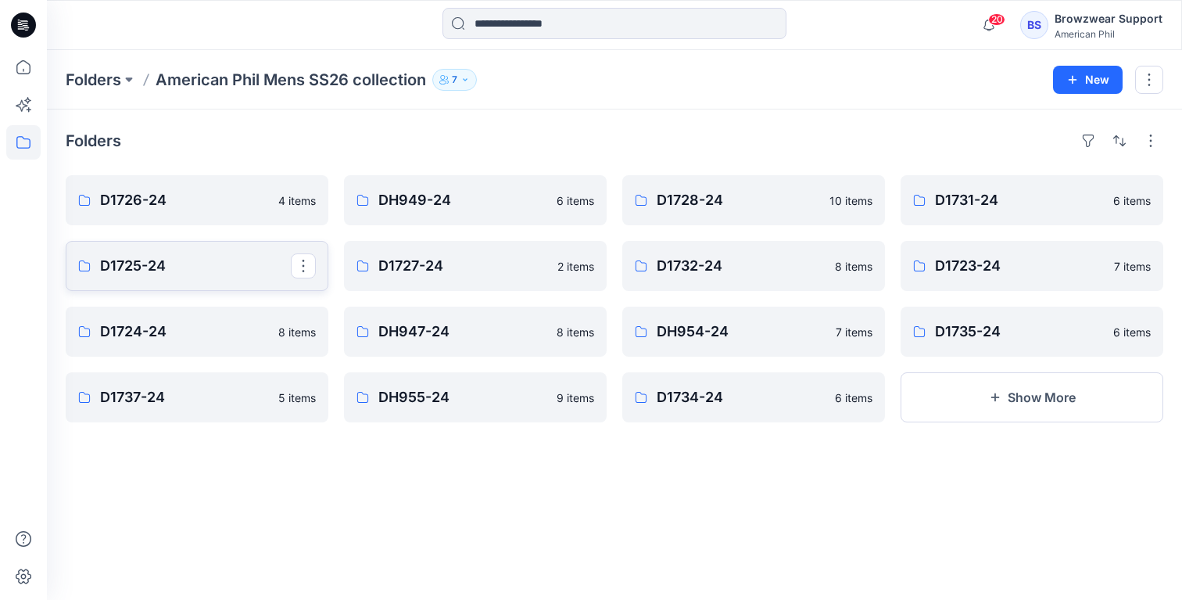
click at [260, 271] on p "D1725-24" at bounding box center [195, 266] width 191 height 22
click at [1015, 230] on div "D1731-24 6 items D1723-24 7 items D1735-24 6 items Show More" at bounding box center [1032, 298] width 263 height 247
click at [1009, 201] on p "D1731-24" at bounding box center [1030, 200] width 191 height 22
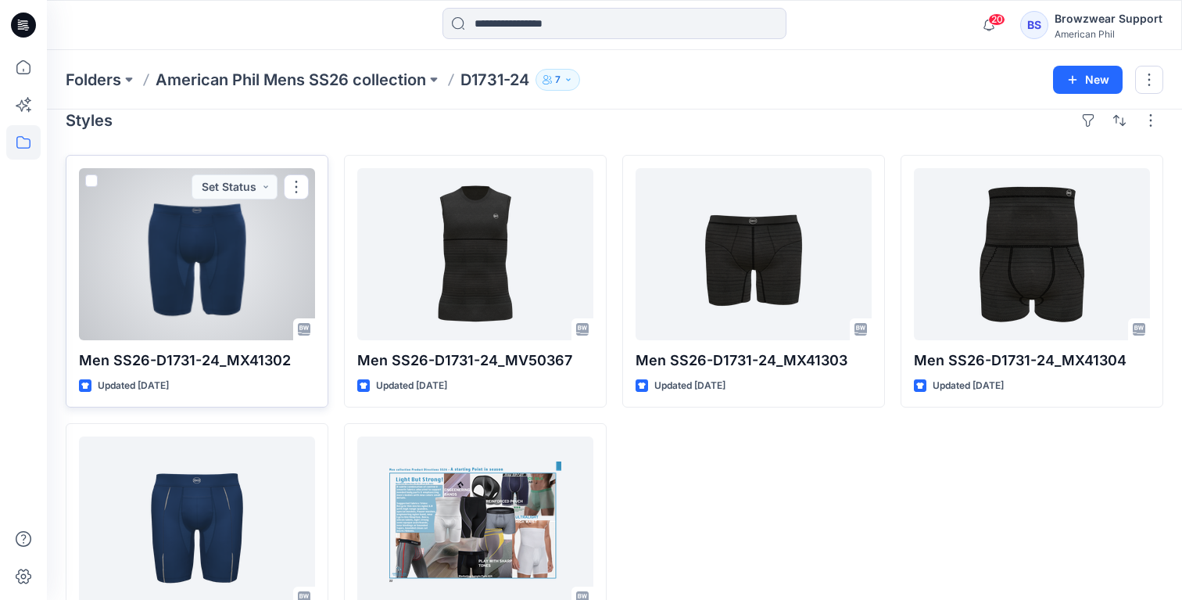
scroll to position [20, 0]
click at [176, 262] on div at bounding box center [197, 255] width 236 height 172
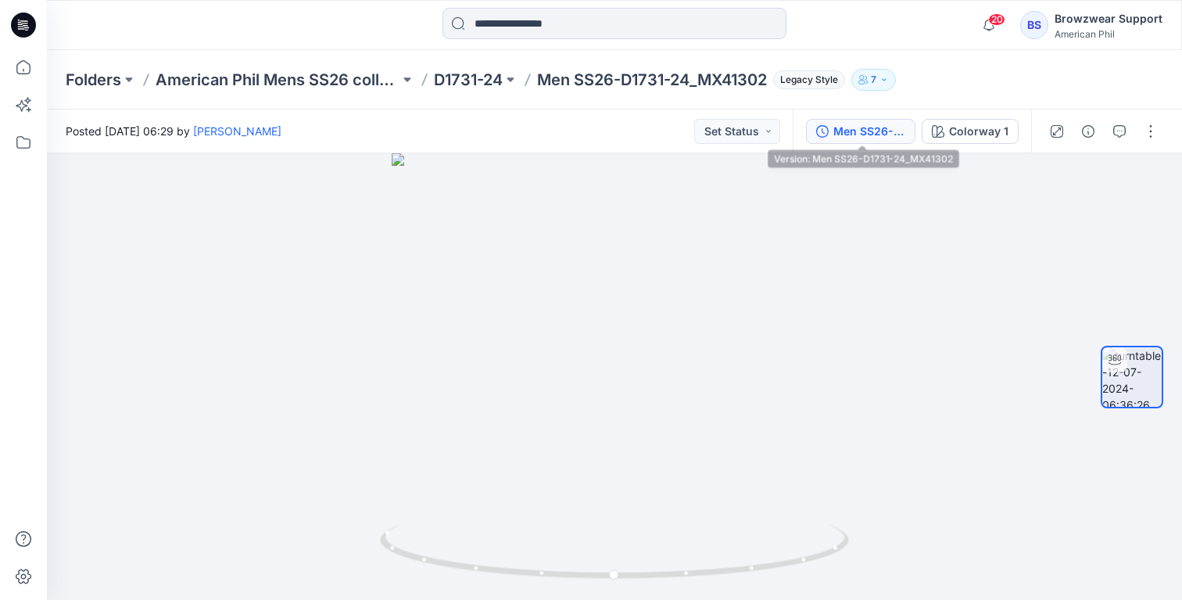
click at [869, 130] on div "Men SS26-D1731-24_MX41302" at bounding box center [869, 131] width 72 height 17
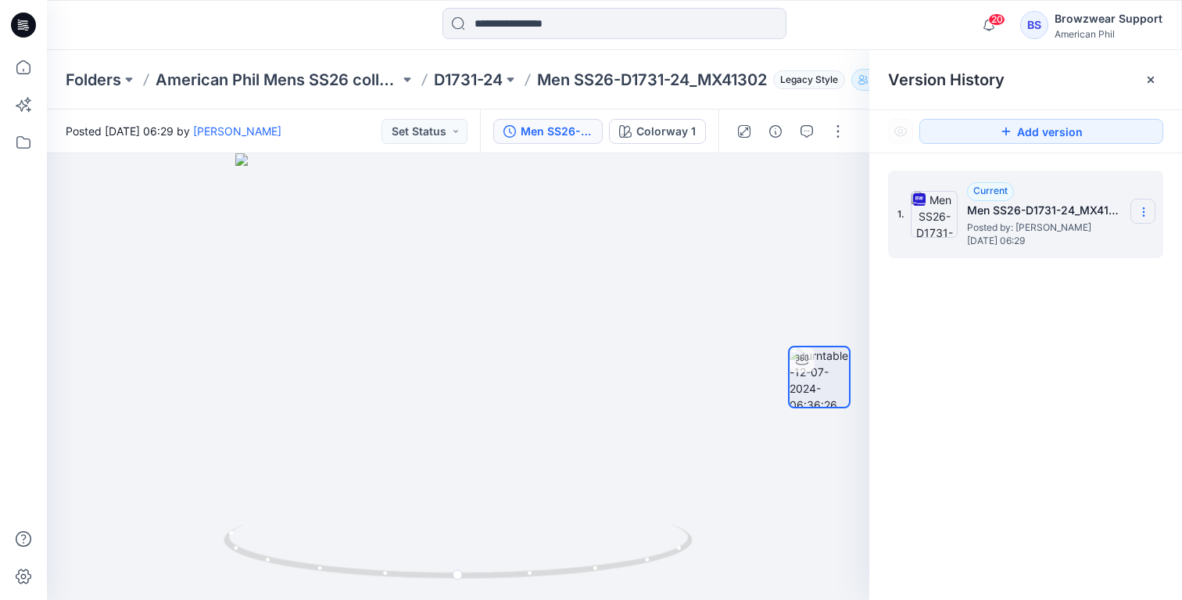
click at [1137, 206] on section at bounding box center [1143, 211] width 25 height 25
click at [1109, 248] on span "Download Source BW File" at bounding box center [1064, 242] width 131 height 19
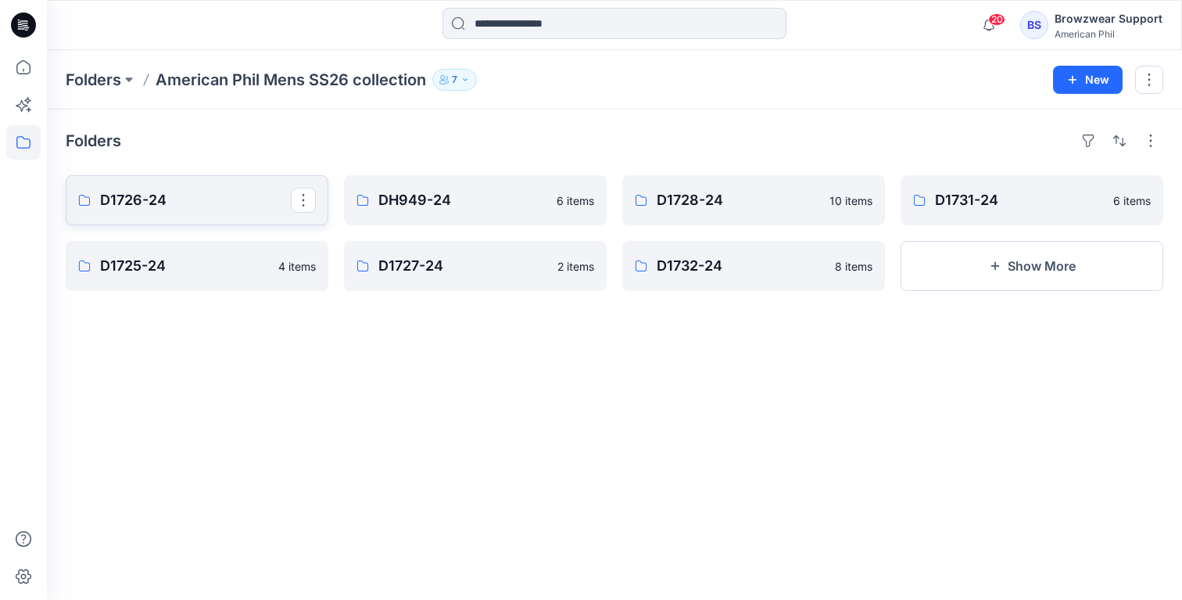
click at [200, 196] on p "D1726-24" at bounding box center [195, 200] width 191 height 22
click at [402, 192] on p "DH949-24" at bounding box center [473, 200] width 191 height 22
click at [715, 187] on link "D1728-24" at bounding box center [753, 200] width 263 height 50
click at [976, 203] on p "D1731-24" at bounding box center [1030, 200] width 191 height 22
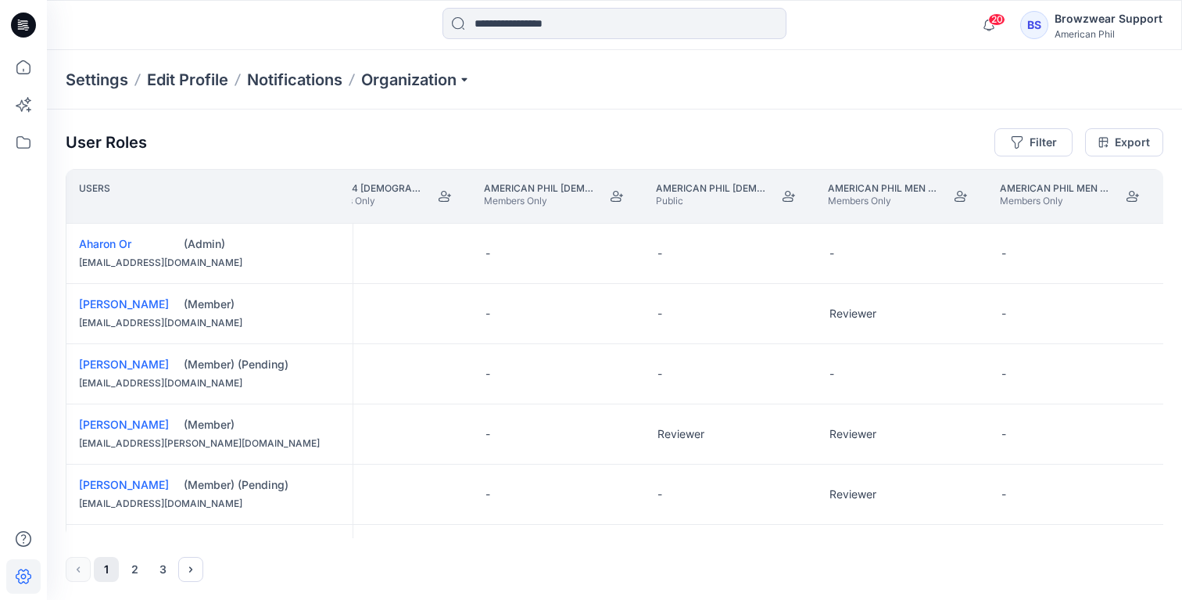
scroll to position [0, 617]
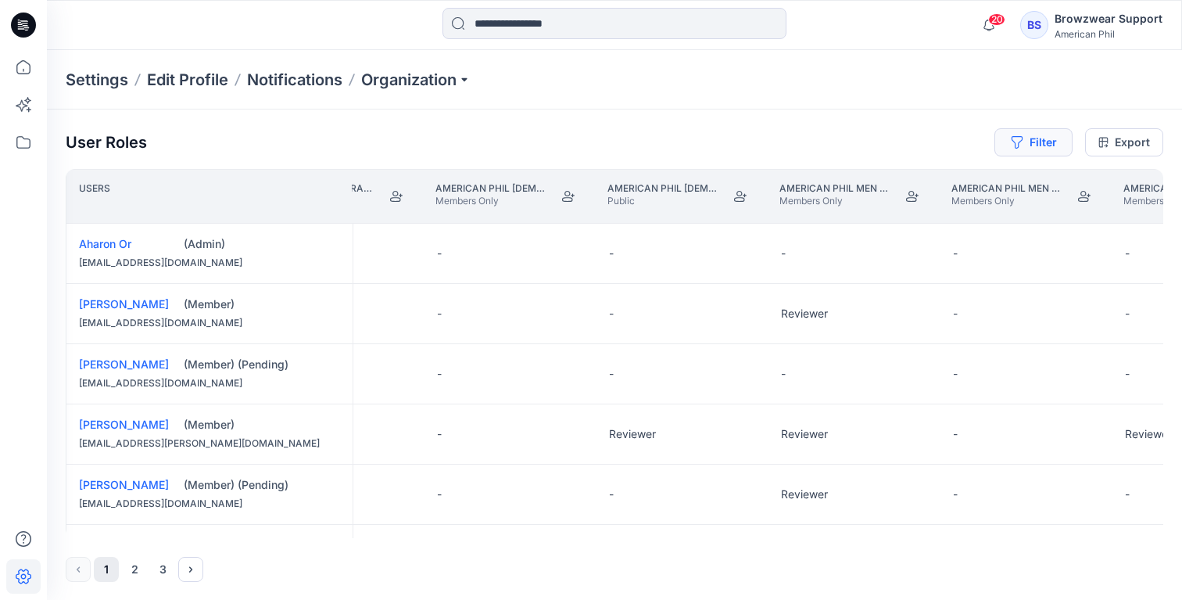
click at [1043, 138] on button "Filter" at bounding box center [1033, 142] width 78 height 28
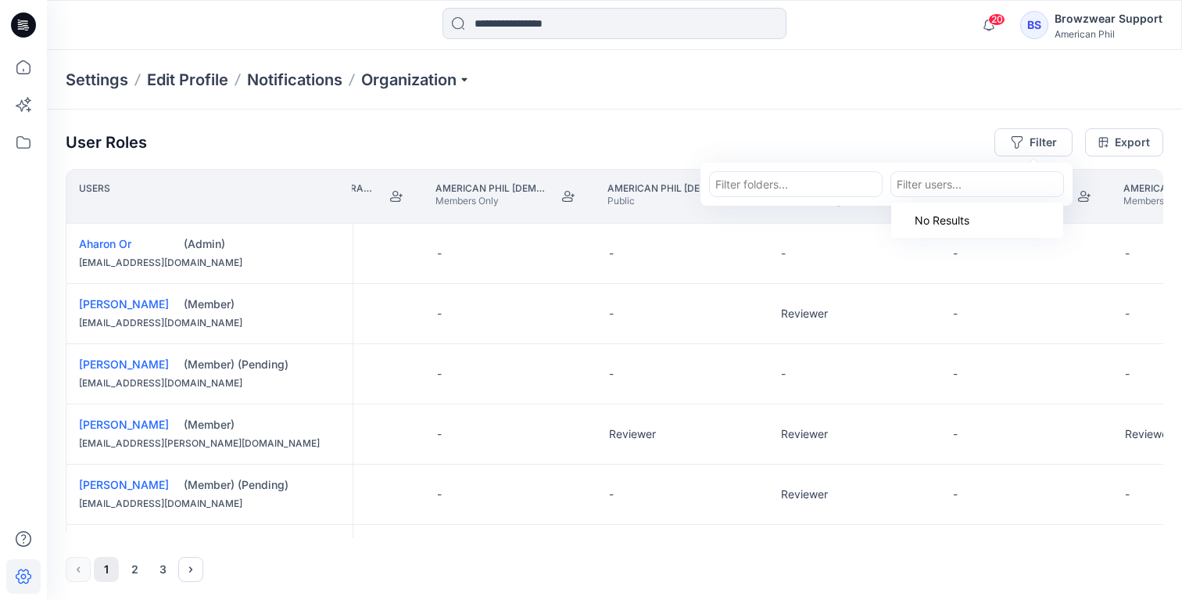
click at [983, 183] on div at bounding box center [977, 184] width 161 height 20
type input "*"
type input "*****"
click at [966, 219] on p "Browzwear Support" at bounding box center [978, 223] width 102 height 20
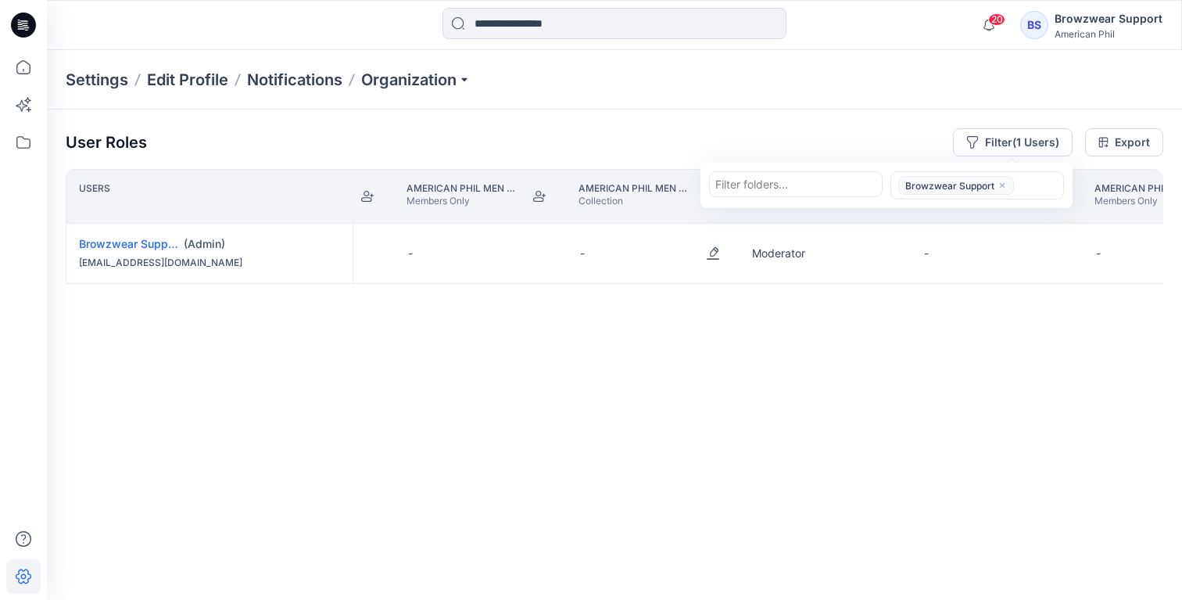
scroll to position [0, 1381]
click at [611, 342] on div "Users American Phil Men FW23 collection(internal) Members Only American Phil Me…" at bounding box center [615, 353] width 1098 height 369
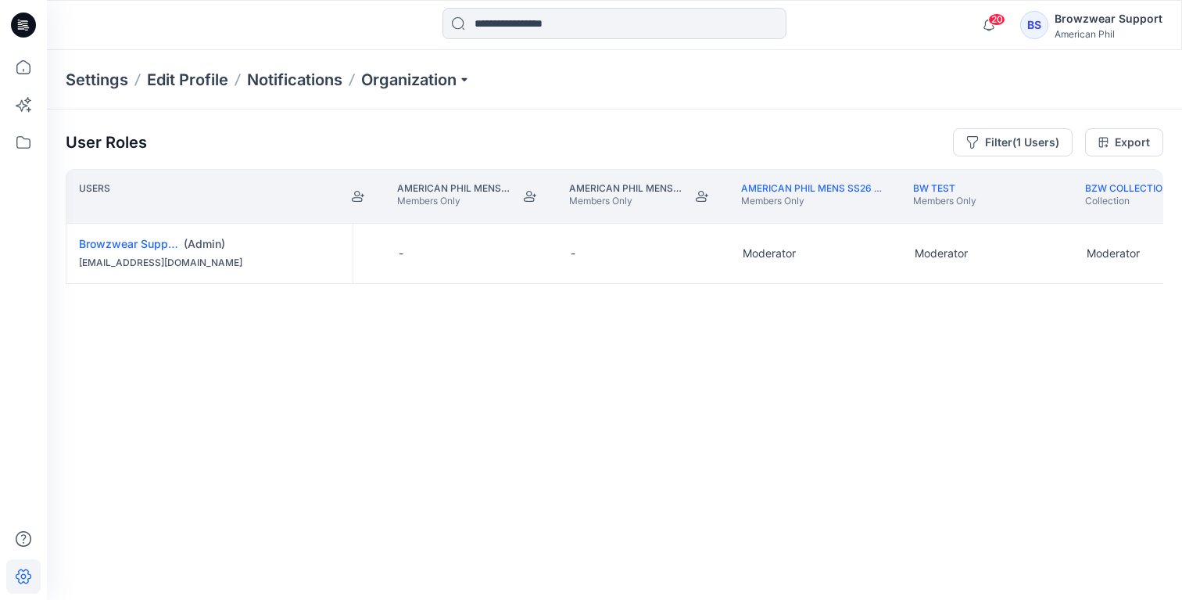
scroll to position [0, 2233]
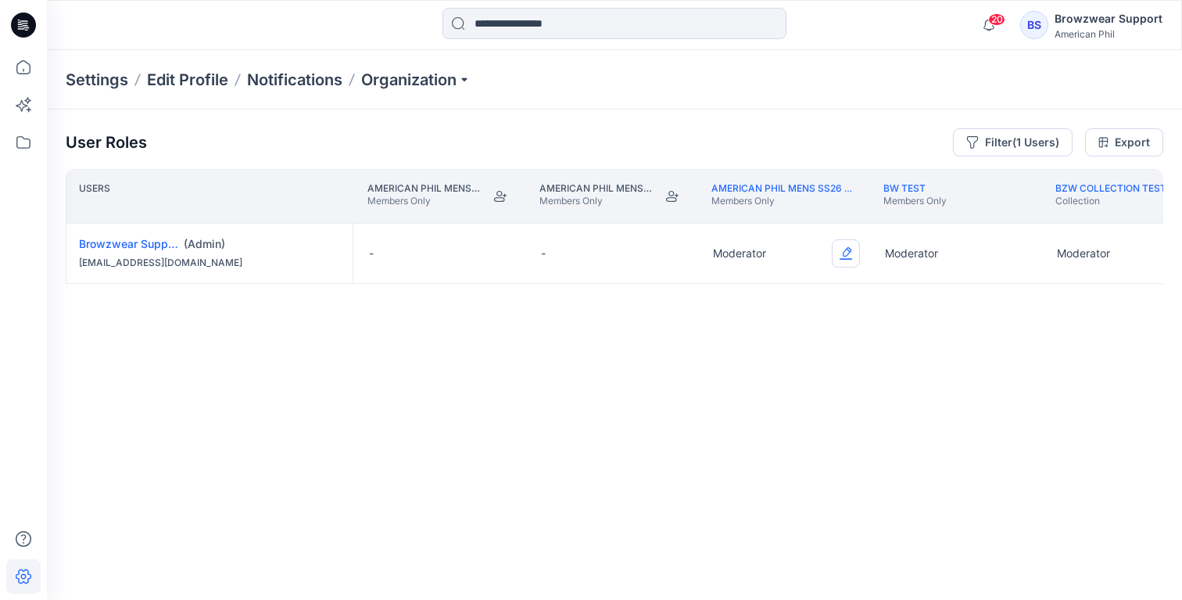
click at [855, 253] on button "Edit Role" at bounding box center [846, 253] width 28 height 28
click at [785, 294] on button "None" at bounding box center [772, 291] width 169 height 28
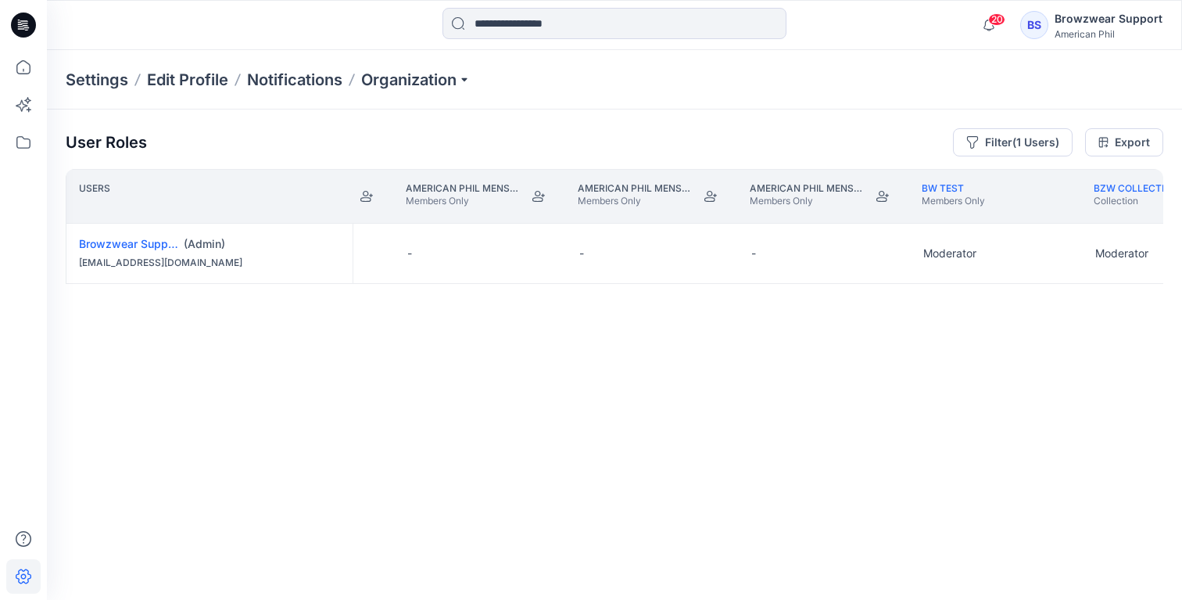
scroll to position [0, 2070]
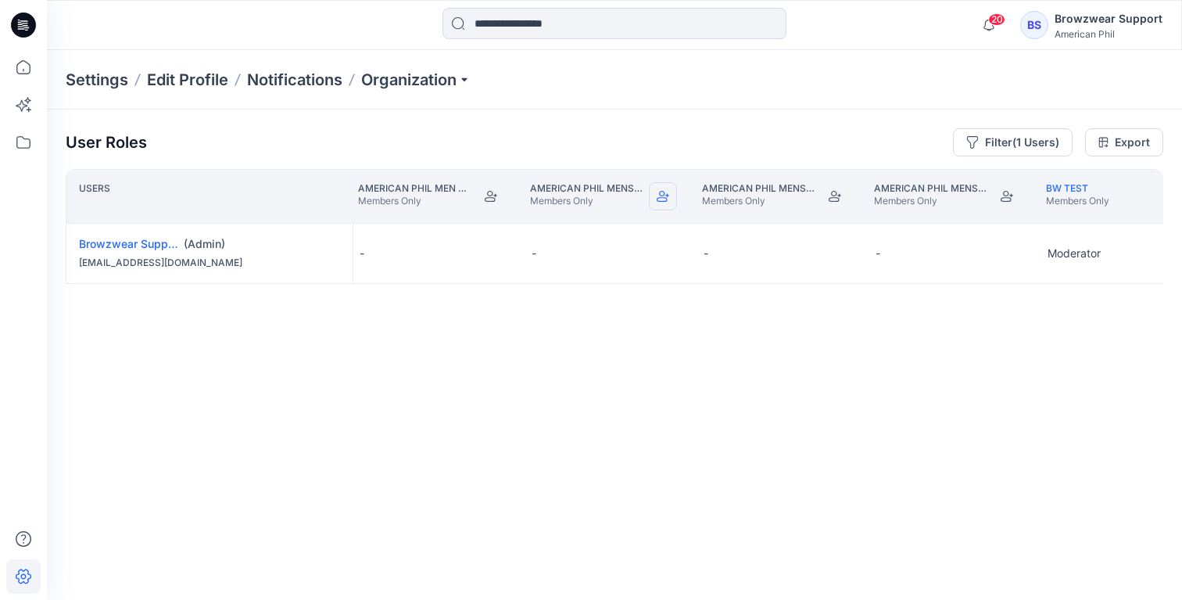
click at [662, 194] on icon "Join" at bounding box center [663, 196] width 13 height 13
click at [587, 183] on link "American Phil Mens FW25 collection" at bounding box center [627, 188] width 195 height 12
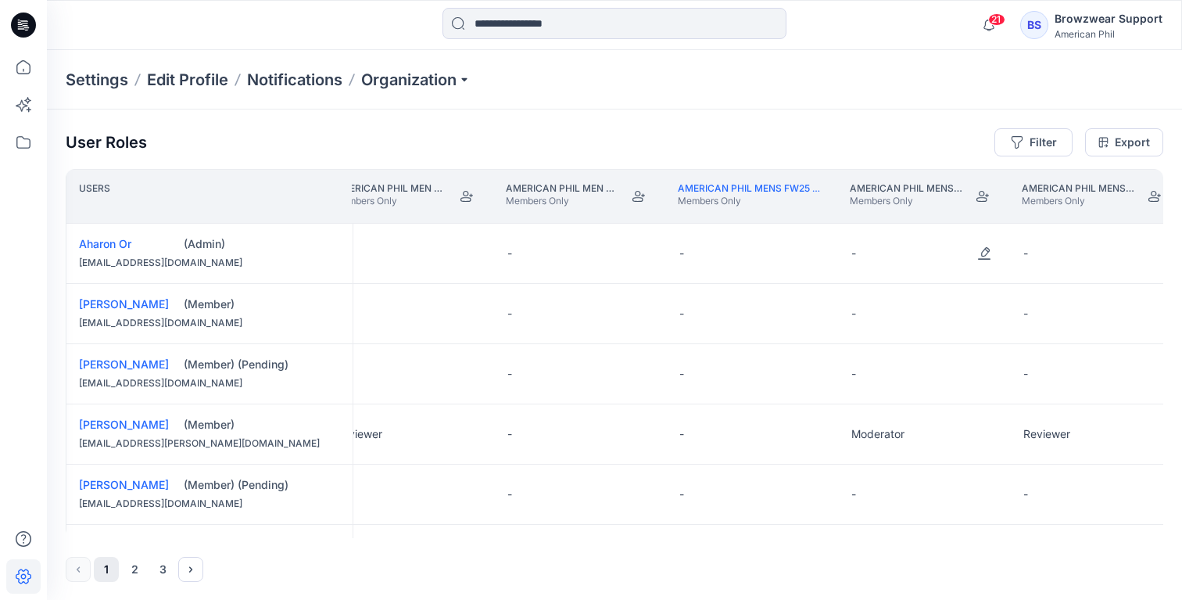
scroll to position [0, 1929]
click at [1030, 139] on button "Filter" at bounding box center [1033, 142] width 78 height 28
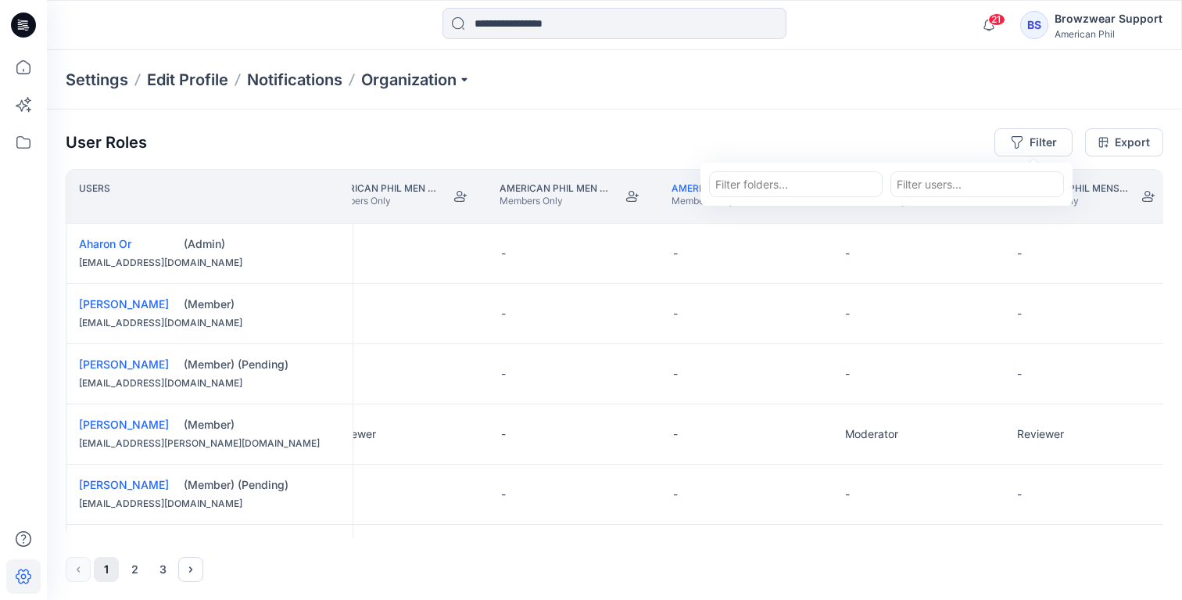
click at [988, 185] on div at bounding box center [977, 184] width 161 height 20
type input "*****"
click at [969, 224] on p "Browzwear Support" at bounding box center [978, 223] width 102 height 20
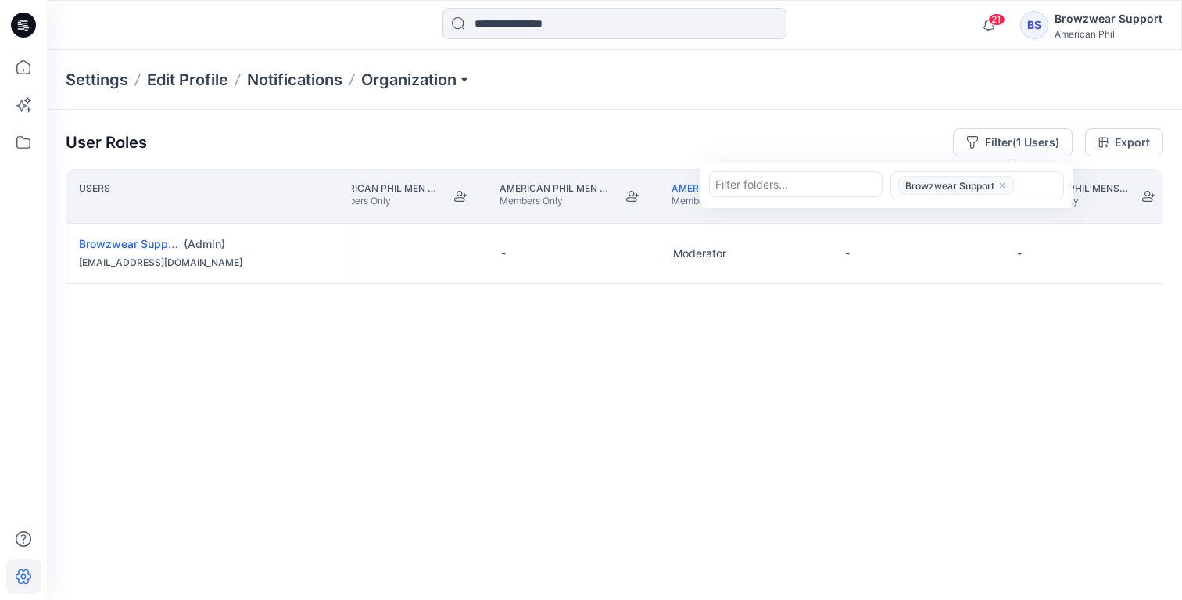
click at [625, 377] on div "Users American Phil Men SS23 collection Members and Externals American Phil Men…" at bounding box center [615, 353] width 1098 height 369
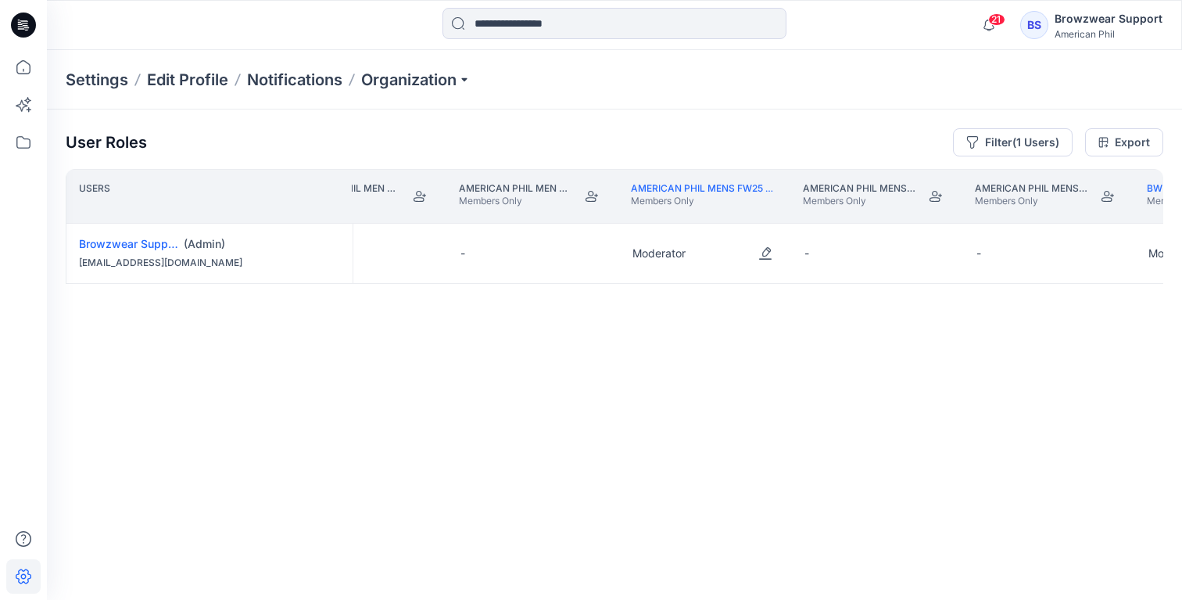
scroll to position [0, 1970]
click at [766, 251] on button "Edit Role" at bounding box center [765, 253] width 28 height 28
click at [725, 292] on button "None" at bounding box center [691, 291] width 169 height 28
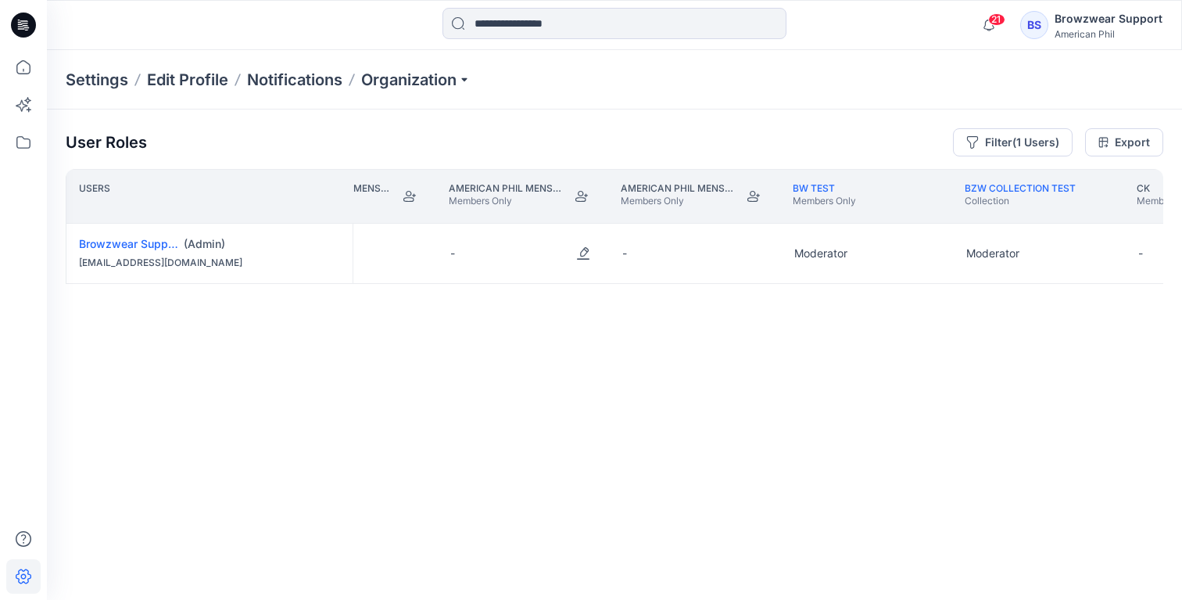
scroll to position [0, 2327]
click at [751, 199] on icon "Join" at bounding box center [750, 196] width 13 height 13
click at [696, 186] on link "American Phil Mens SS26 collection" at bounding box center [714, 188] width 193 height 12
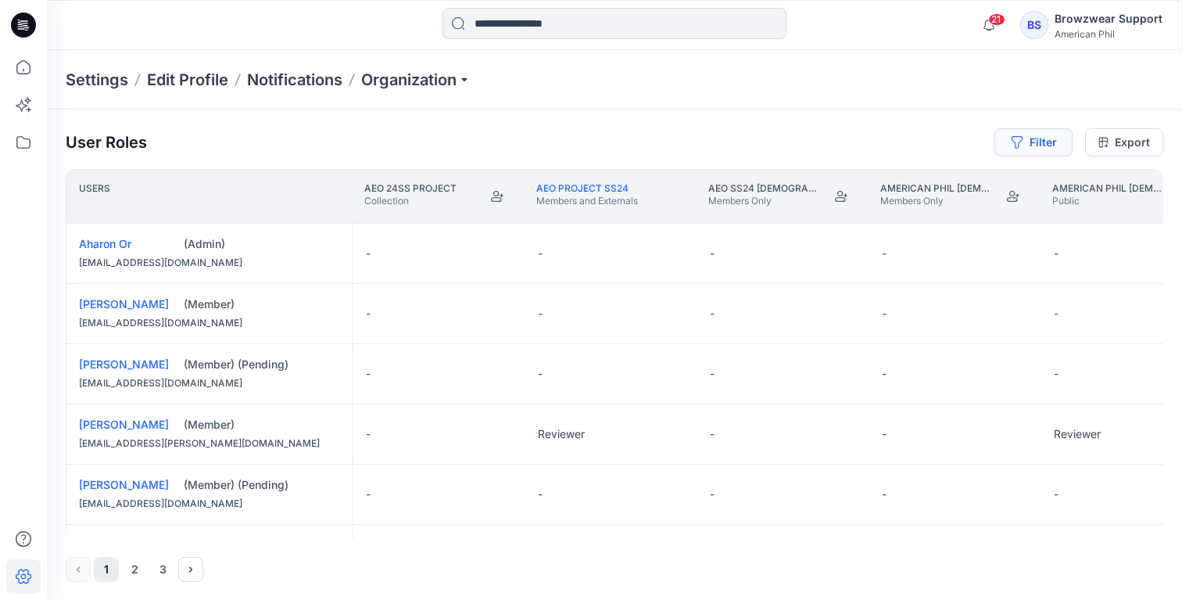
click at [1060, 146] on button "Filter" at bounding box center [1033, 142] width 78 height 28
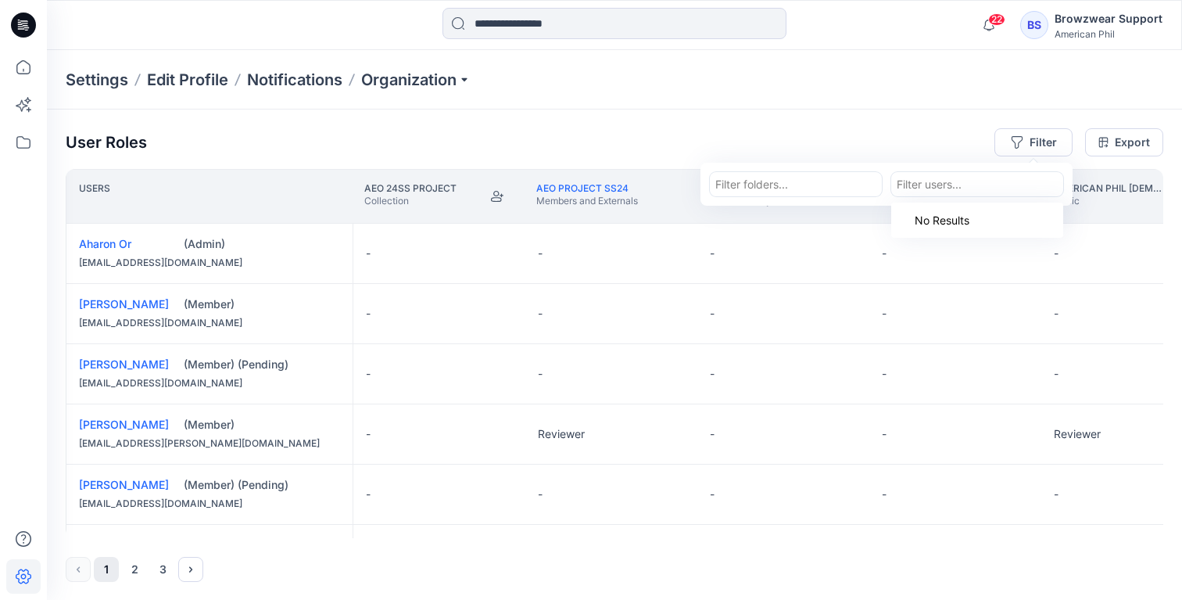
click at [976, 182] on div at bounding box center [977, 184] width 161 height 20
type input "****"
click at [965, 225] on p "Browzwear Support" at bounding box center [978, 223] width 102 height 20
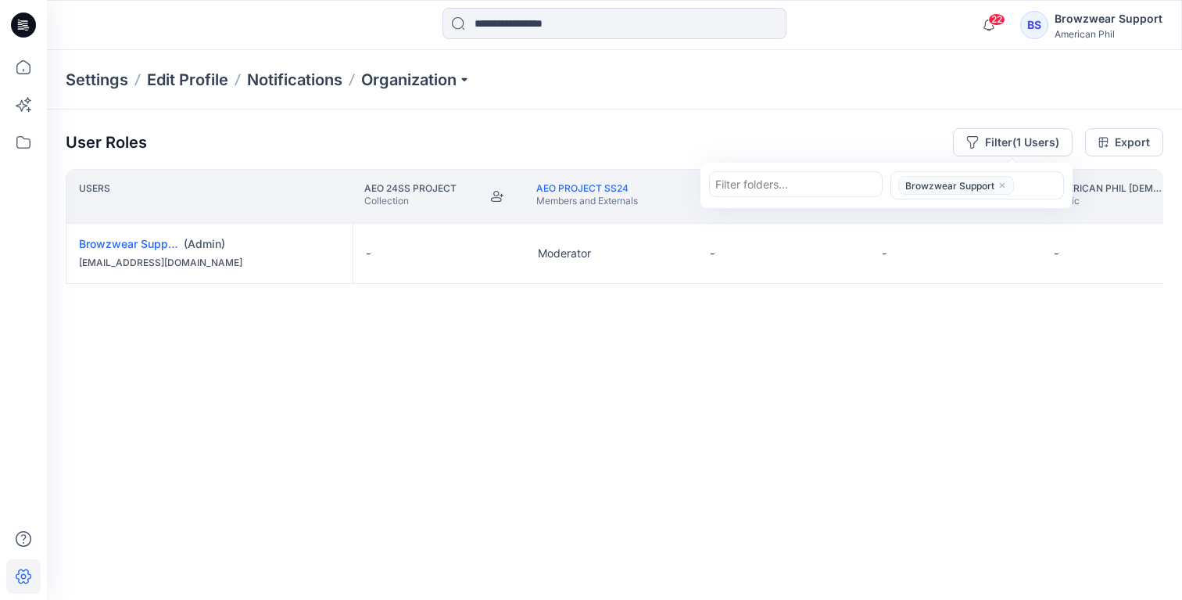
click at [622, 416] on div "Users AEO 24SS PROJECT Collection AEO PROJECT SS24 Members and Externals AEO SS…" at bounding box center [615, 353] width 1098 height 369
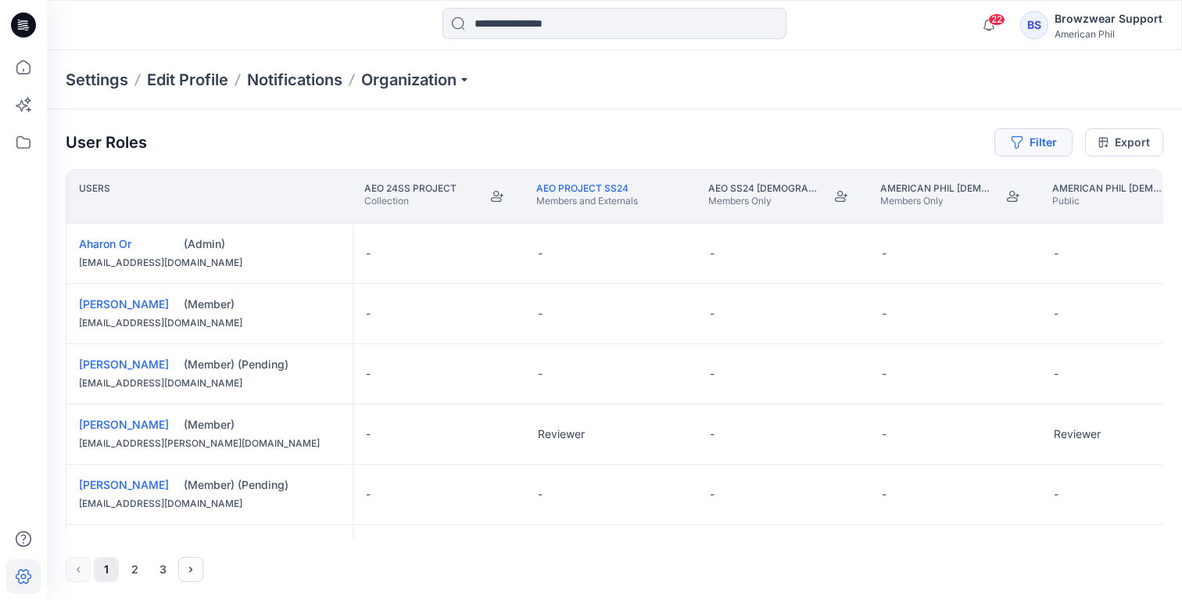
click at [1023, 137] on button "Filter" at bounding box center [1033, 142] width 78 height 28
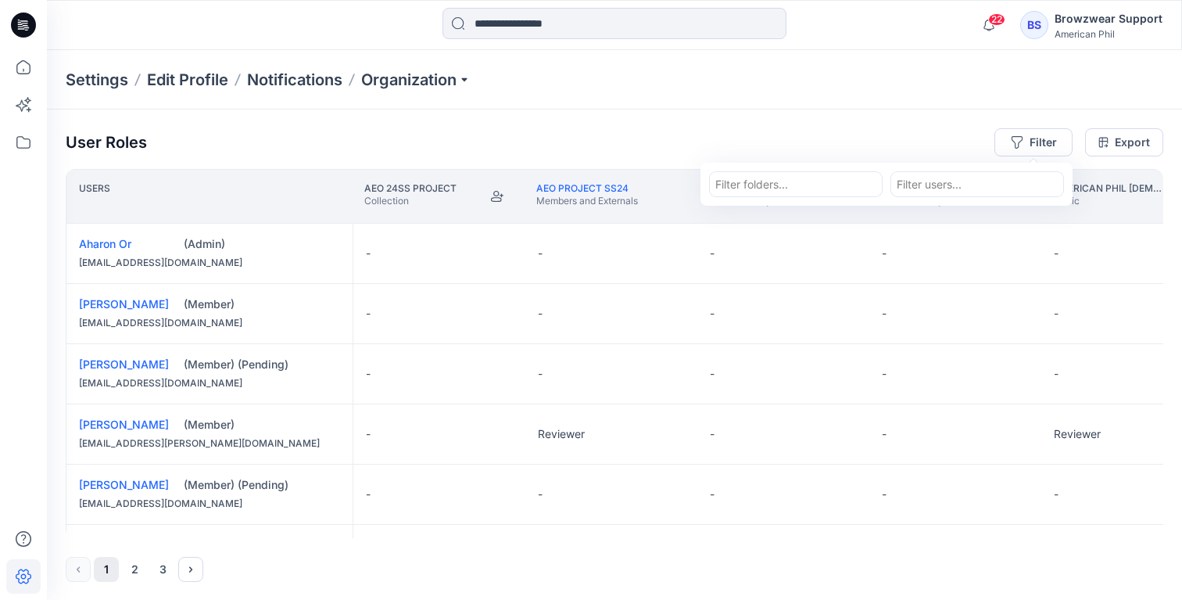
click at [1001, 190] on div at bounding box center [977, 184] width 161 height 20
type input "**"
click at [994, 216] on p "Browzwear Support" at bounding box center [978, 223] width 102 height 20
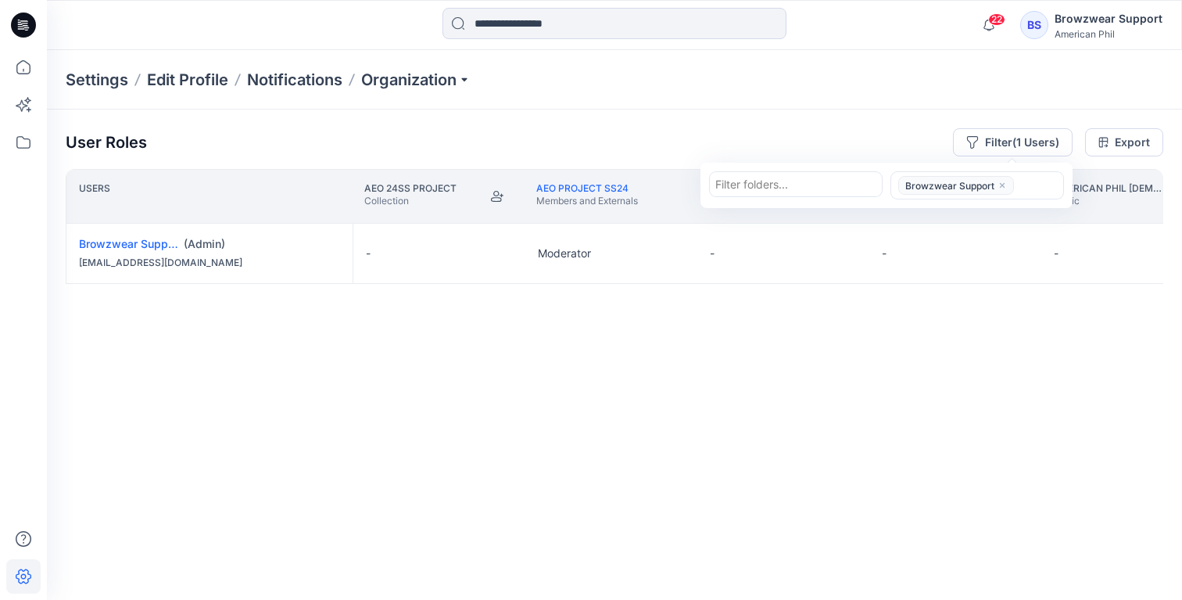
click at [682, 352] on div "Users AEO 24SS PROJECT Collection AEO PROJECT SS24 Members and Externals AEO SS…" at bounding box center [615, 353] width 1098 height 369
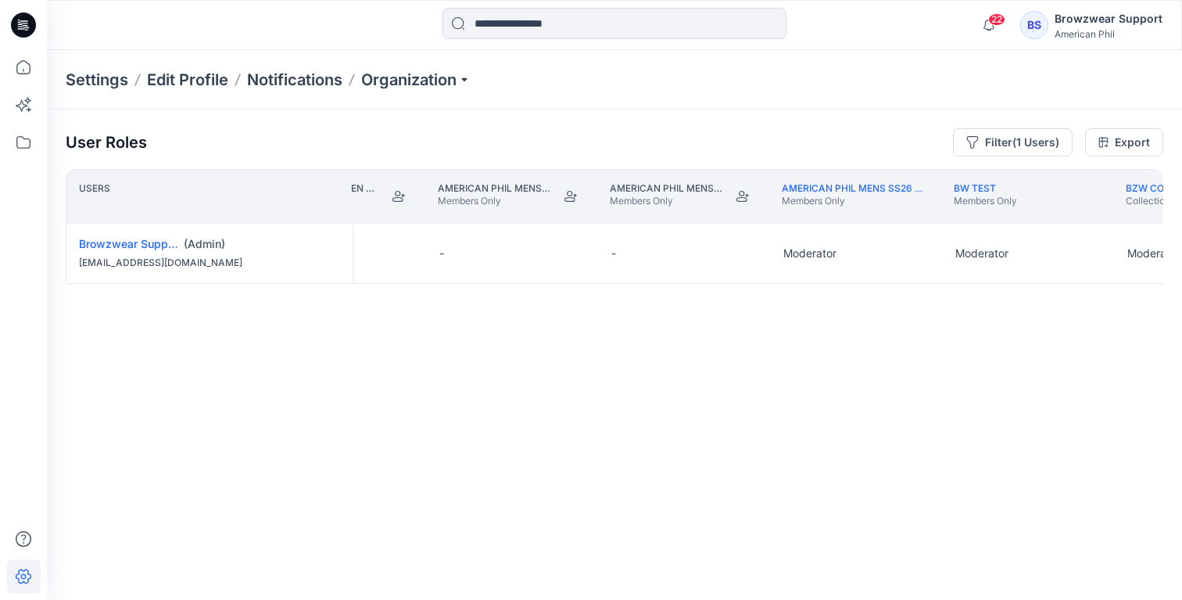
scroll to position [0, 2318]
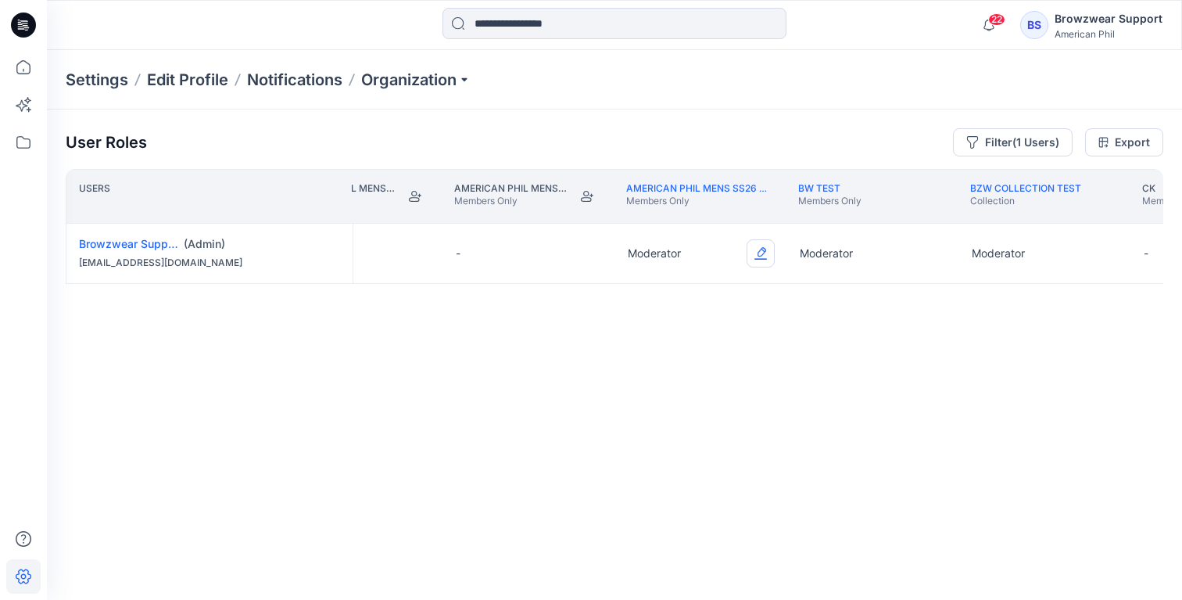
click at [765, 249] on button "Edit Role" at bounding box center [761, 253] width 28 height 28
click at [719, 295] on button "None" at bounding box center [687, 291] width 169 height 28
click at [832, 378] on div "Users American Phil Men SS27 collection Members Only American Phil Mens FW25 co…" at bounding box center [615, 353] width 1098 height 369
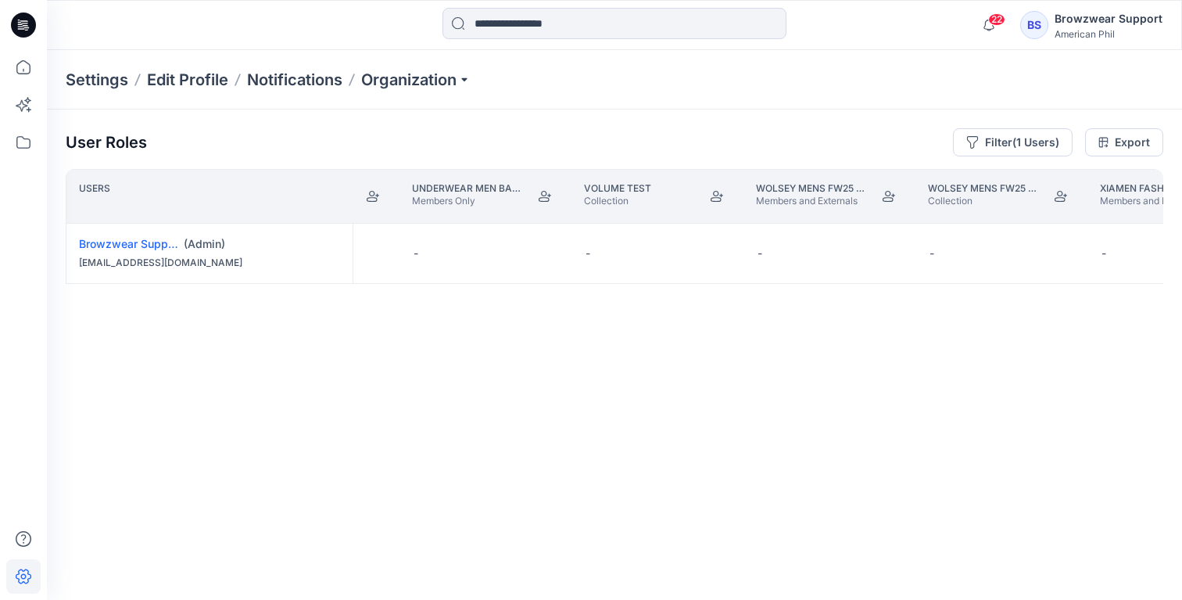
scroll to position [0, 5058]
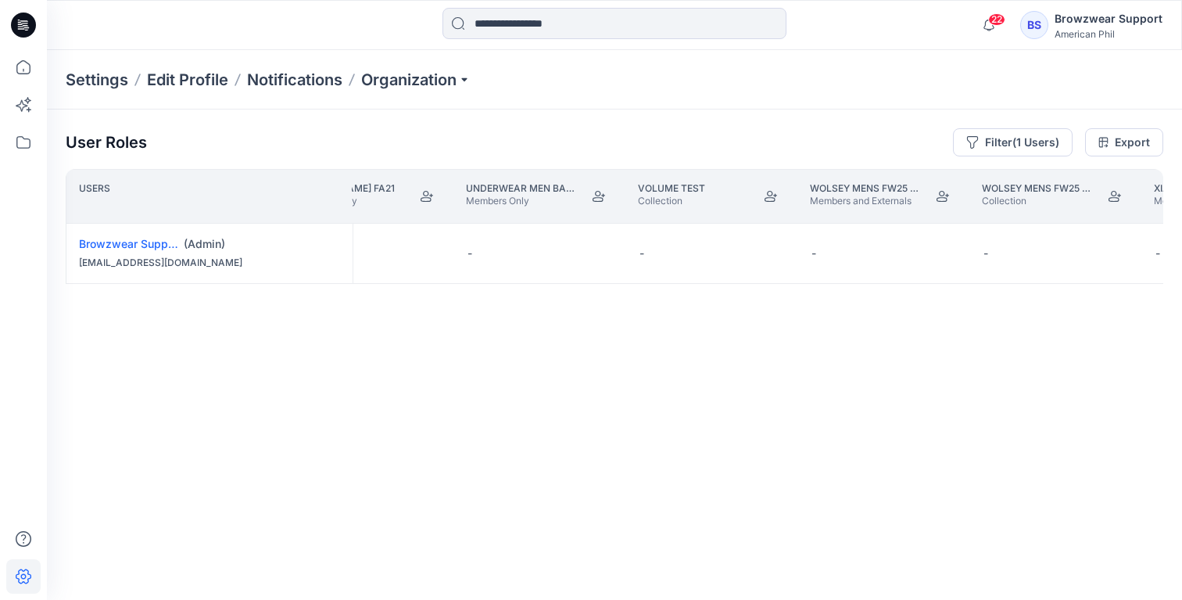
click at [658, 378] on div "Users TH Members and Externals [PERSON_NAME] FA21 Members Only Underwear men ba…" at bounding box center [615, 353] width 1098 height 369
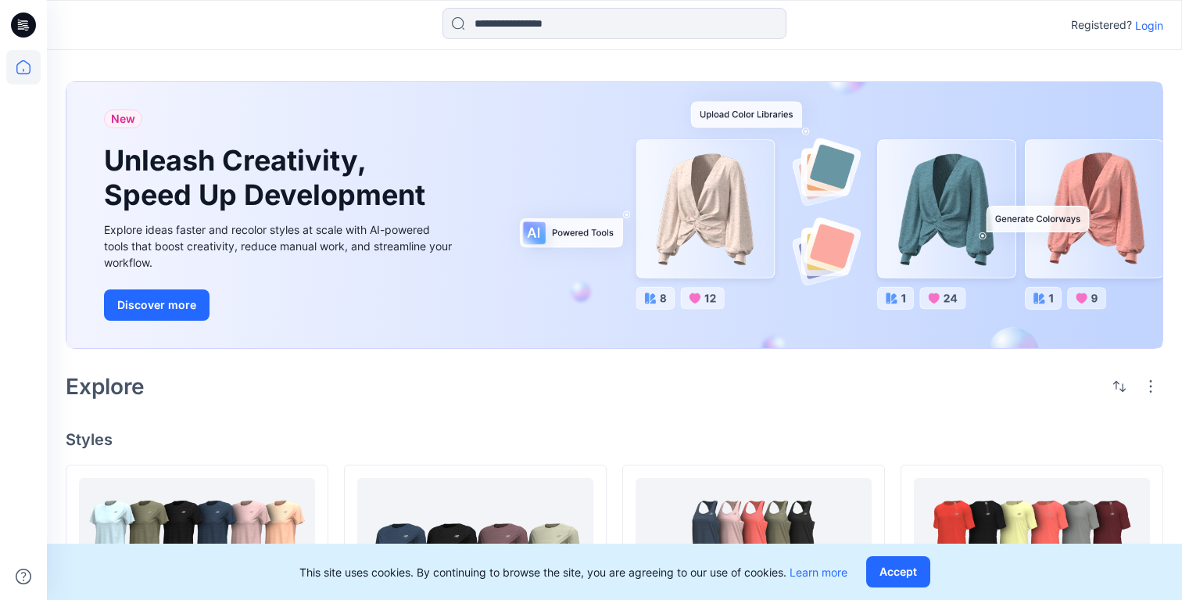
click at [1158, 26] on p "Login" at bounding box center [1149, 25] width 28 height 16
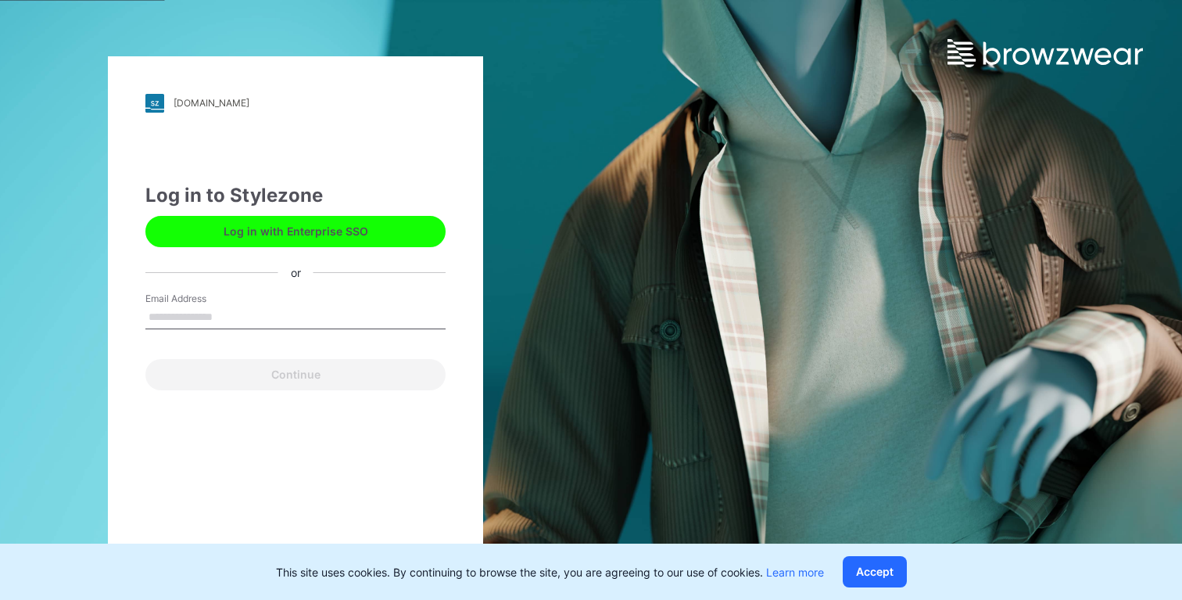
click at [409, 232] on button "Log in with Enterprise SSO" at bounding box center [295, 231] width 300 height 31
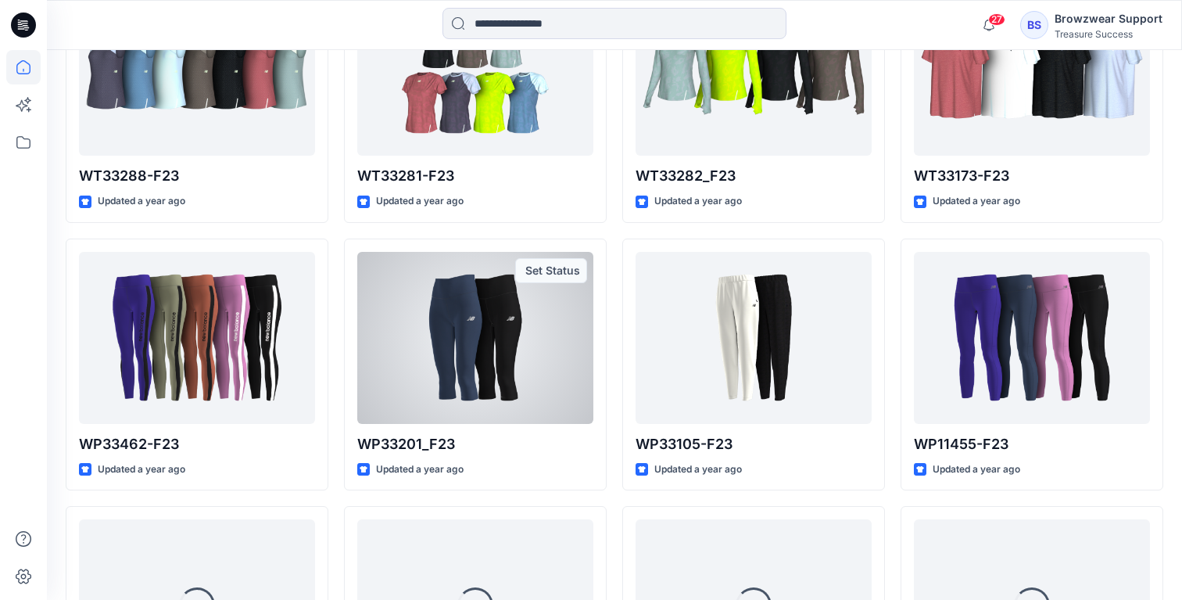
scroll to position [4841, 0]
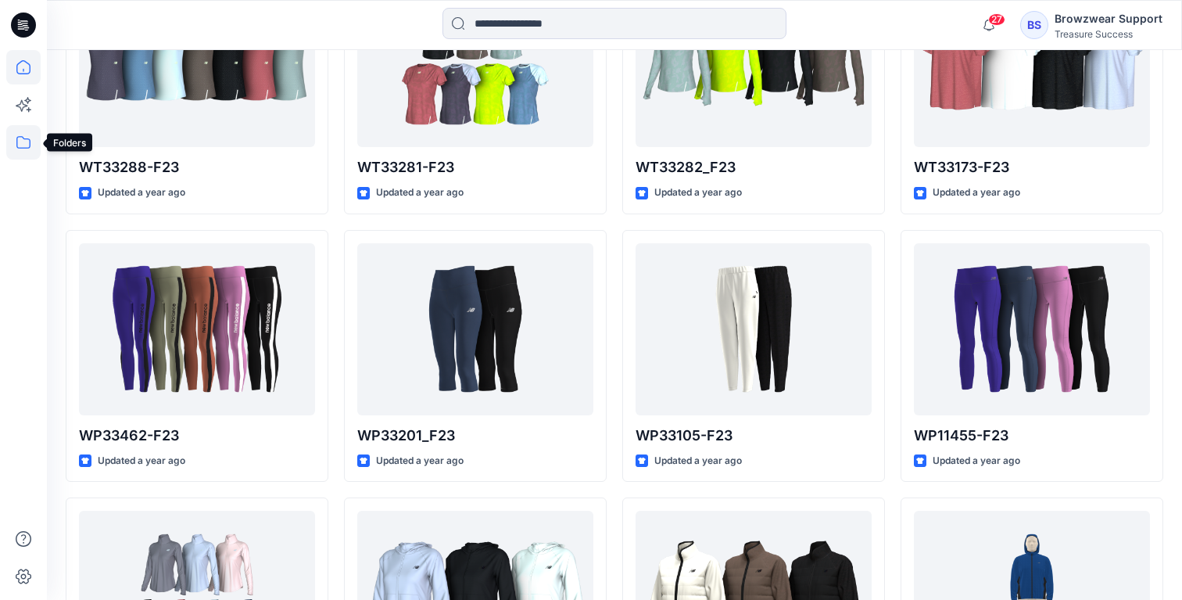
click at [23, 146] on icon at bounding box center [23, 142] width 34 height 34
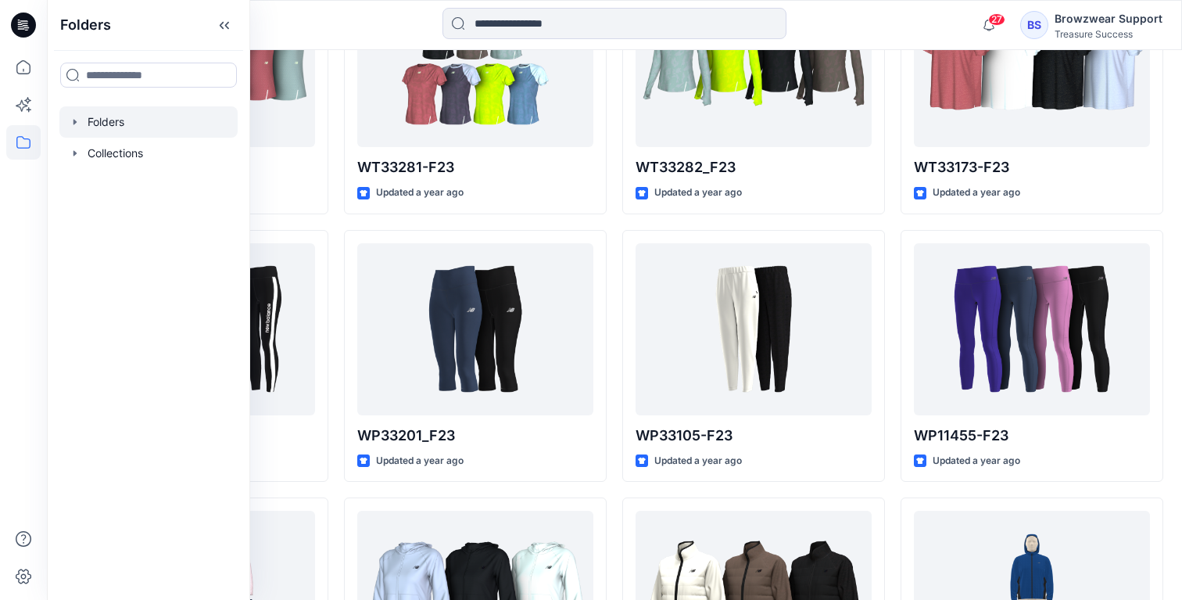
click at [134, 127] on div at bounding box center [148, 121] width 178 height 31
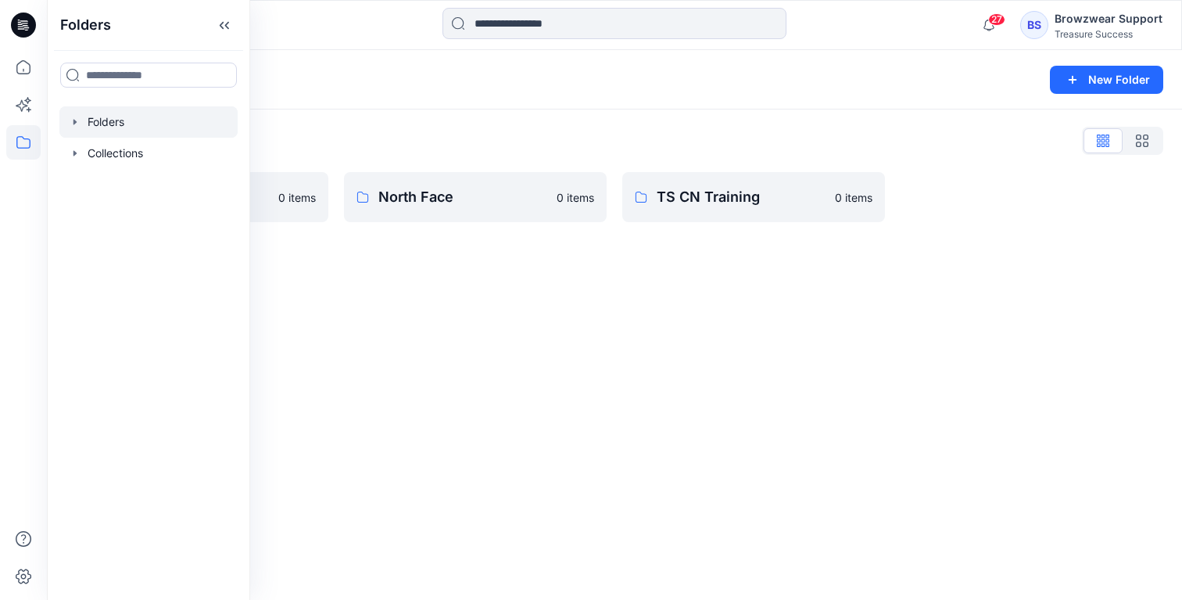
click at [450, 430] on div "Folders New Folder Folders List Internal 0 items North Face 0 items TS CN Train…" at bounding box center [614, 325] width 1135 height 550
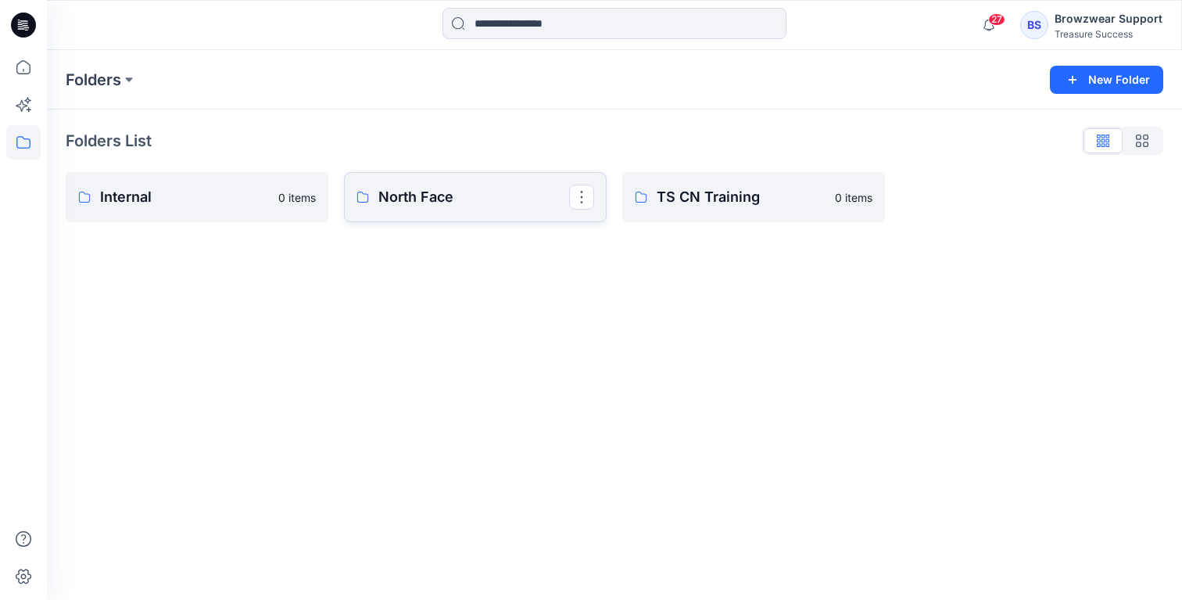
click at [427, 201] on p "North Face" at bounding box center [473, 197] width 191 height 22
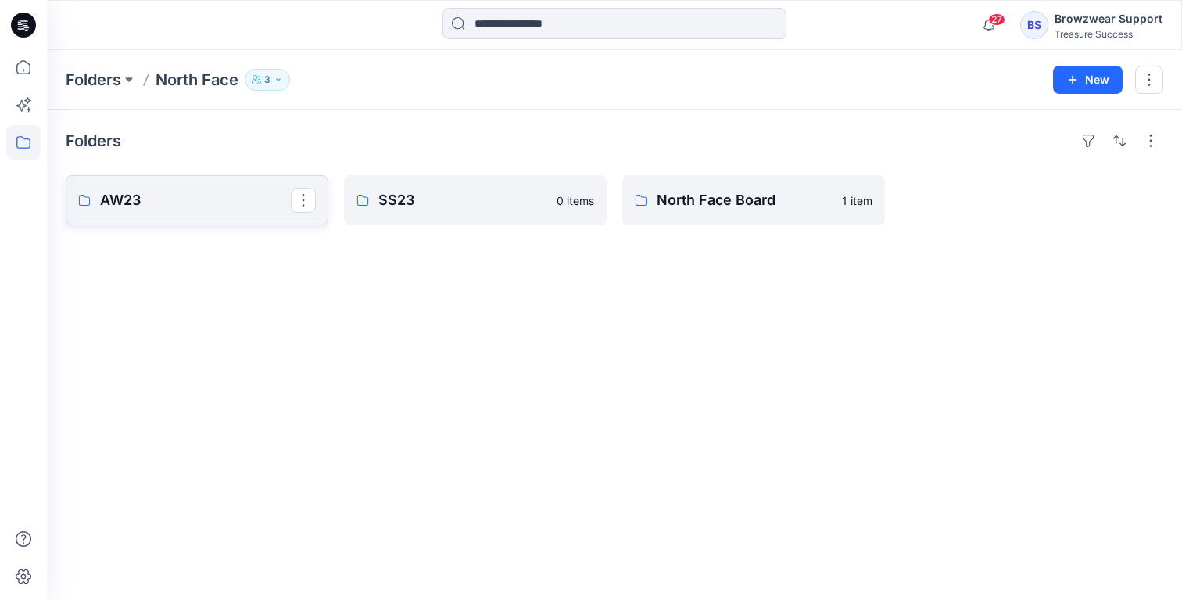
click at [204, 210] on p "AW23" at bounding box center [195, 200] width 191 height 22
click at [742, 201] on p "North Face Board" at bounding box center [752, 200] width 191 height 22
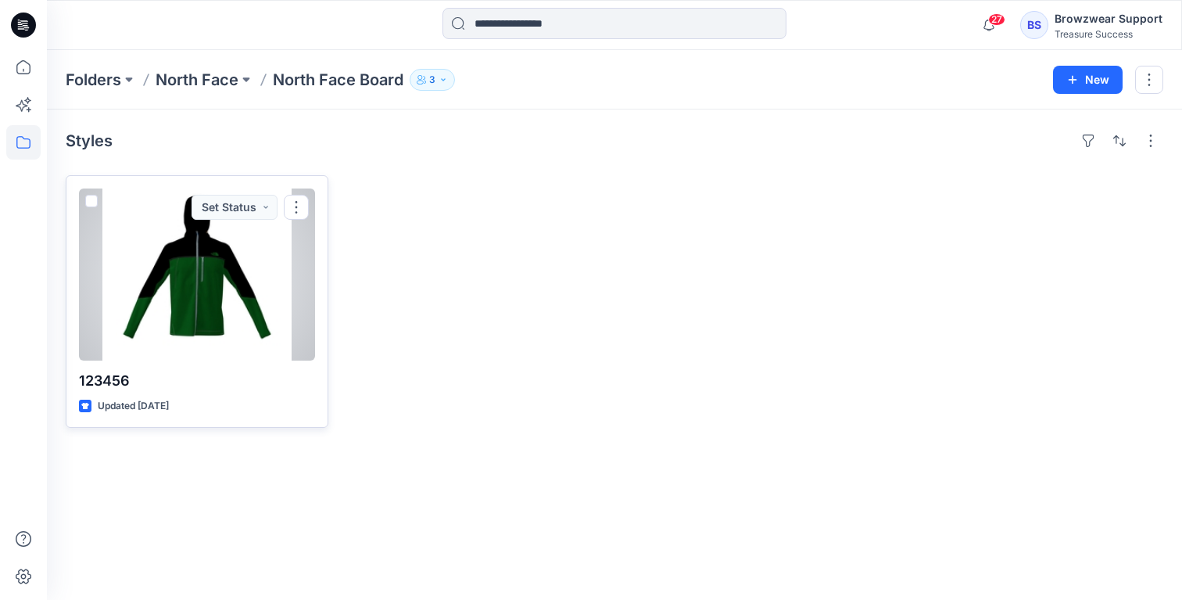
click at [244, 301] on div at bounding box center [197, 274] width 236 height 172
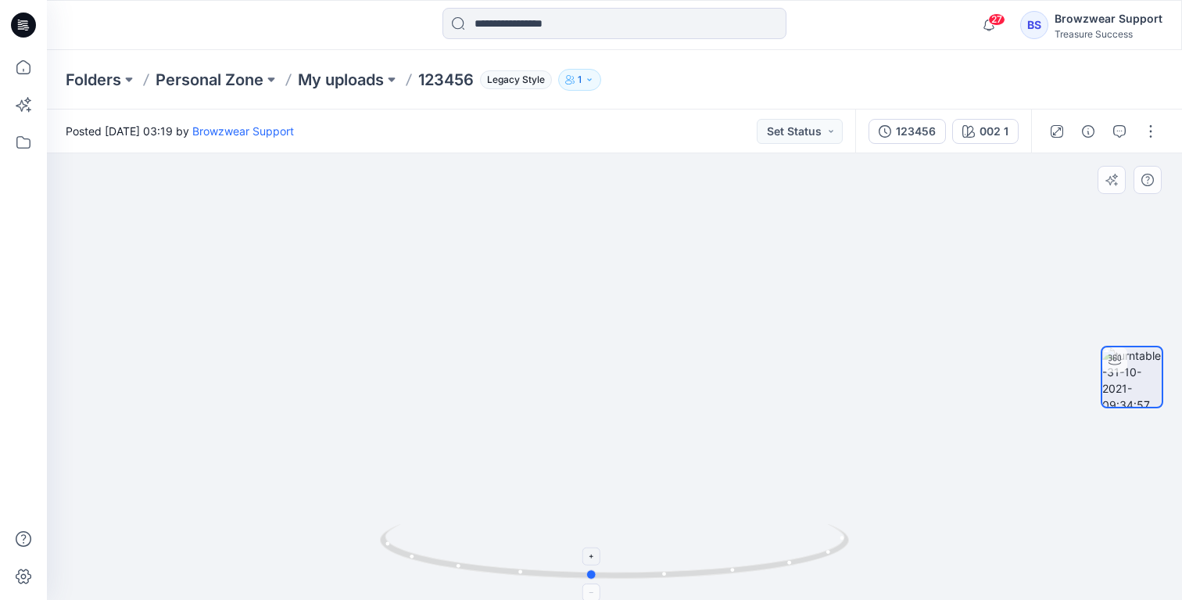
drag, startPoint x: 722, startPoint y: 573, endPoint x: 700, endPoint y: 562, distance: 25.2
click at [700, 562] on icon at bounding box center [616, 553] width 473 height 59
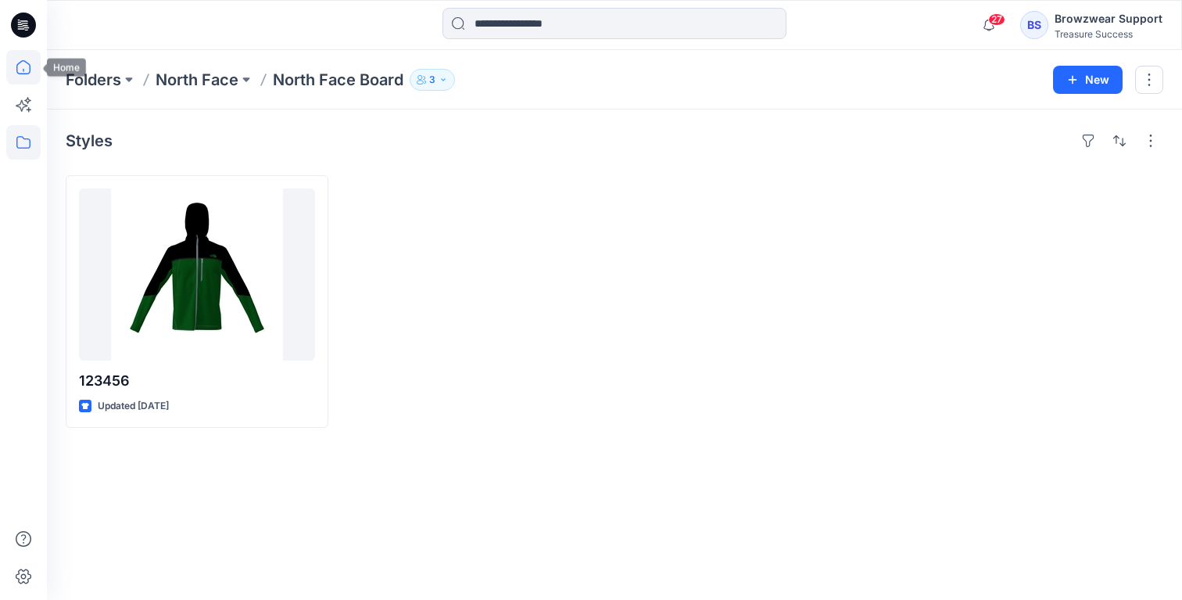
click at [29, 73] on icon at bounding box center [23, 67] width 34 height 34
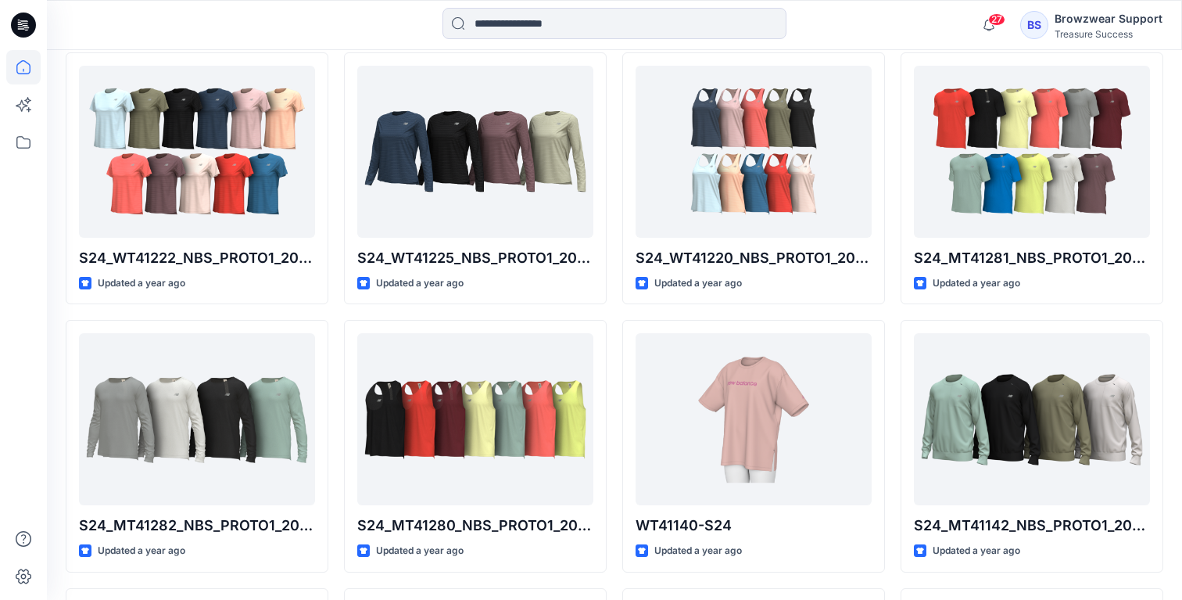
scroll to position [471, 0]
